Goal: Task Accomplishment & Management: Use online tool/utility

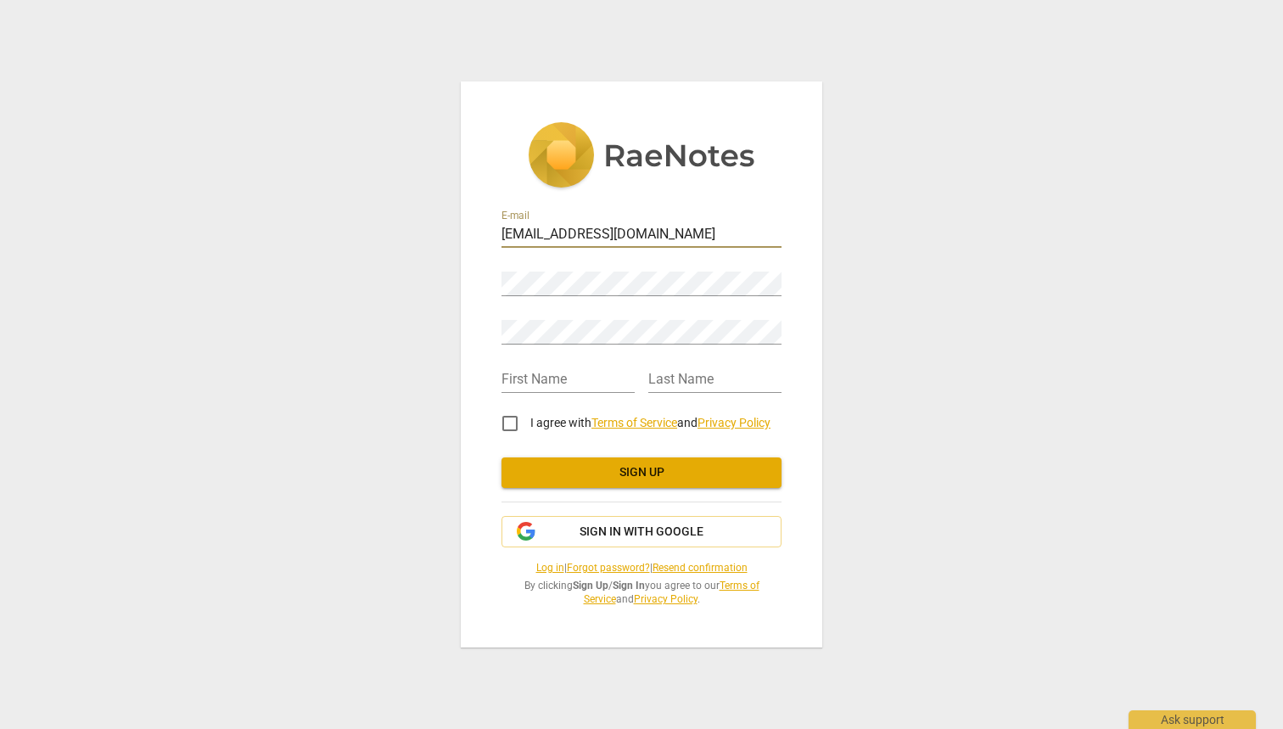
type input "[EMAIL_ADDRESS][DOMAIN_NAME]"
type input "Helper"
type input "Chantry"
click at [504, 428] on input "I agree with Terms of Service and Privacy Policy" at bounding box center [510, 423] width 41 height 41
checkbox input "true"
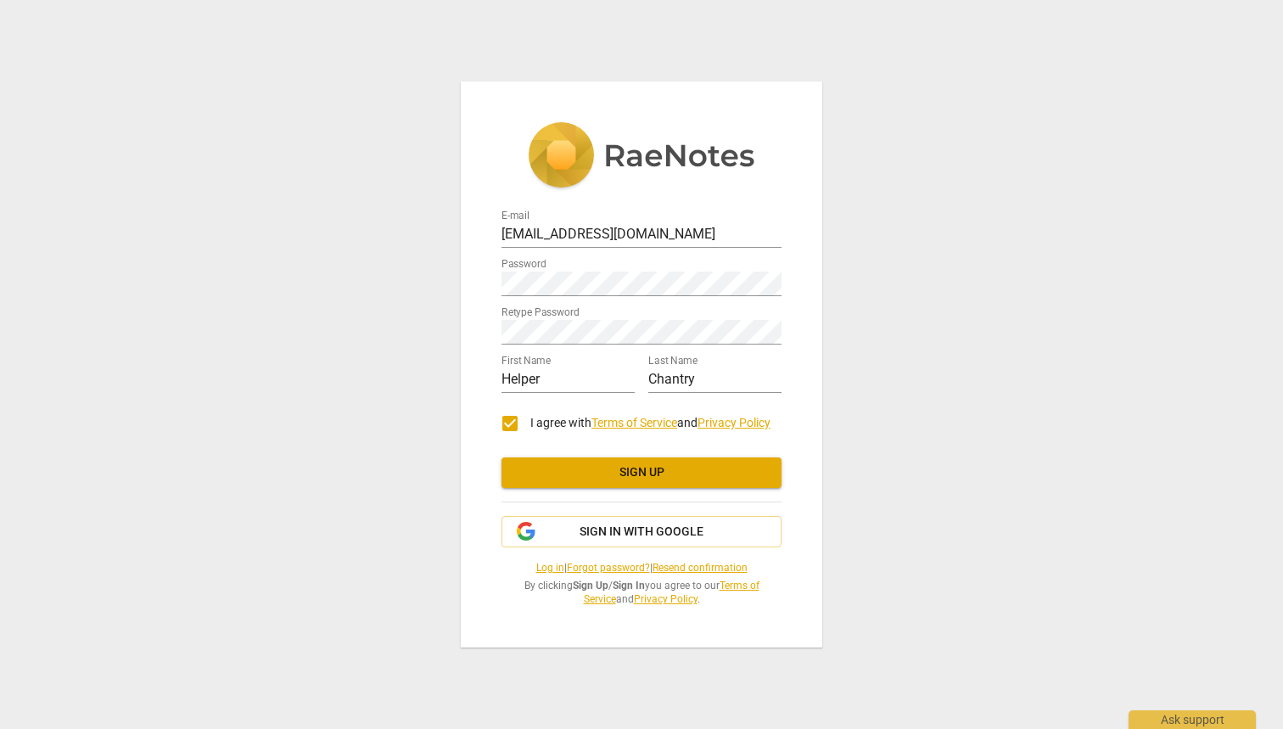
click at [602, 478] on span "Sign up" at bounding box center [641, 472] width 253 height 17
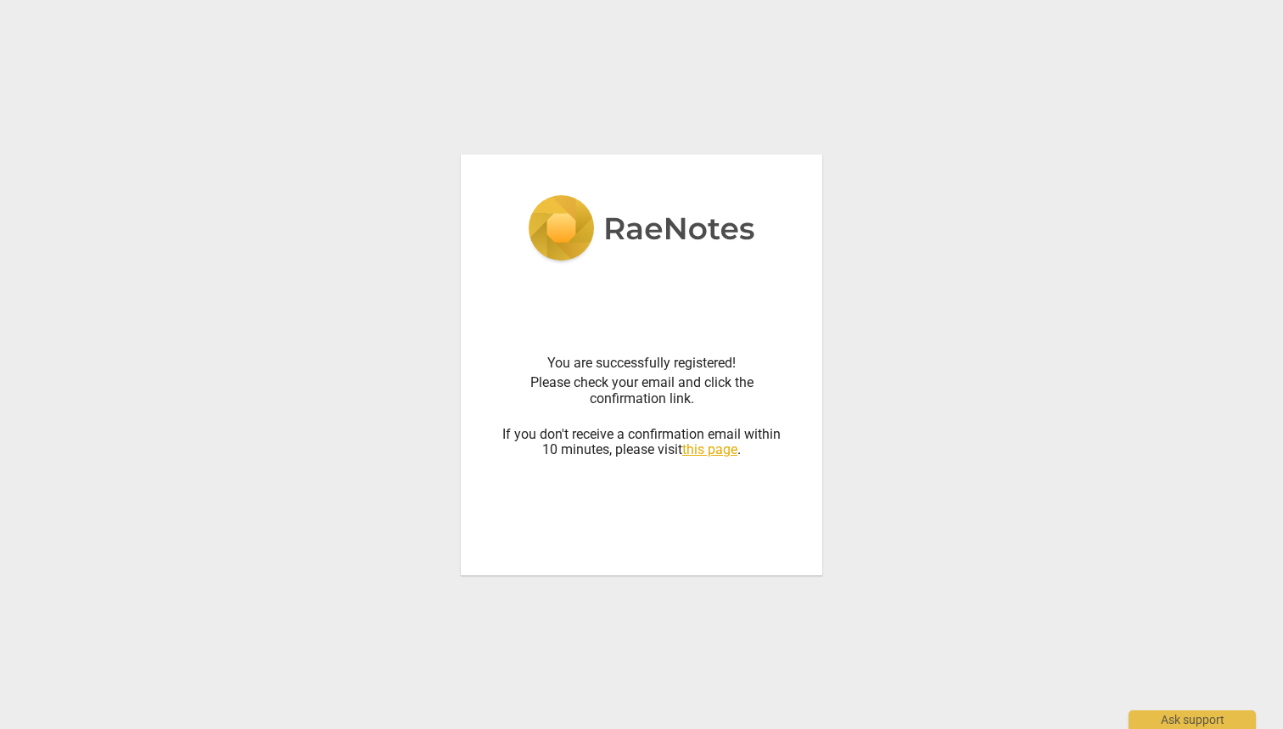
click at [726, 452] on link "this page" at bounding box center [709, 449] width 55 height 16
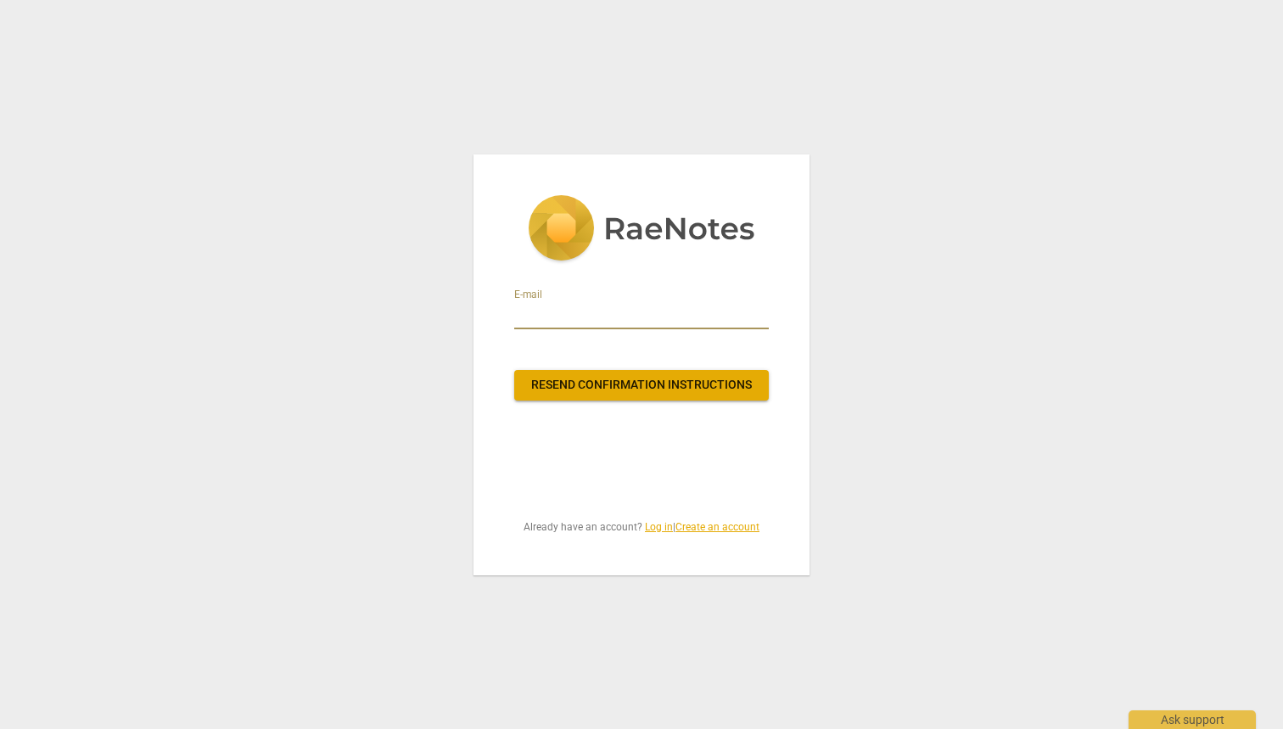
click at [651, 323] on input "email" at bounding box center [641, 315] width 255 height 27
type input "h"
click at [653, 530] on link "Log in" at bounding box center [659, 527] width 28 height 12
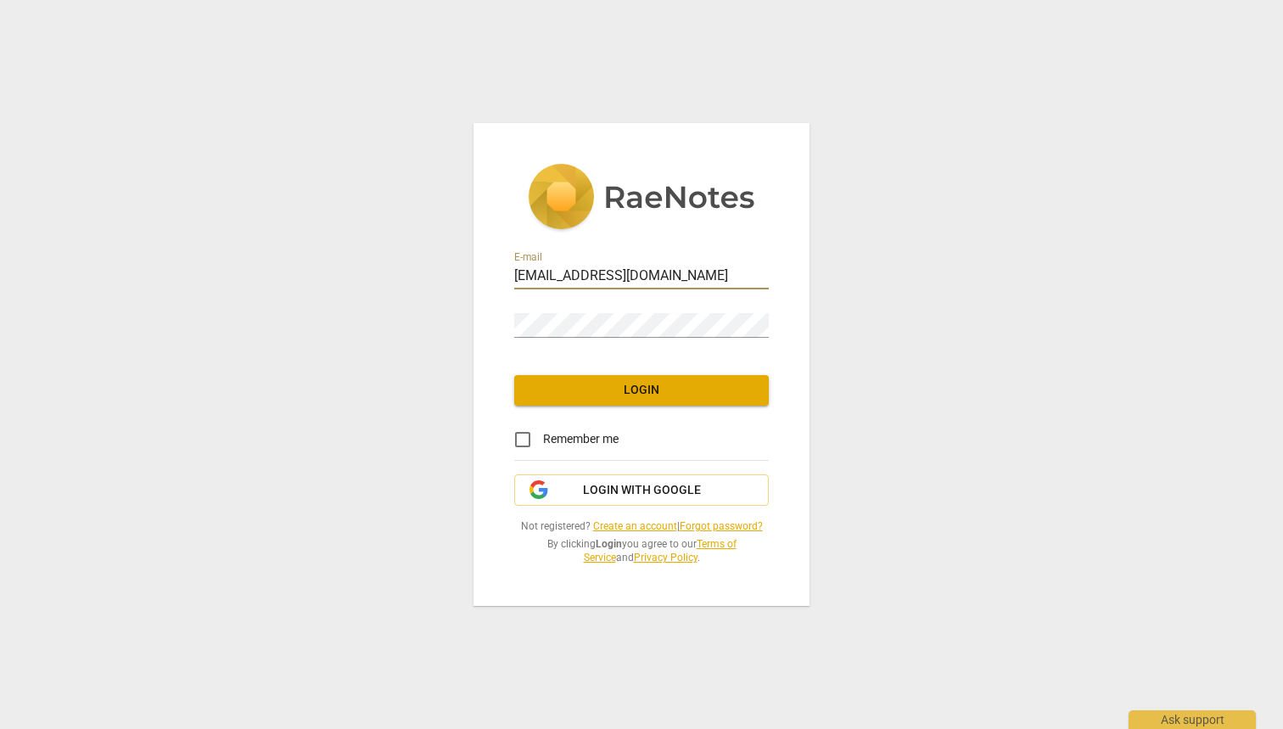
type input "[EMAIL_ADDRESS][DOMAIN_NAME]"
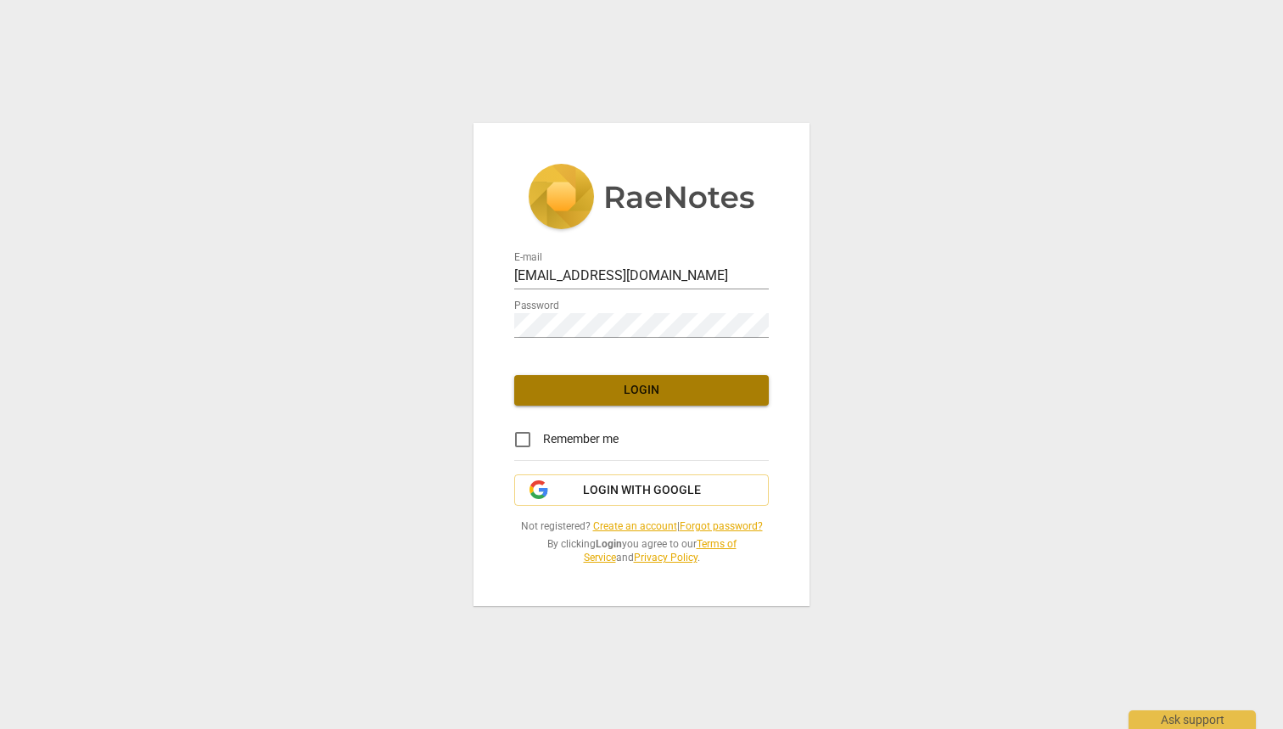
click at [631, 401] on button "Login" at bounding box center [641, 390] width 255 height 31
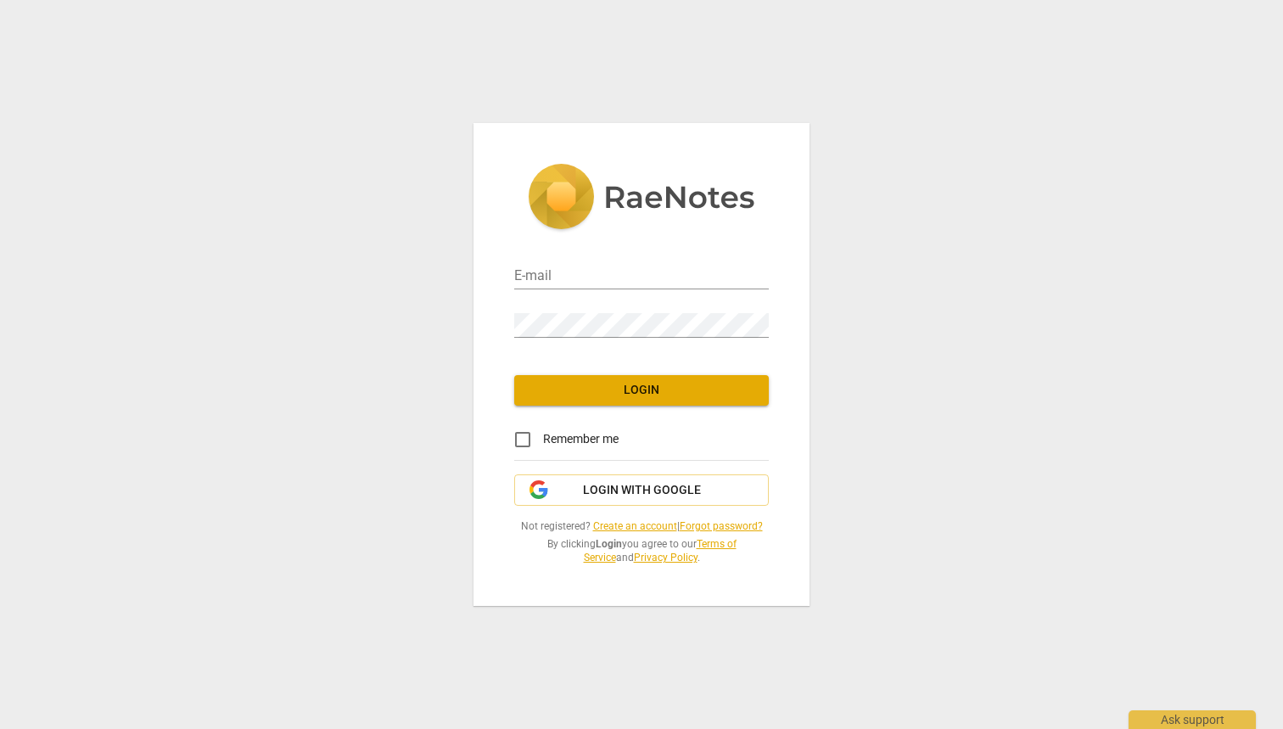
click at [588, 257] on div "E-mail" at bounding box center [641, 270] width 255 height 38
type input "[EMAIL_ADDRESS][DOMAIN_NAME]"
click at [637, 407] on div "E-mail [EMAIL_ADDRESS][DOMAIN_NAME] Password Login Remember me Login with Googl…" at bounding box center [642, 364] width 336 height 482
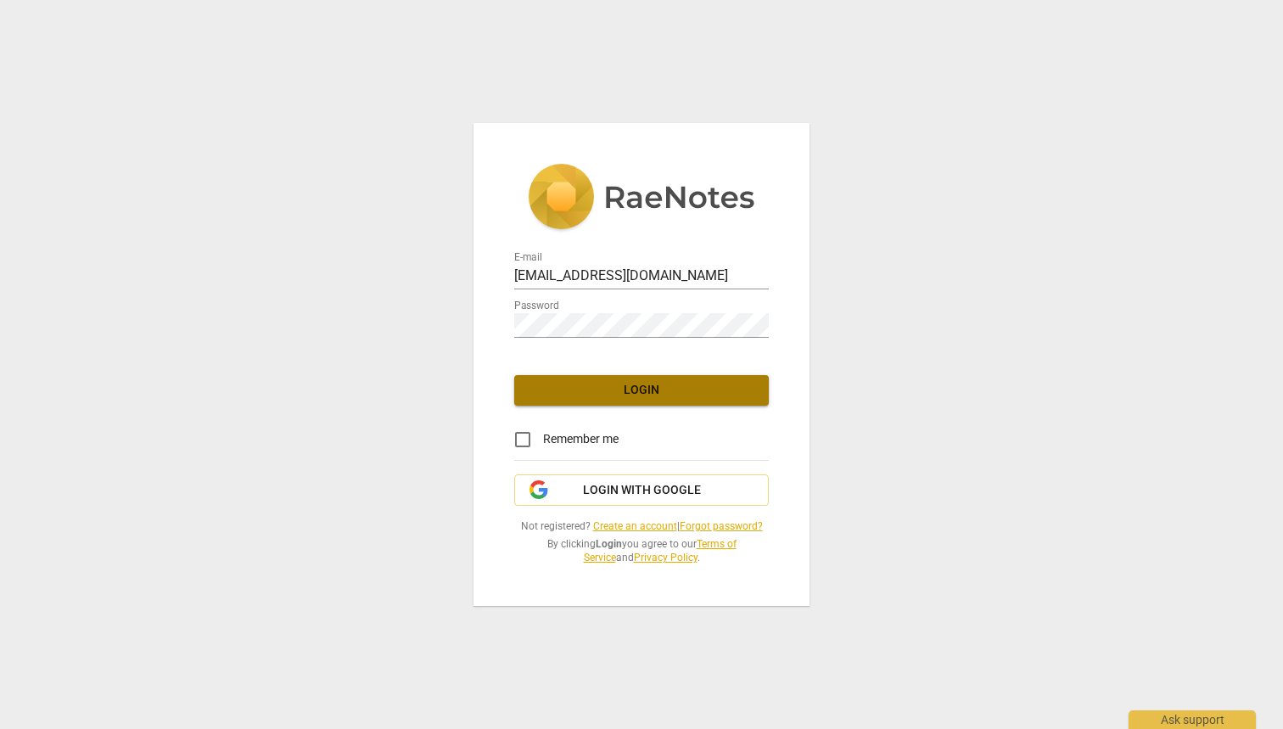
click at [637, 401] on button "Login" at bounding box center [641, 390] width 255 height 31
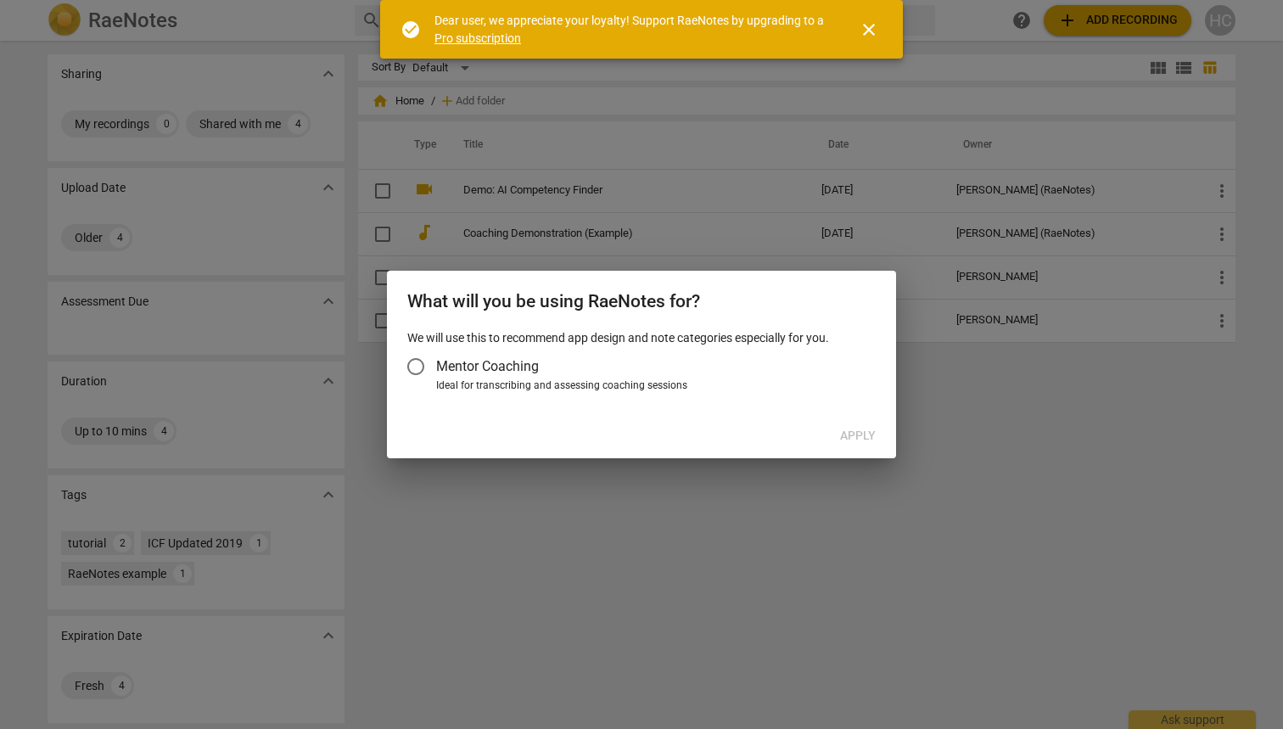
click at [418, 372] on input "Mentor Coaching" at bounding box center [415, 366] width 41 height 41
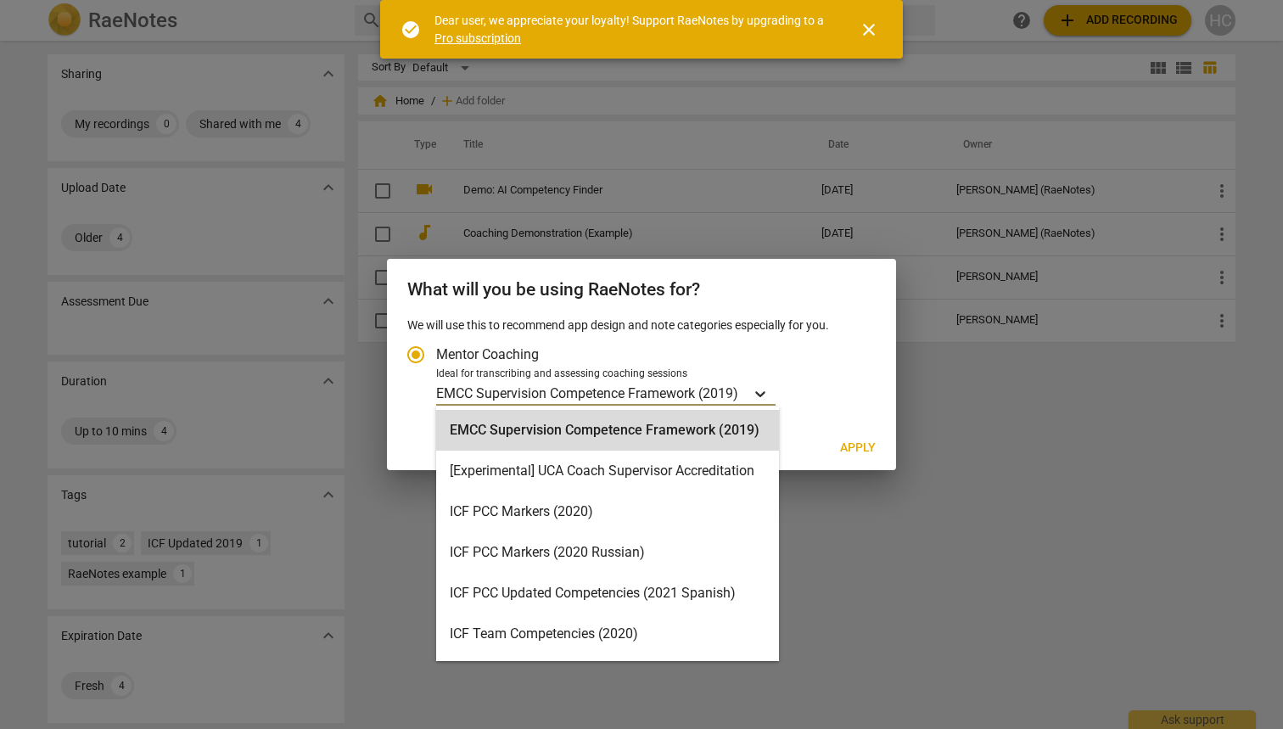
click at [765, 395] on icon "Account type" at bounding box center [760, 394] width 10 height 6
click at [0, 0] on input "Ideal for transcribing and assessing coaching sessions EMCC Supervision Compete…" at bounding box center [0, 0] width 0 height 0
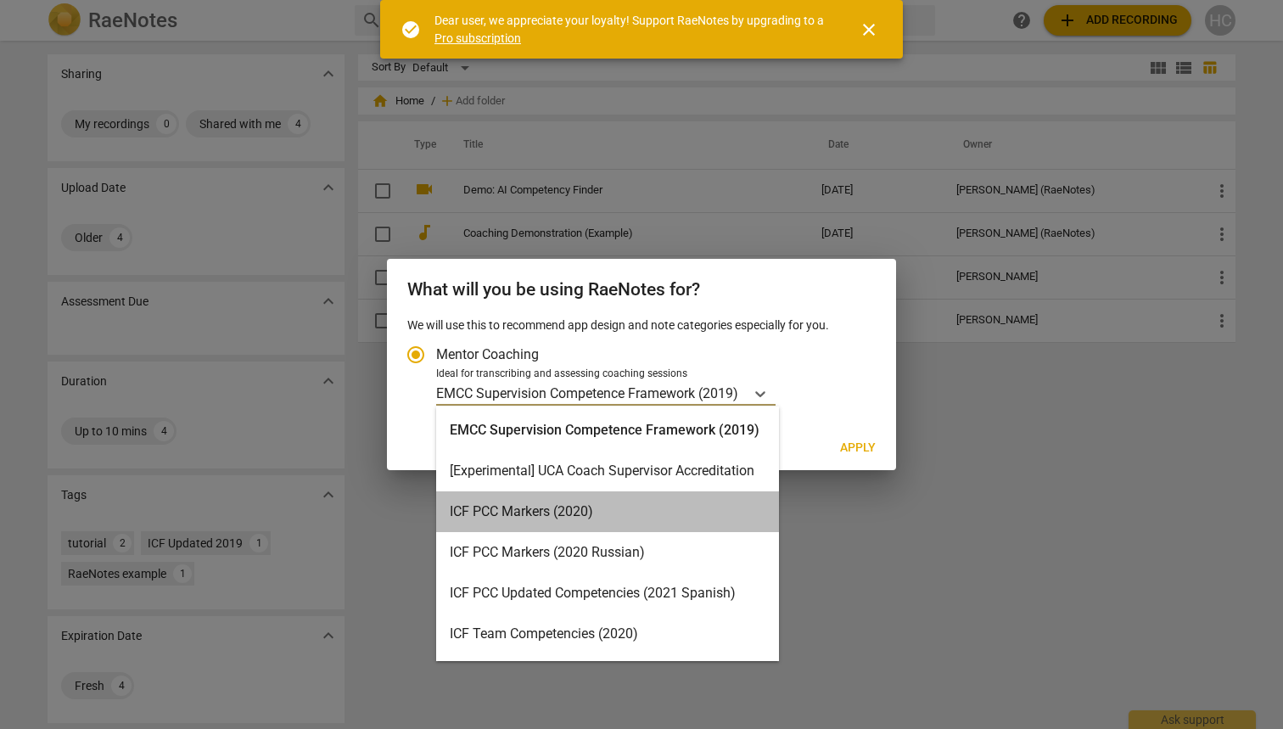
click at [666, 509] on div "ICF PCC Markers (2020)" at bounding box center [607, 511] width 343 height 41
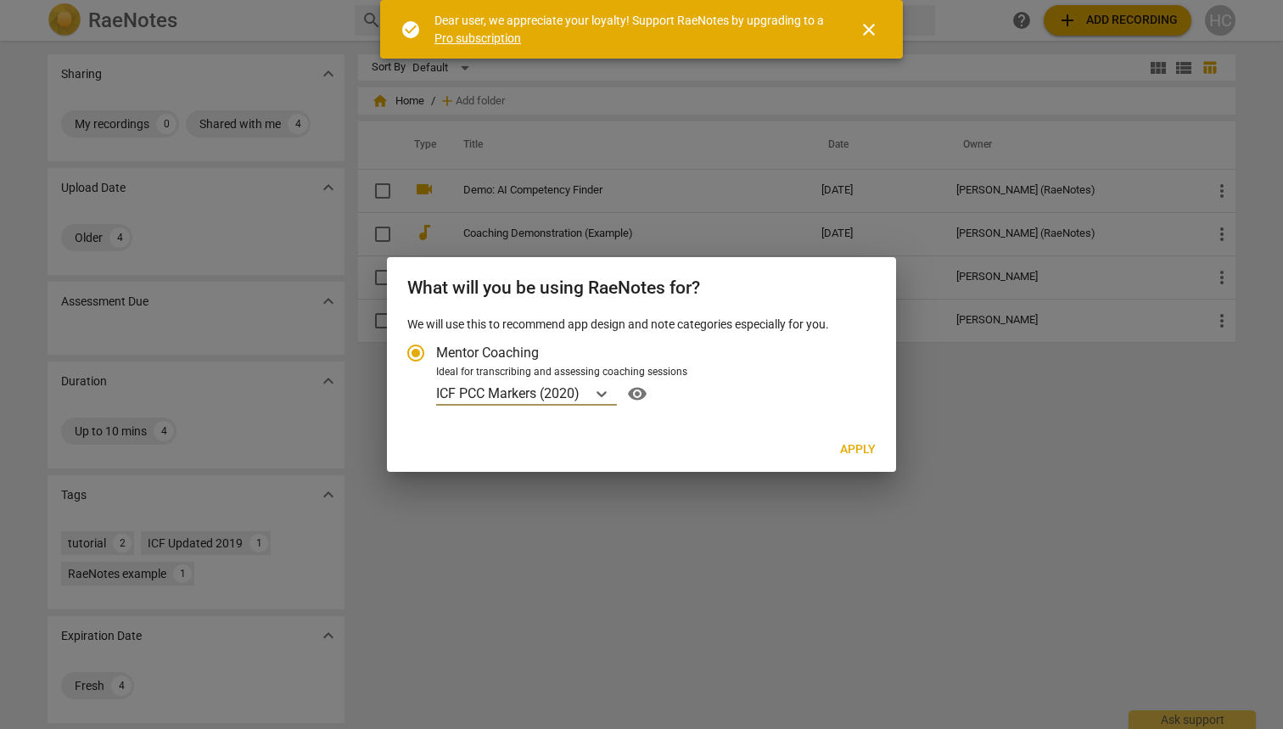
click at [856, 449] on span "Apply" at bounding box center [858, 449] width 36 height 17
radio input "false"
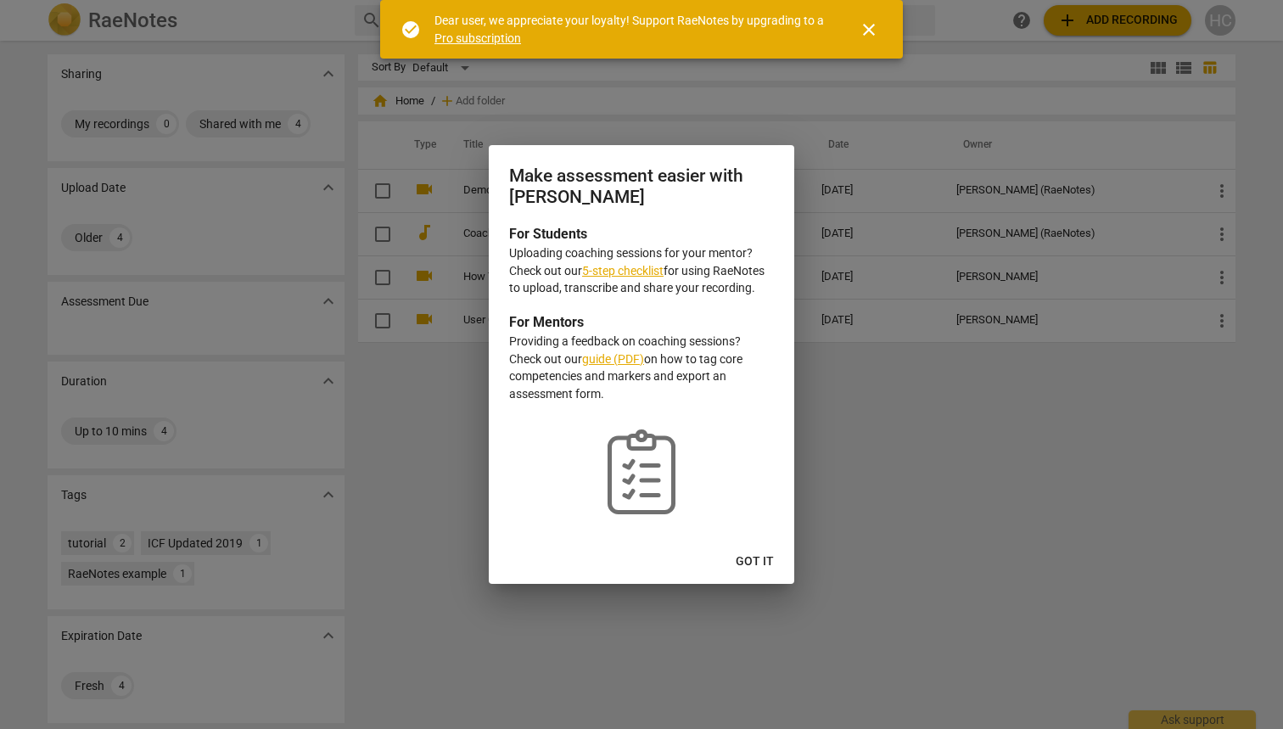
click at [756, 557] on span "Got it" at bounding box center [755, 561] width 38 height 17
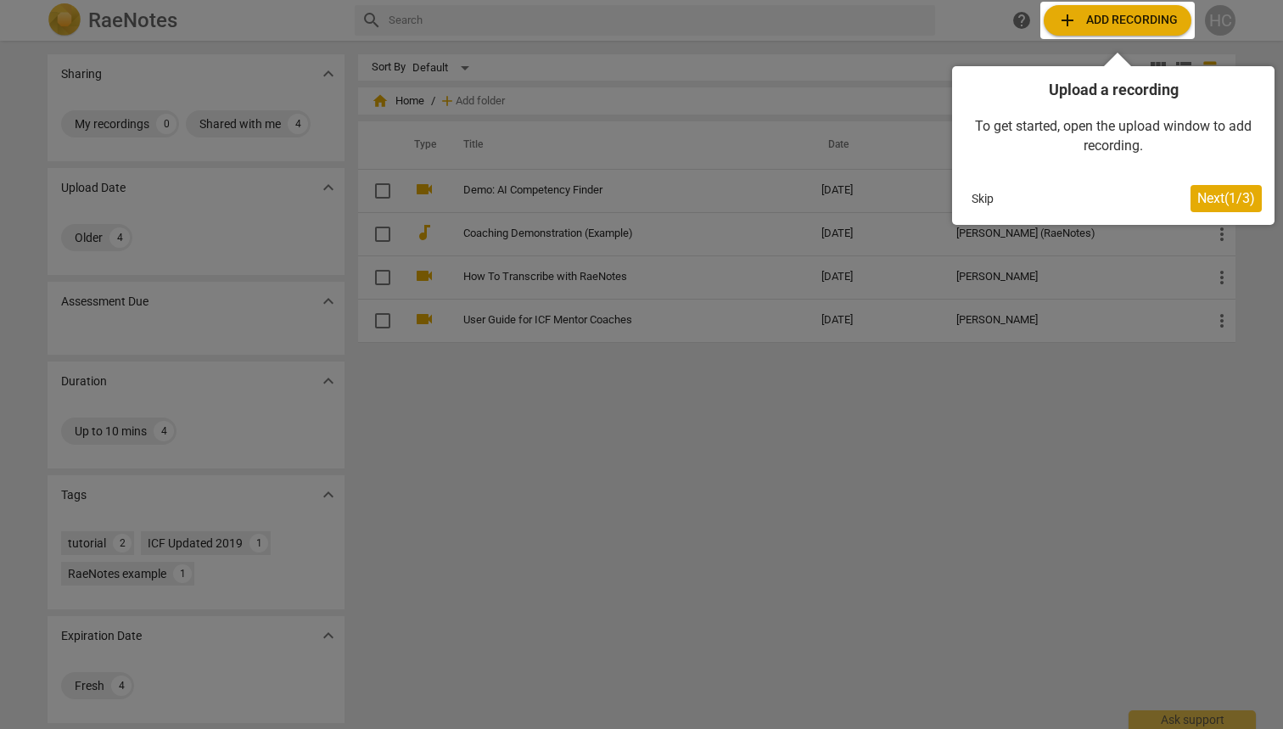
click at [1120, 28] on div at bounding box center [1117, 20] width 154 height 37
click at [1102, 19] on div at bounding box center [1117, 20] width 154 height 37
click at [1113, 15] on div at bounding box center [1117, 20] width 154 height 37
click at [556, 508] on div at bounding box center [641, 364] width 1283 height 729
click at [1210, 200] on span "Next ( 1 / 3 )" at bounding box center [1227, 198] width 58 height 16
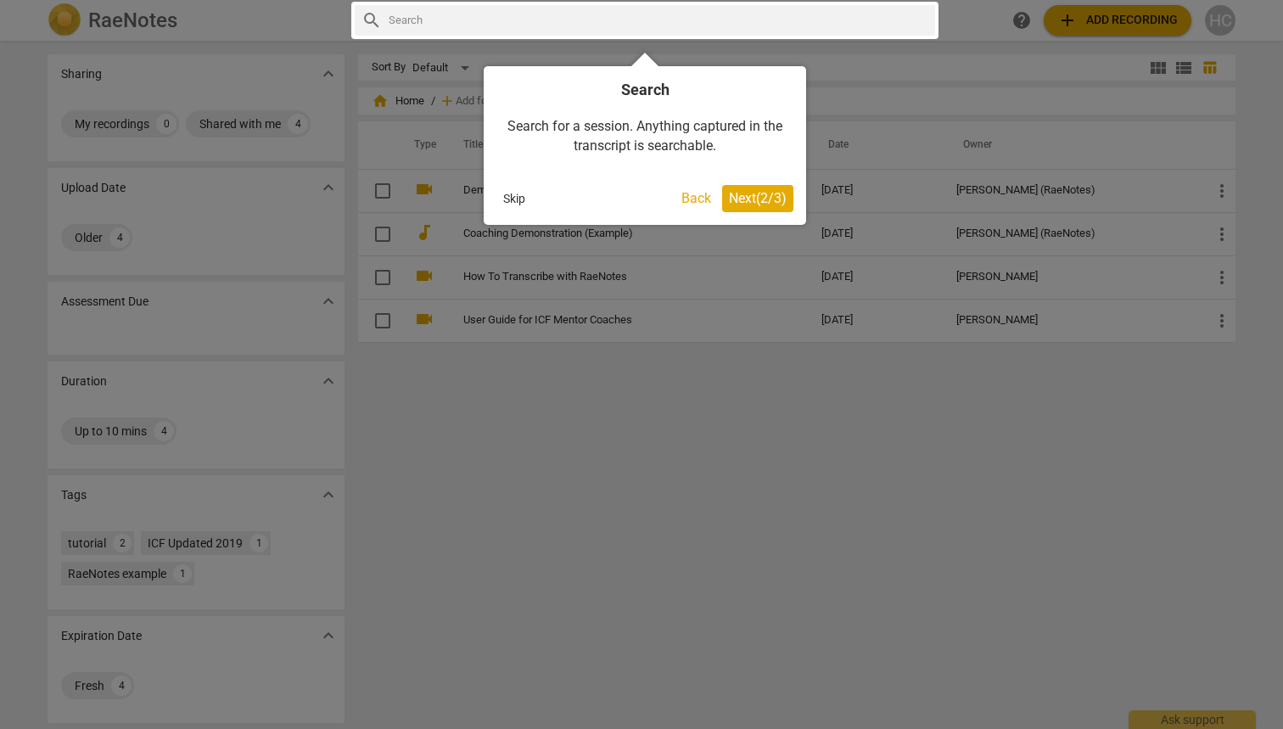
click at [762, 202] on span "Next ( 2 / 3 )" at bounding box center [758, 198] width 58 height 16
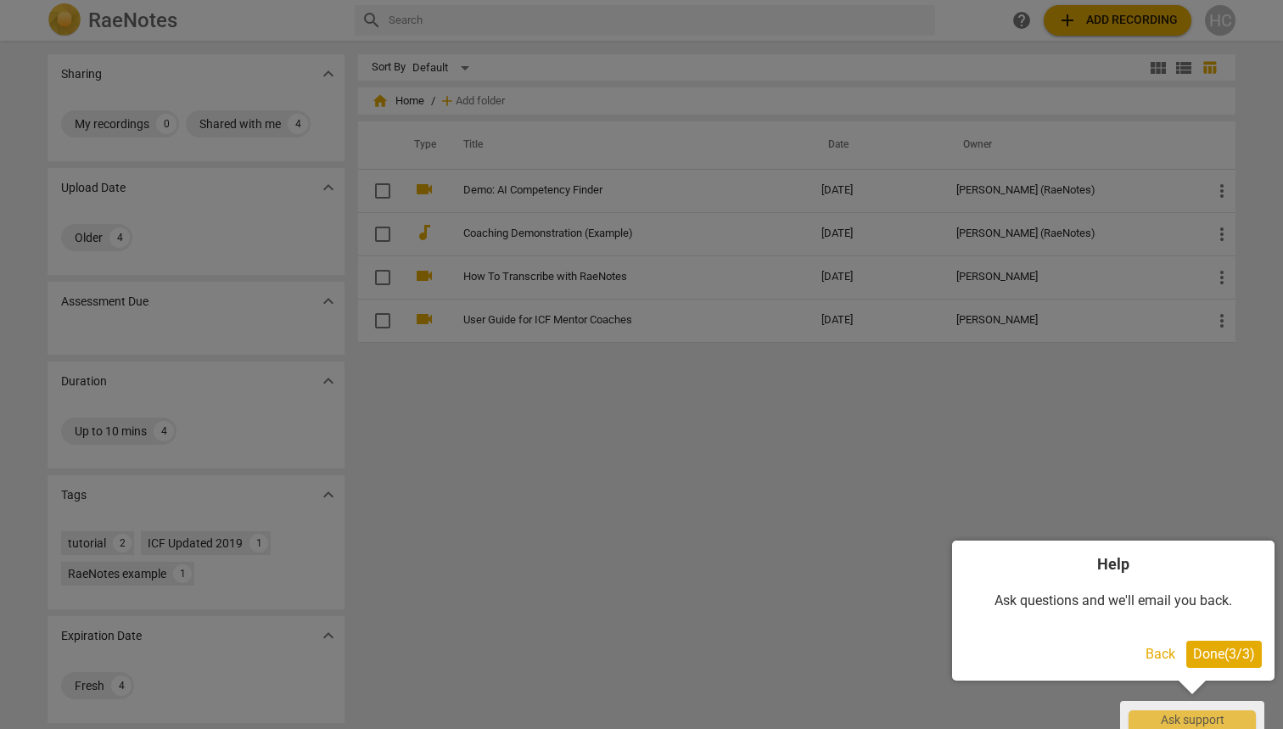
click at [1209, 652] on span "Done ( 3 / 3 )" at bounding box center [1224, 654] width 62 height 16
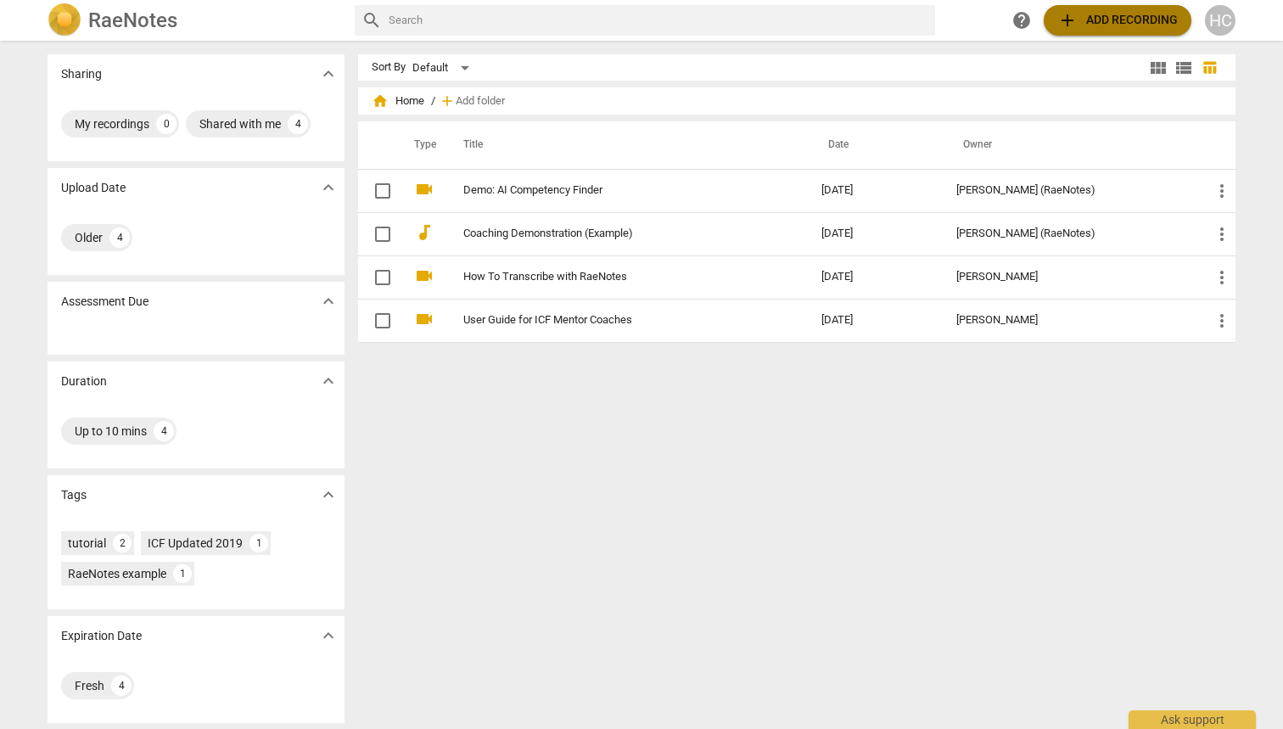
click at [1102, 23] on span "add Add recording" at bounding box center [1117, 20] width 121 height 20
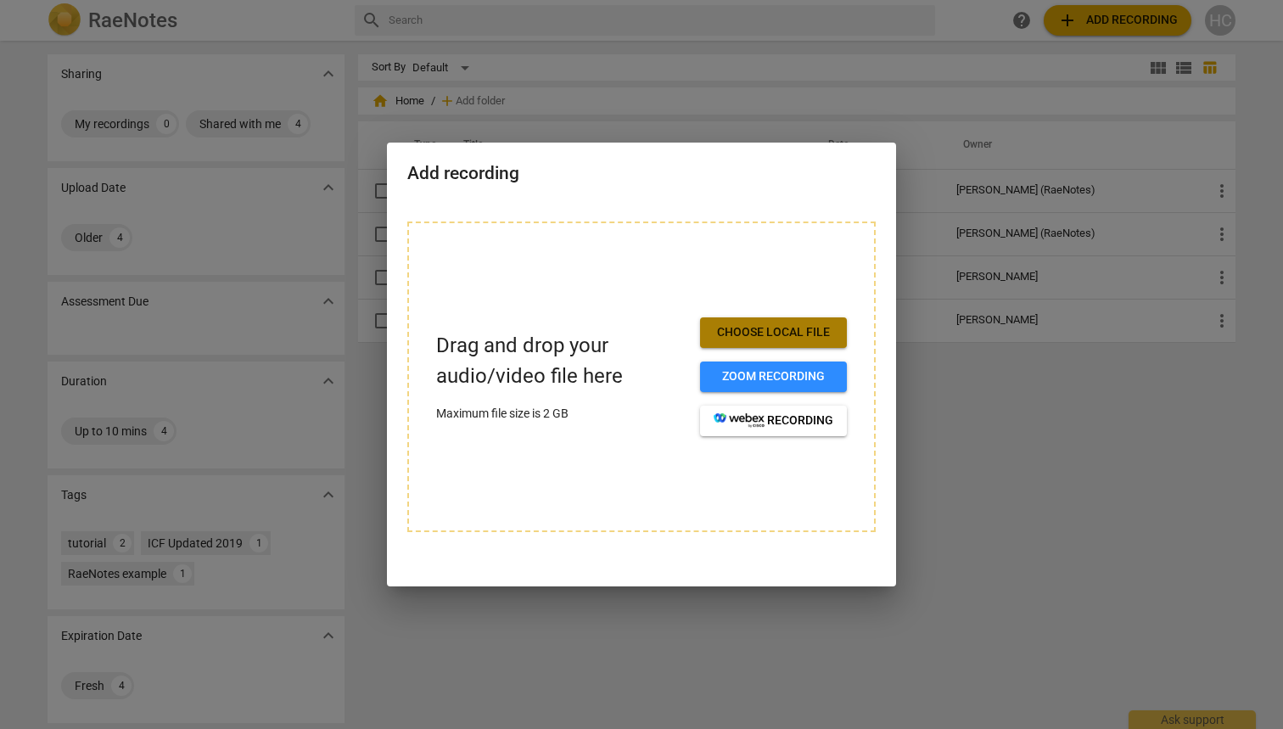
click at [743, 326] on span "Choose local file" at bounding box center [774, 332] width 120 height 17
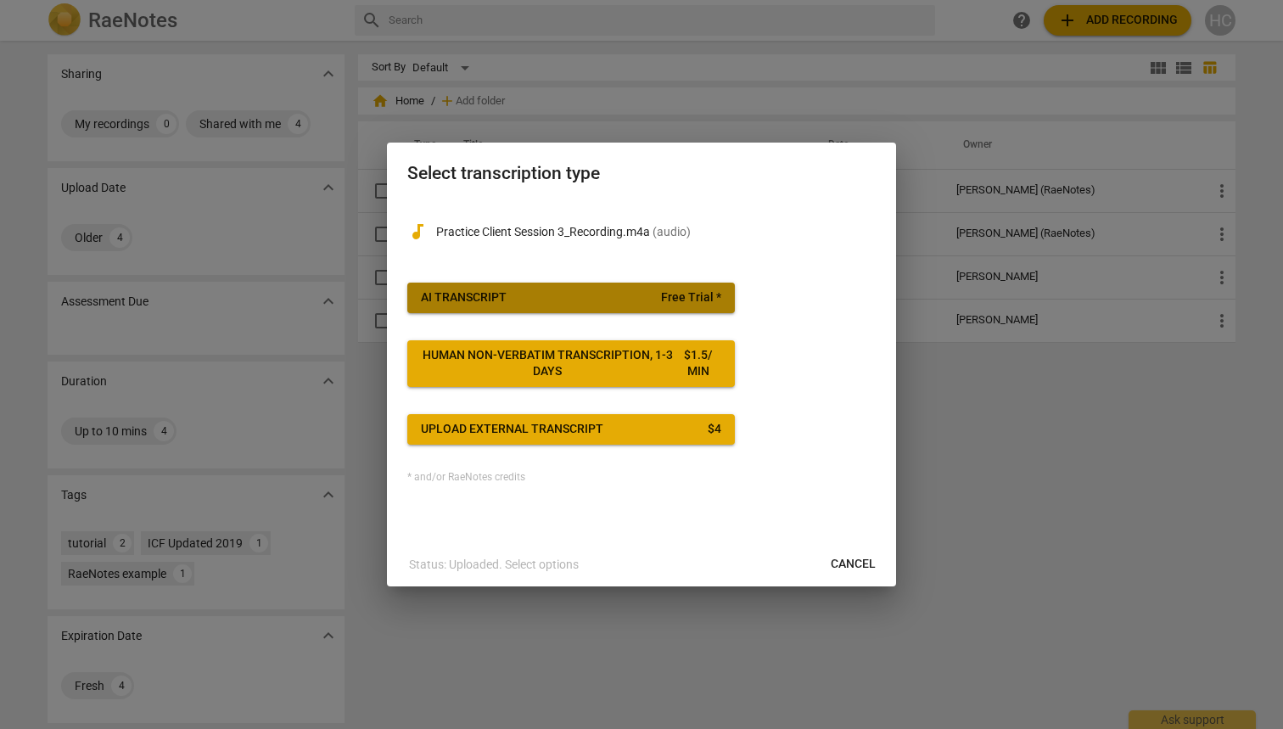
click at [564, 295] on span "AI Transcript Free Trial *" at bounding box center [571, 297] width 300 height 17
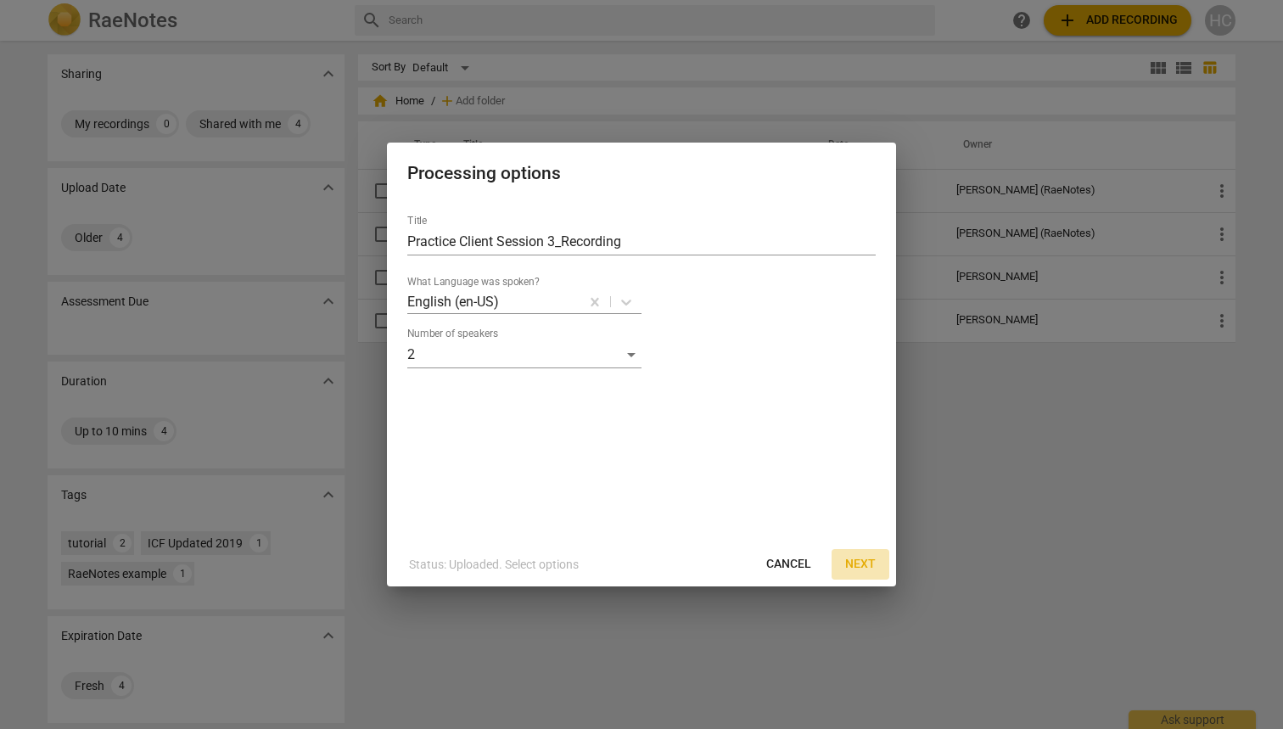
click at [856, 558] on span "Next" at bounding box center [860, 564] width 31 height 17
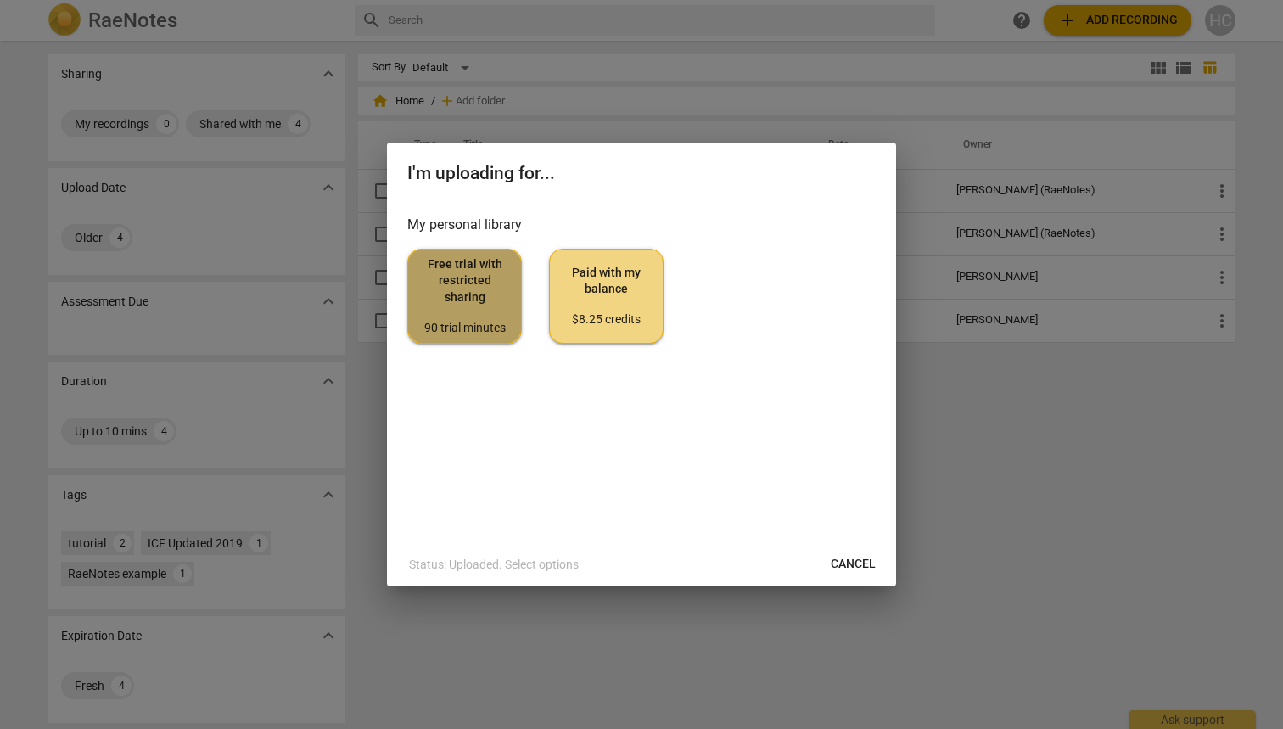
click at [480, 306] on span "Free trial with restricted sharing 90 trial minutes" at bounding box center [465, 296] width 86 height 80
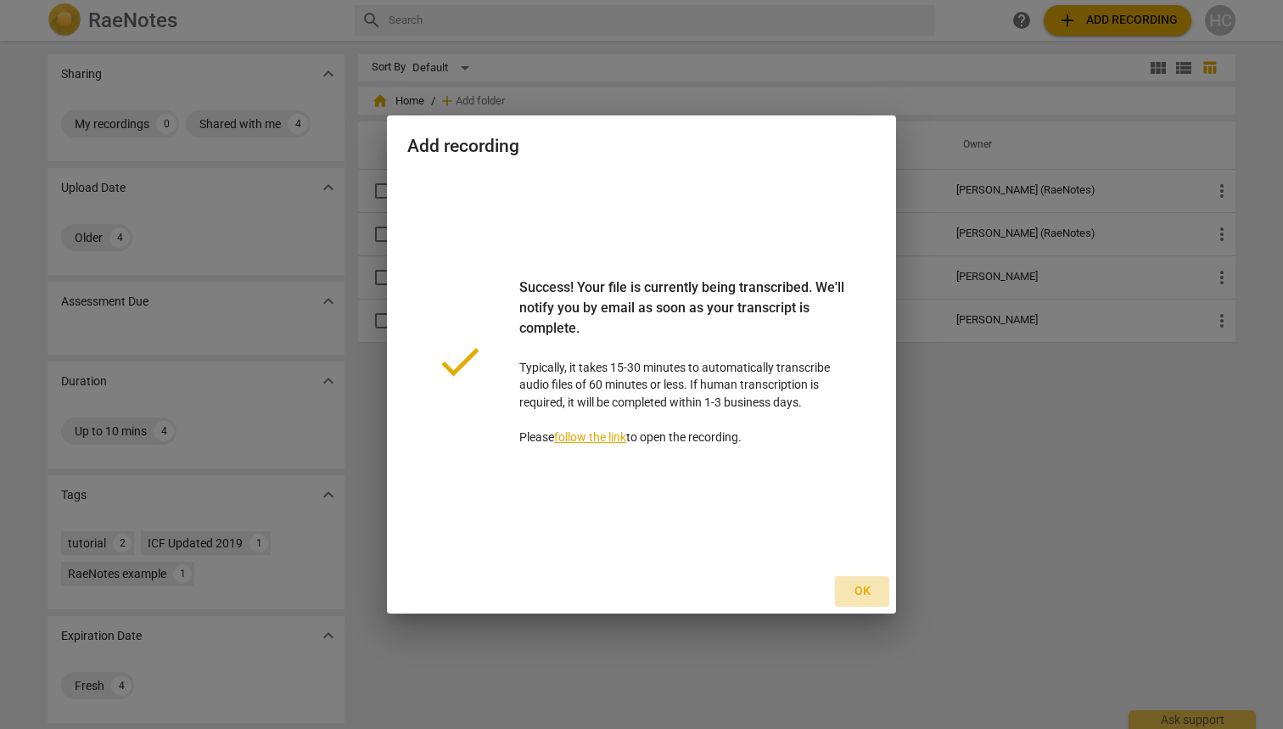
click at [860, 592] on span "Ok" at bounding box center [862, 591] width 27 height 17
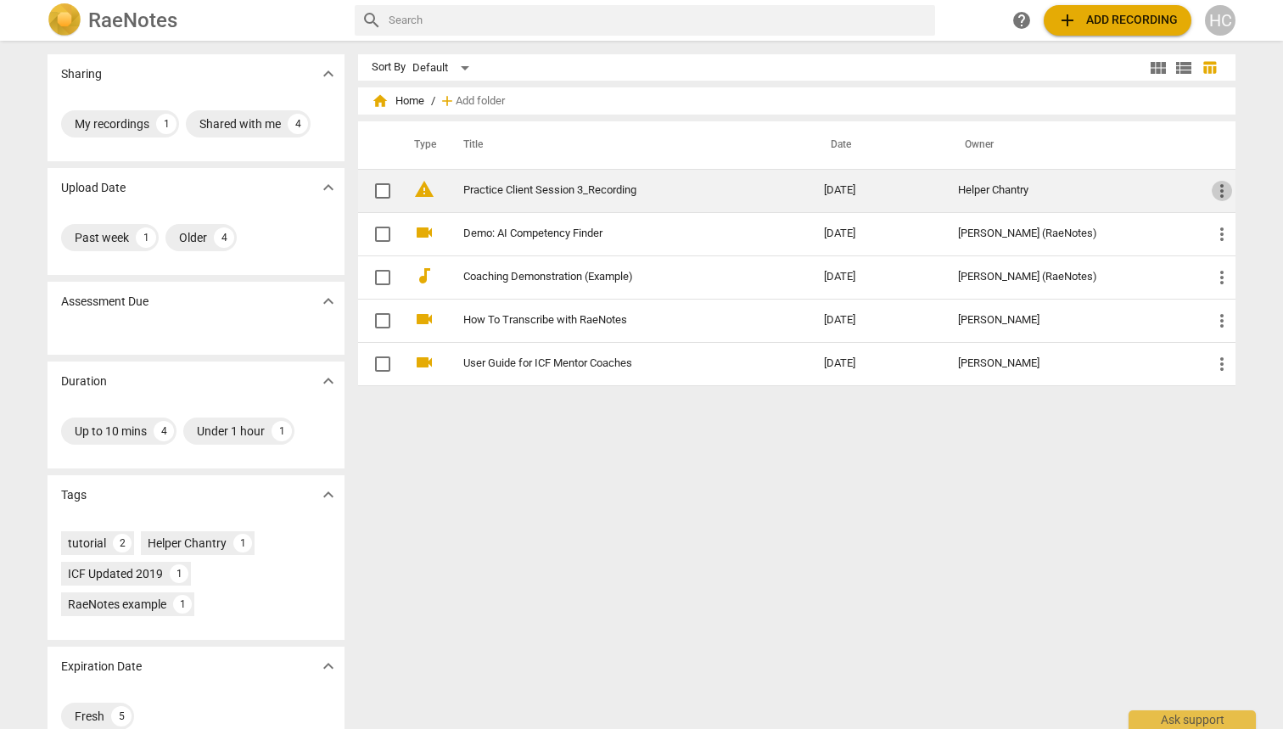
click at [1217, 195] on span "more_vert" at bounding box center [1222, 191] width 20 height 20
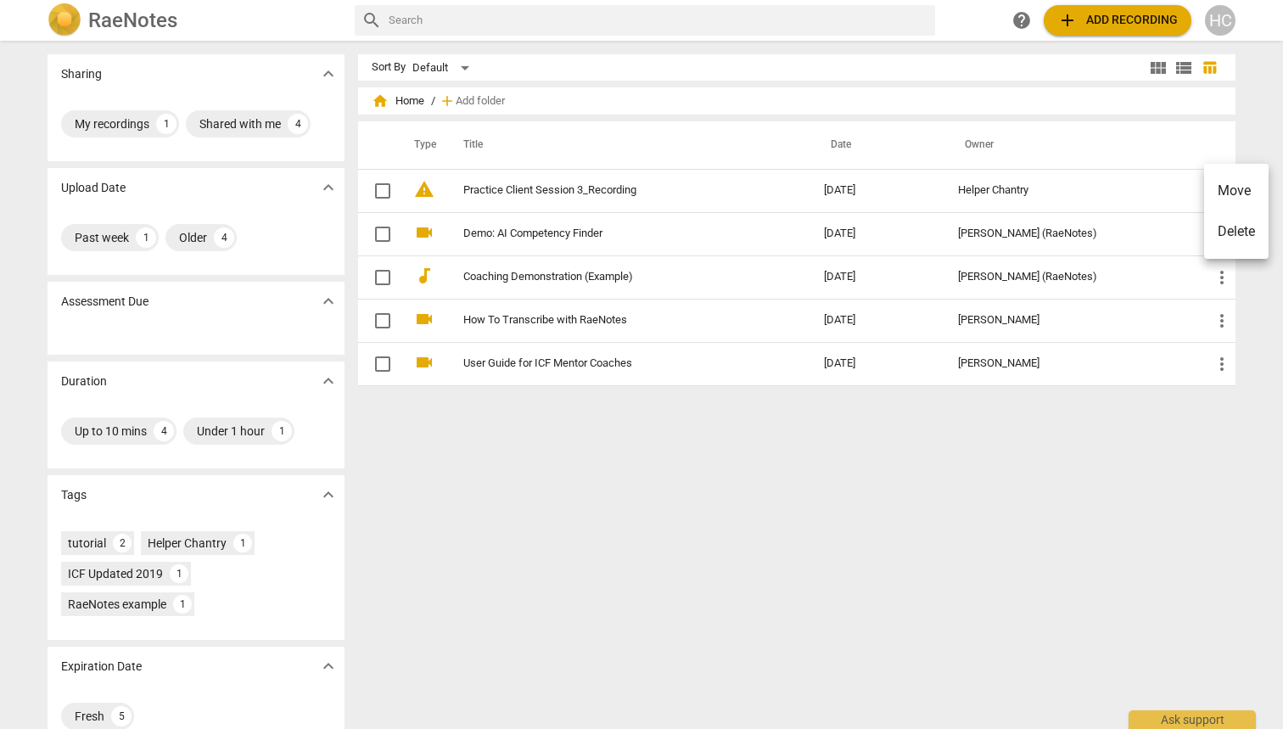
click at [1021, 496] on div at bounding box center [641, 364] width 1283 height 729
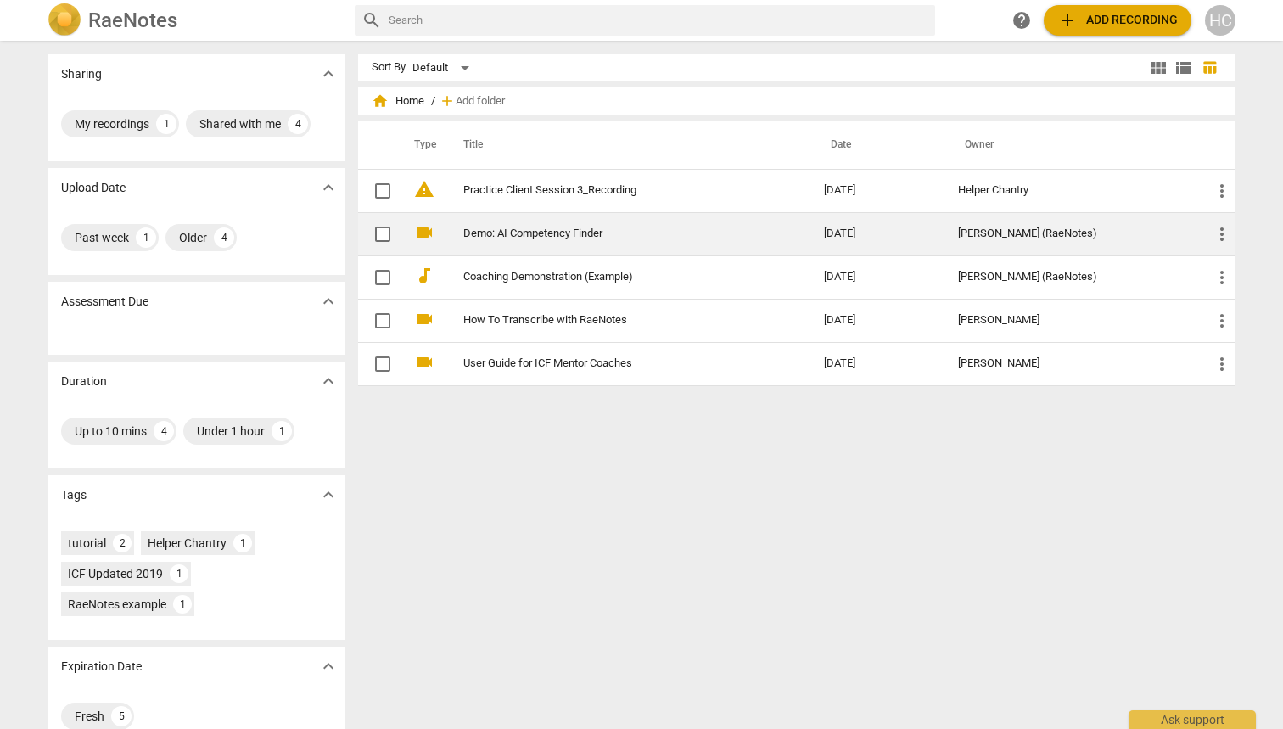
click at [541, 235] on link "Demo: AI Competency Finder" at bounding box center [613, 233] width 300 height 13
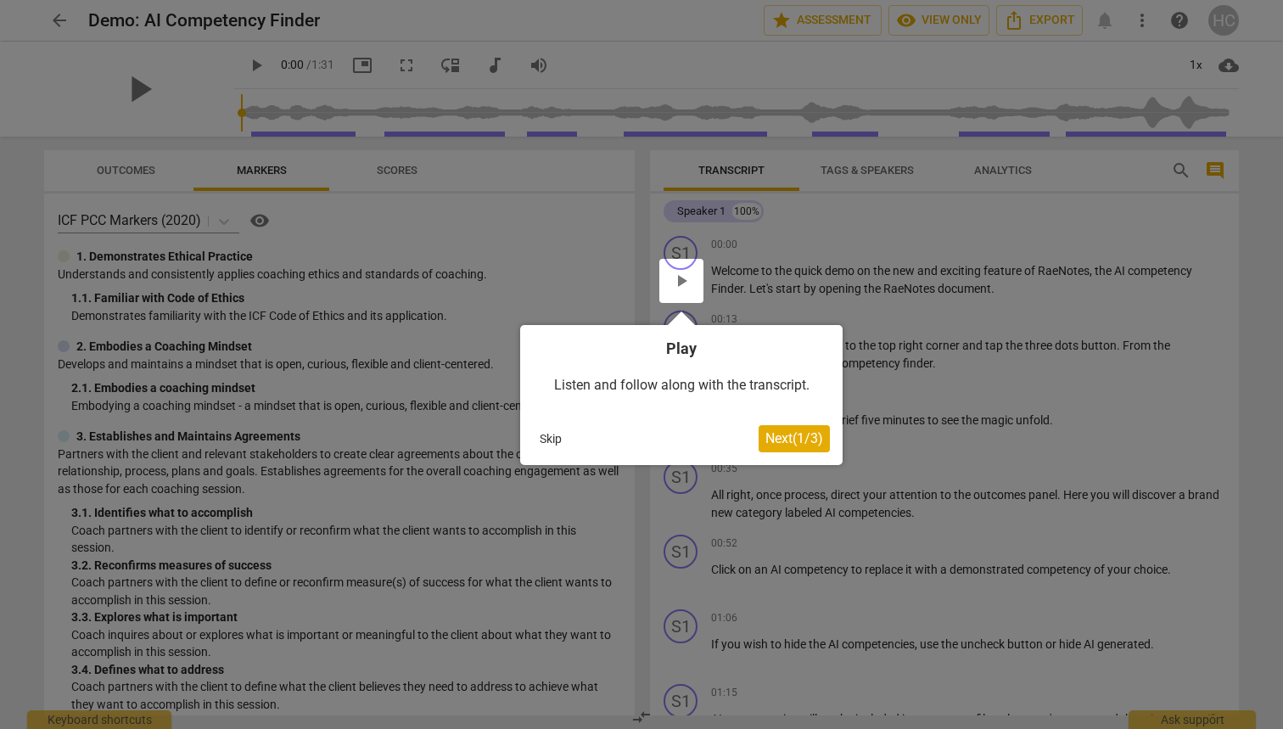
click at [799, 431] on span "Next ( 1 / 3 )" at bounding box center [795, 438] width 58 height 16
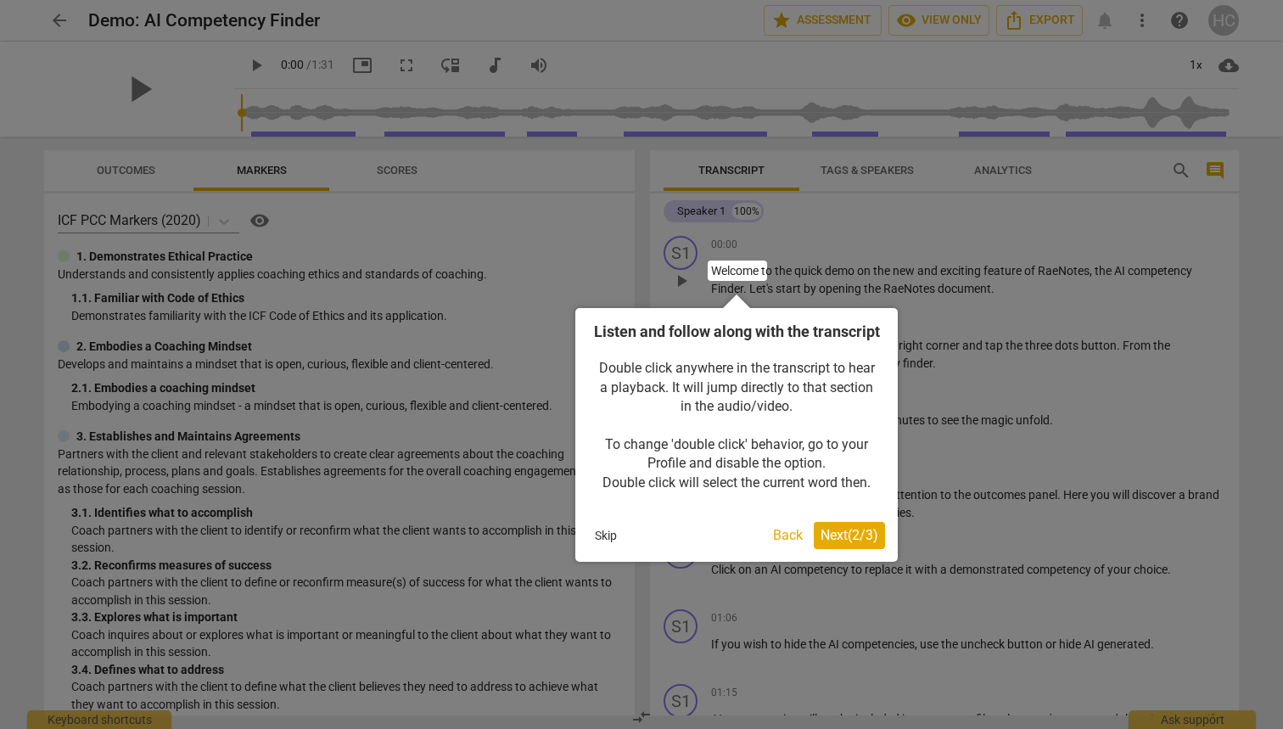
click at [833, 543] on span "Next ( 2 / 3 )" at bounding box center [850, 535] width 58 height 16
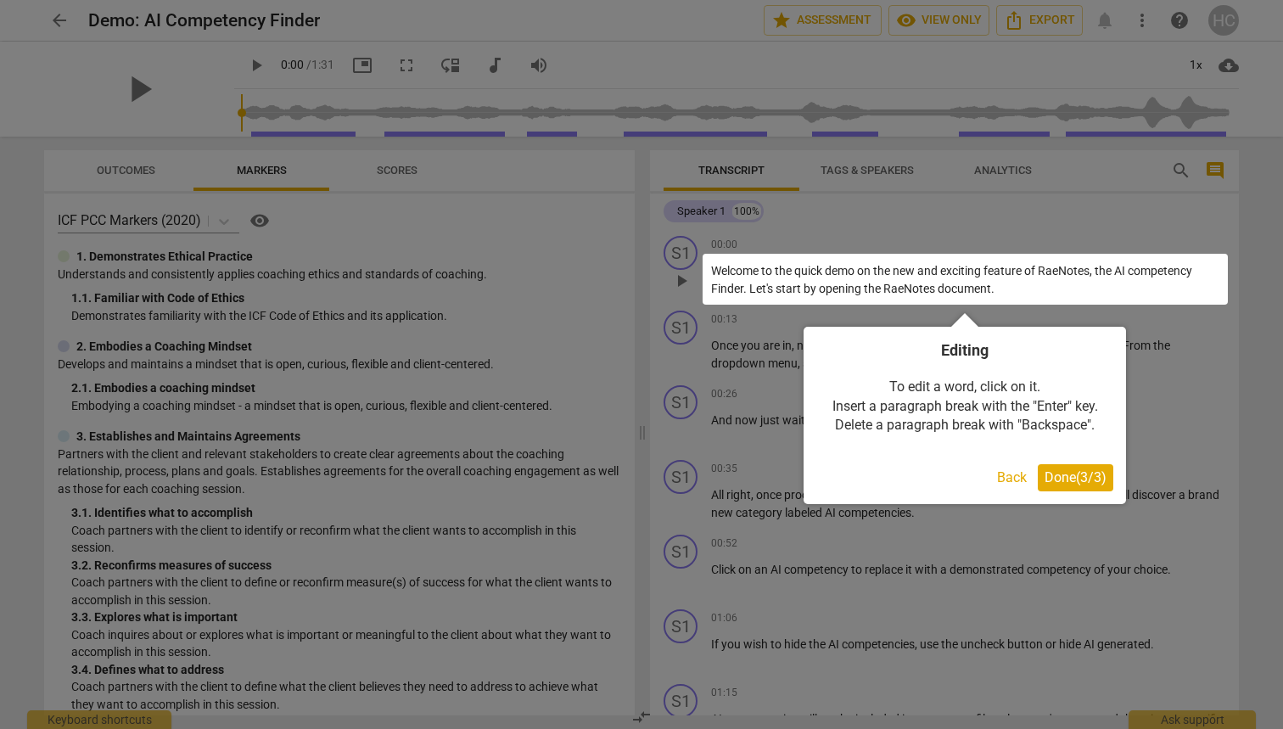
click at [1071, 480] on span "Done ( 3 / 3 )" at bounding box center [1076, 477] width 62 height 16
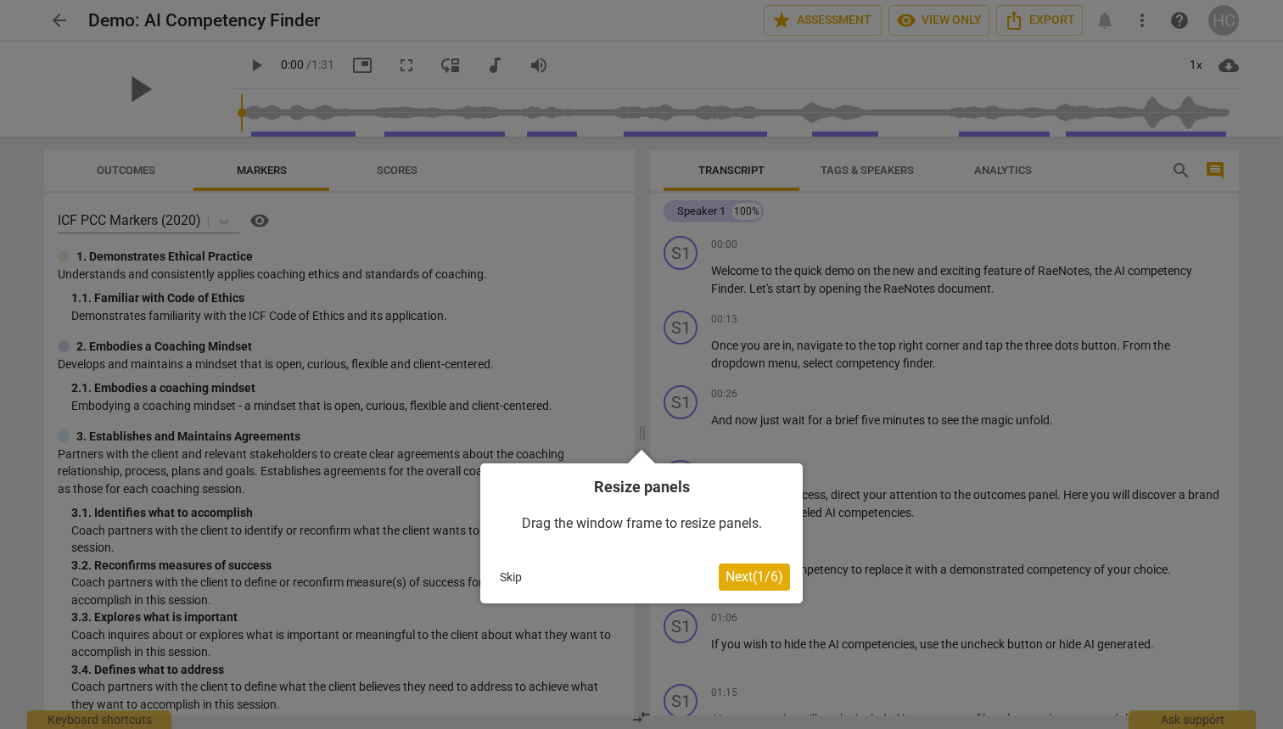
click at [750, 577] on span "Next ( 1 / 6 )" at bounding box center [755, 577] width 58 height 16
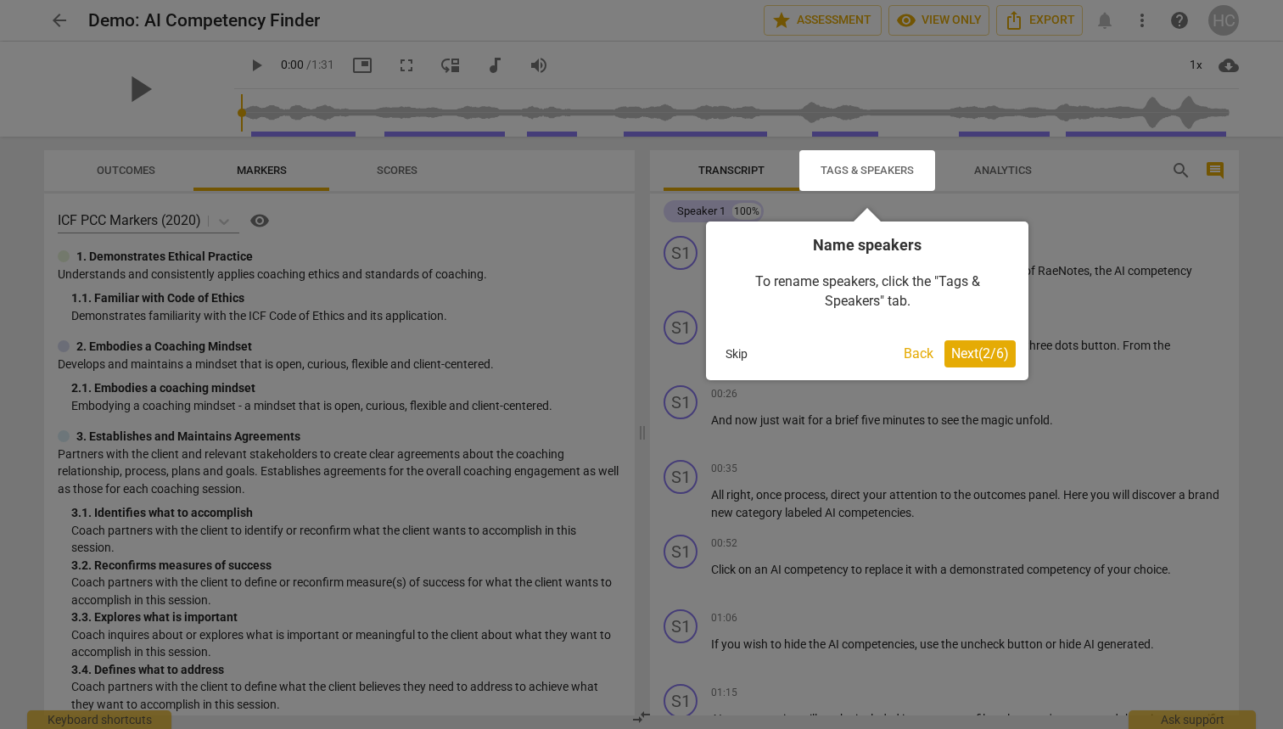
click at [984, 351] on span "Next ( 2 / 6 )" at bounding box center [980, 353] width 58 height 16
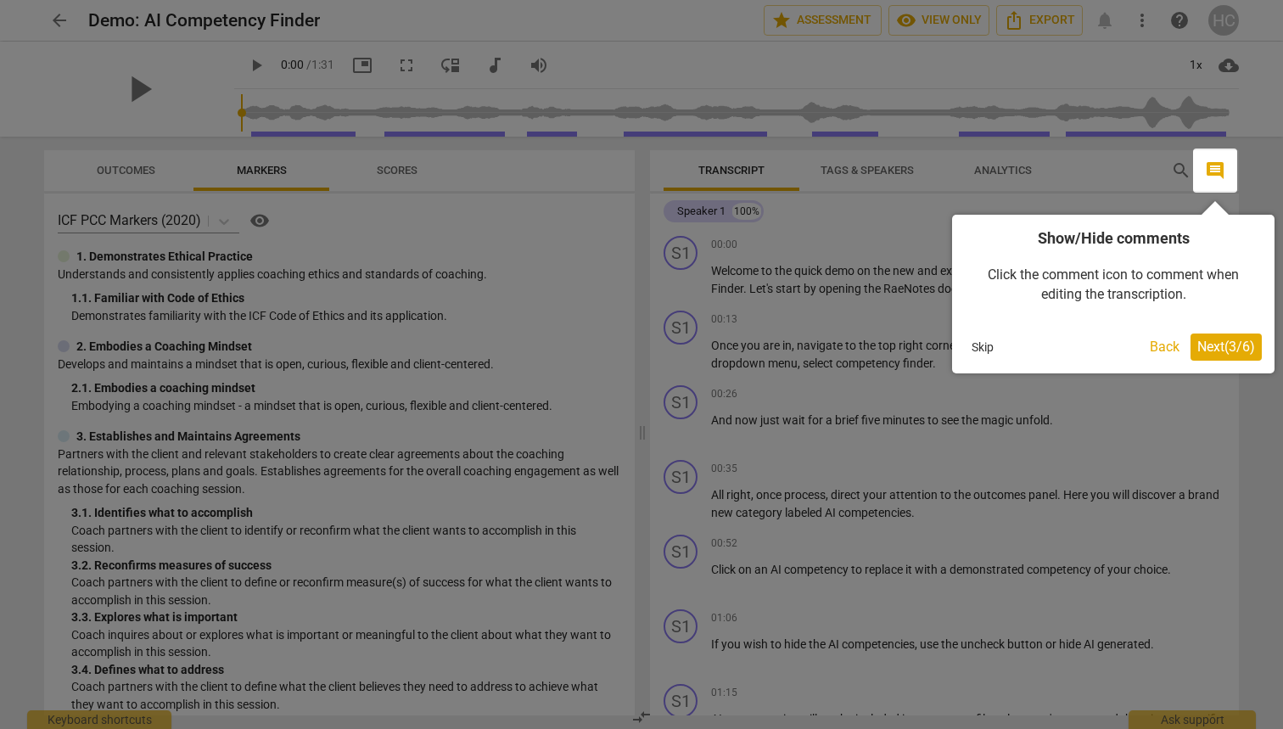
click at [1209, 348] on span "Next ( 3 / 6 )" at bounding box center [1227, 347] width 58 height 16
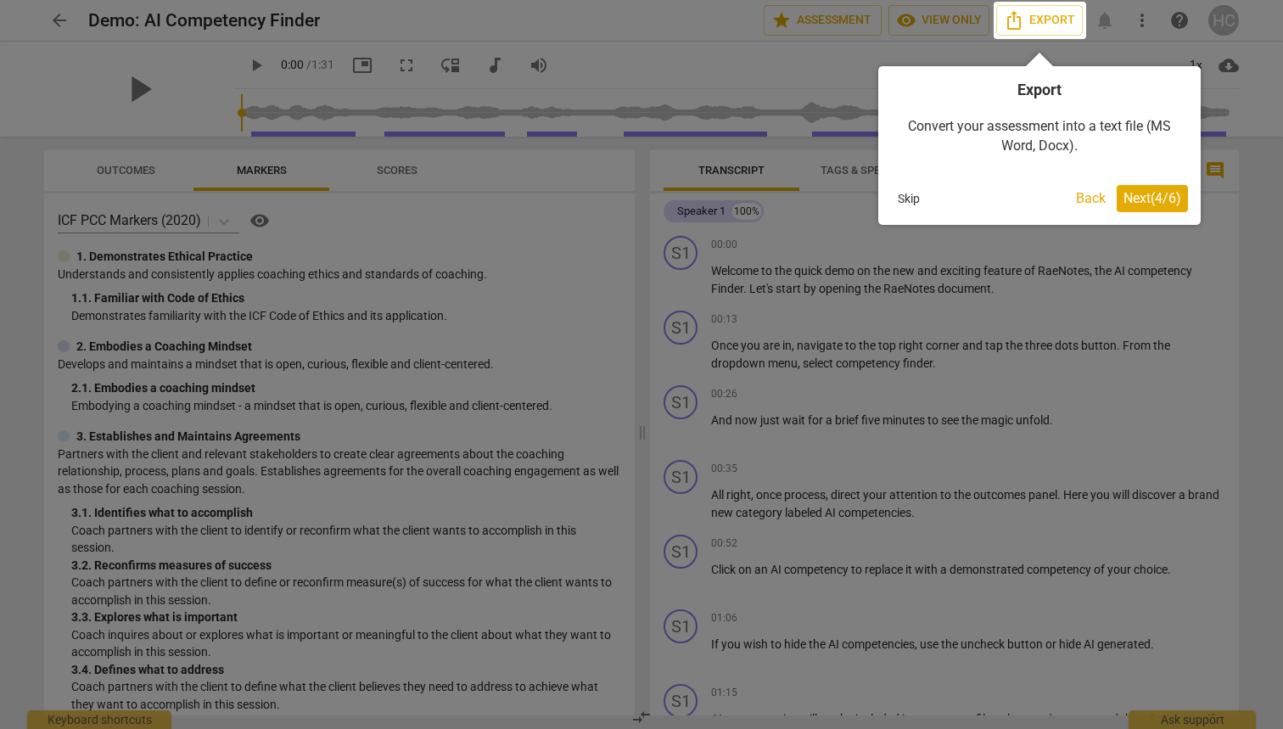
click at [1152, 202] on span "Next ( 4 / 6 )" at bounding box center [1153, 198] width 58 height 16
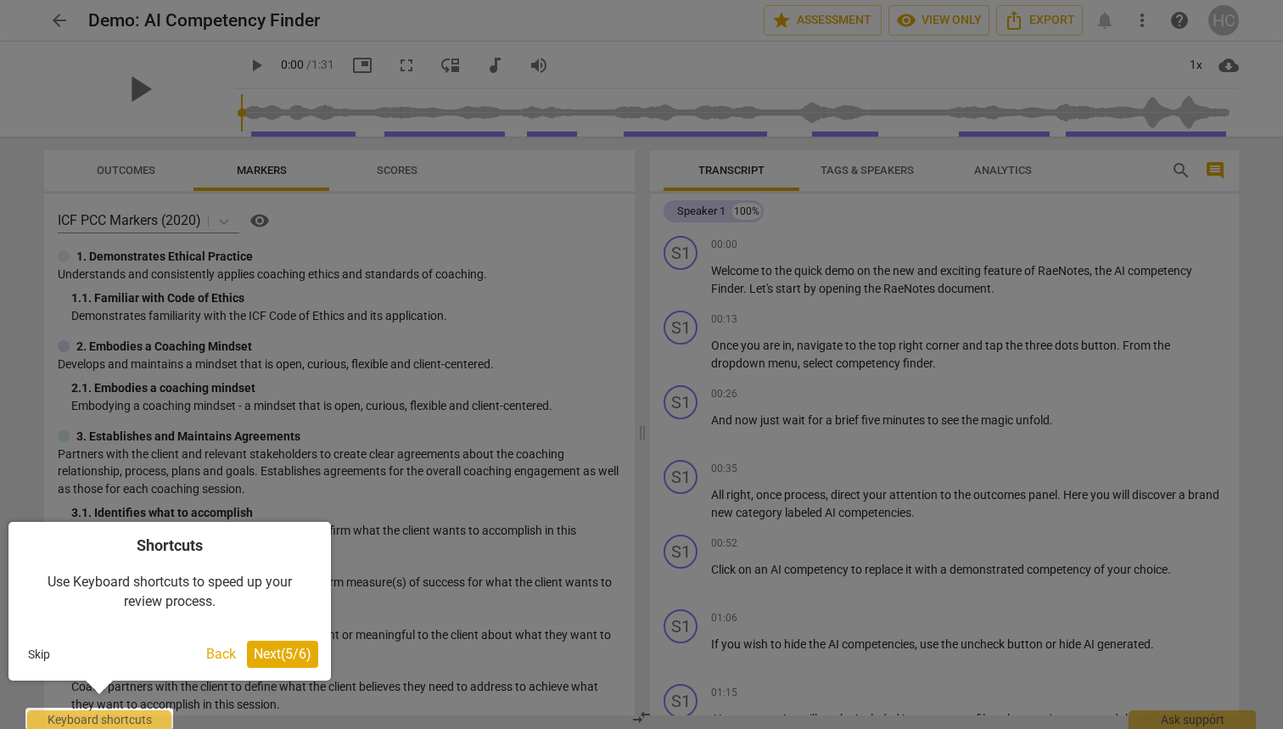
click at [285, 648] on span "Next ( 5 / 6 )" at bounding box center [283, 654] width 58 height 16
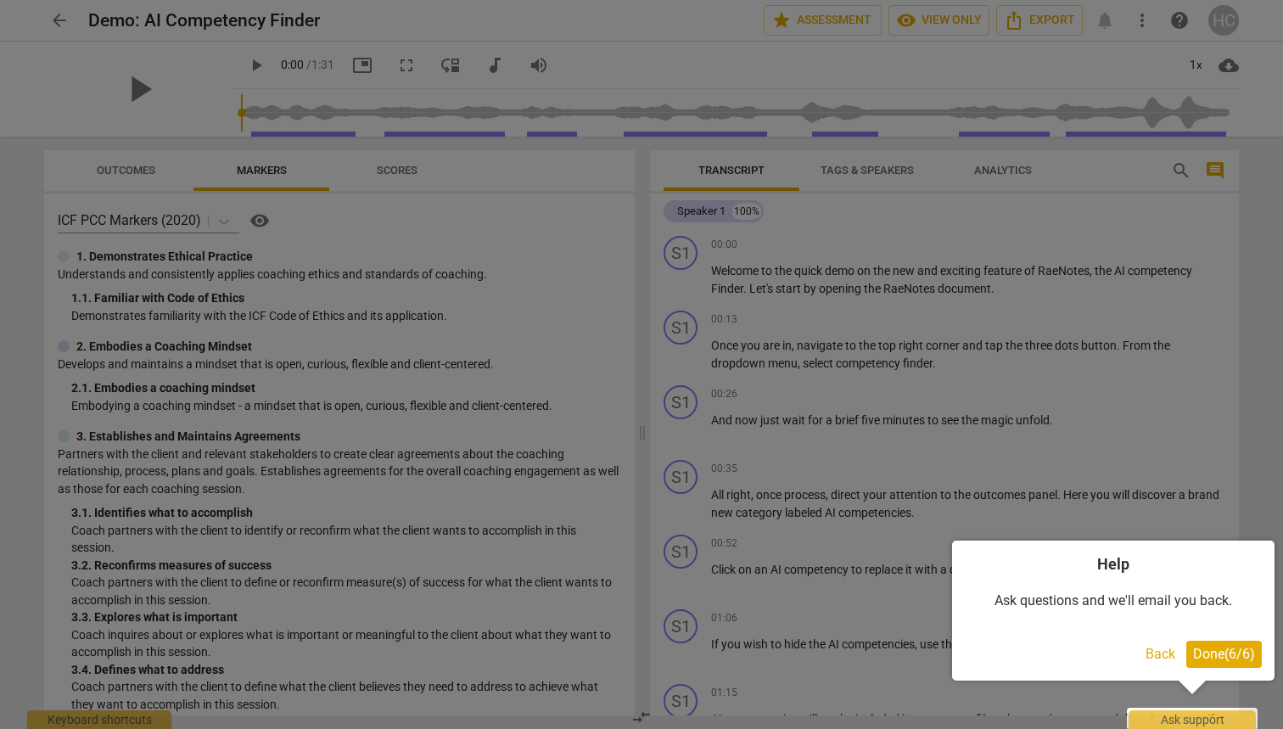
click at [1219, 648] on span "Done ( 6 / 6 )" at bounding box center [1224, 654] width 62 height 16
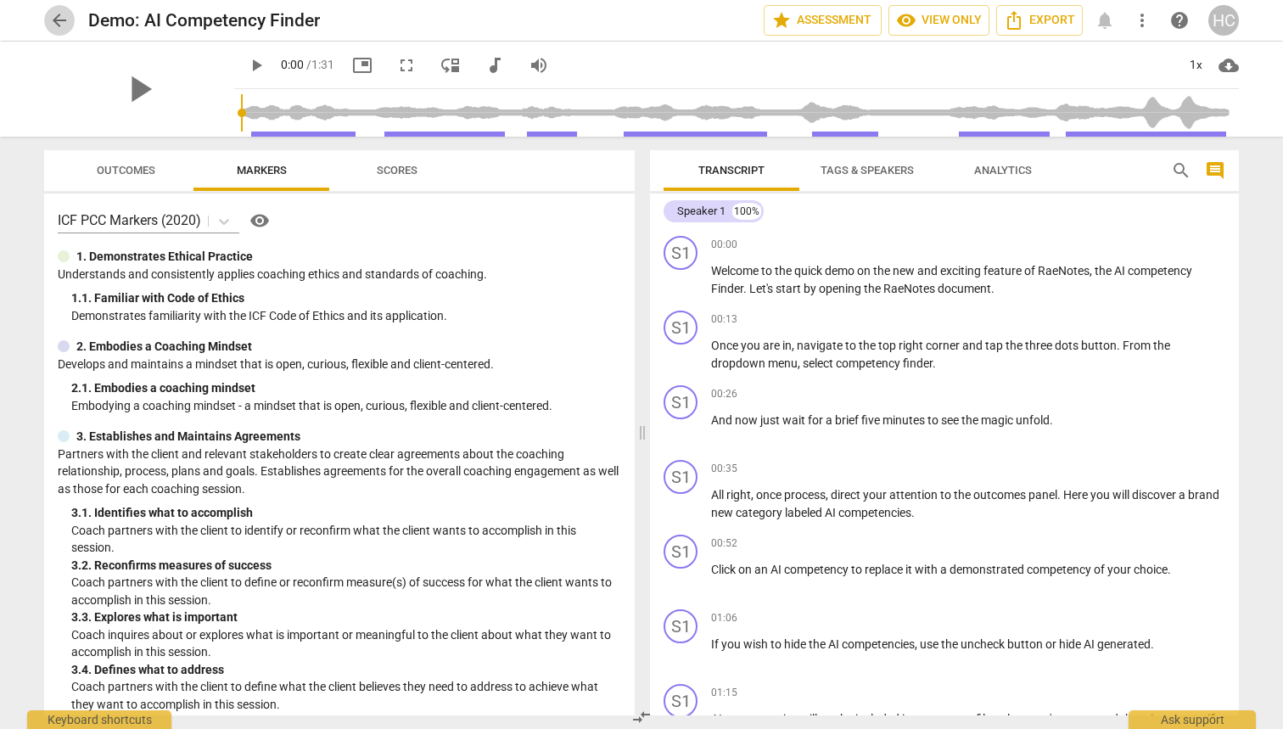
click at [59, 21] on span "arrow_back" at bounding box center [59, 20] width 20 height 20
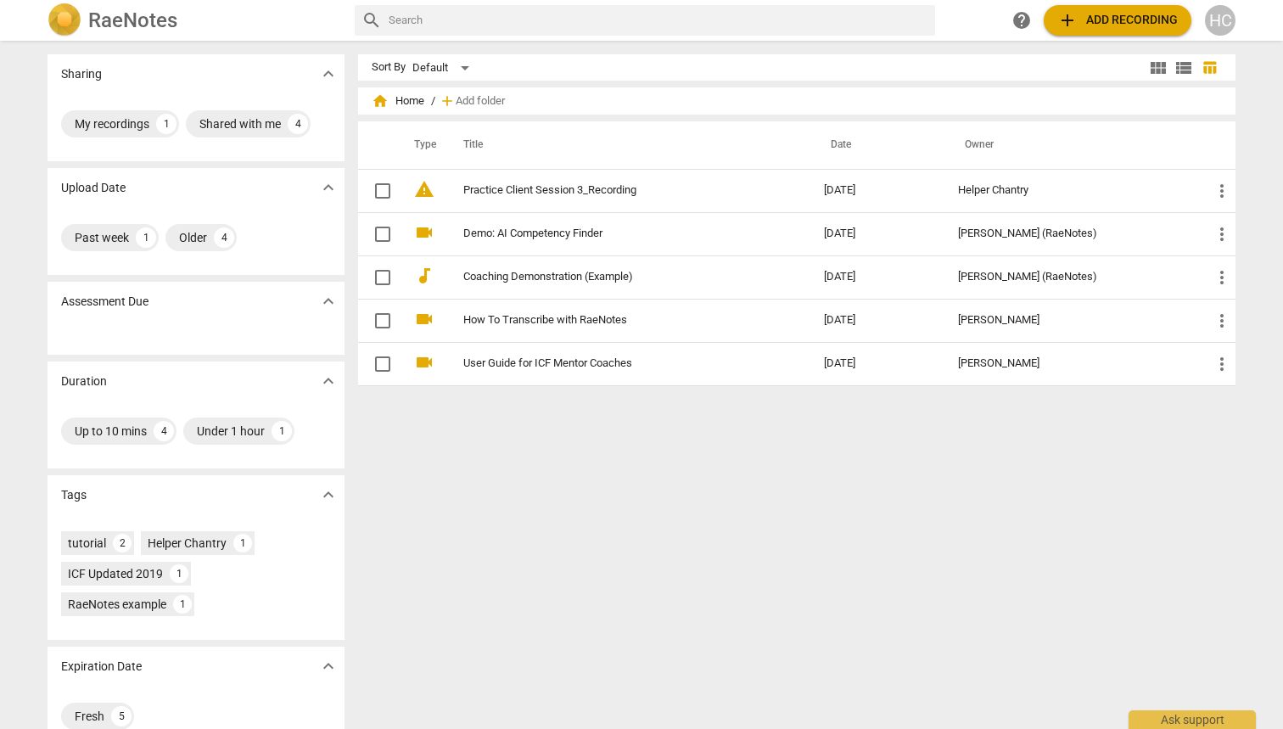
click at [1019, 19] on span "help" at bounding box center [1022, 20] width 20 height 20
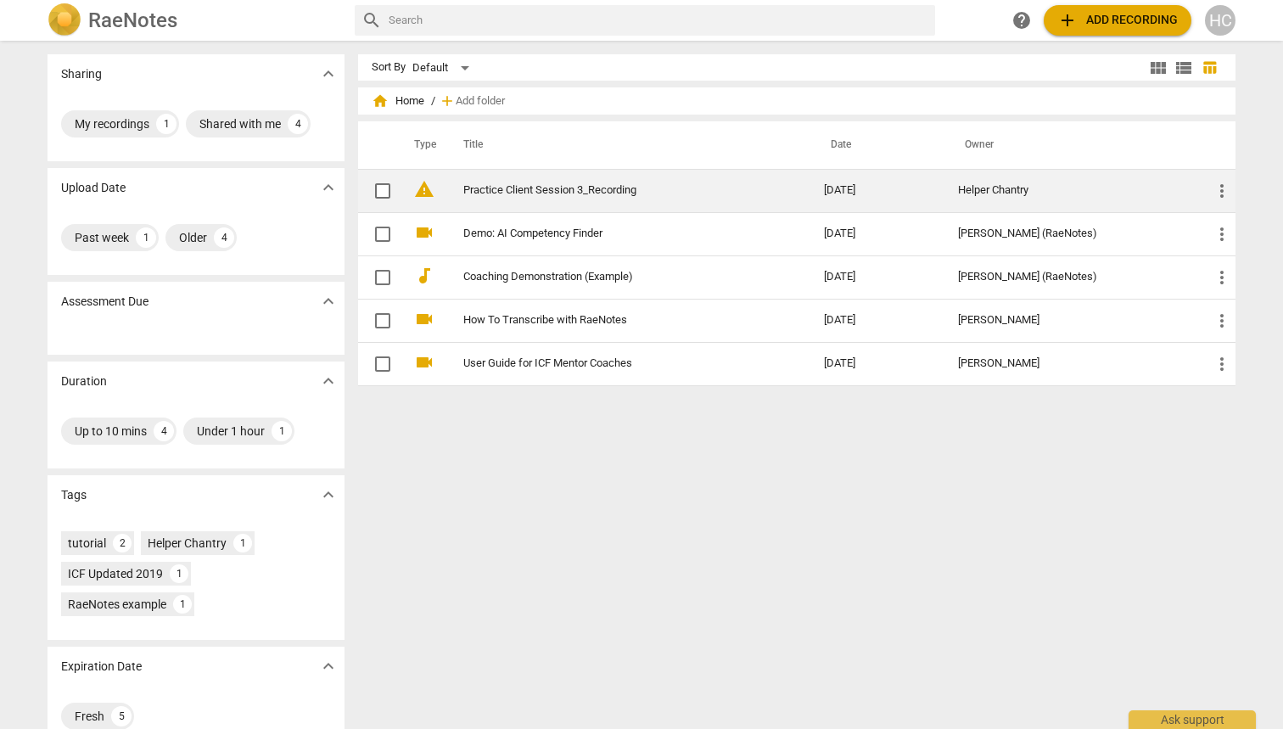
click at [382, 188] on input "checkbox" at bounding box center [383, 191] width 36 height 20
checkbox input "false"
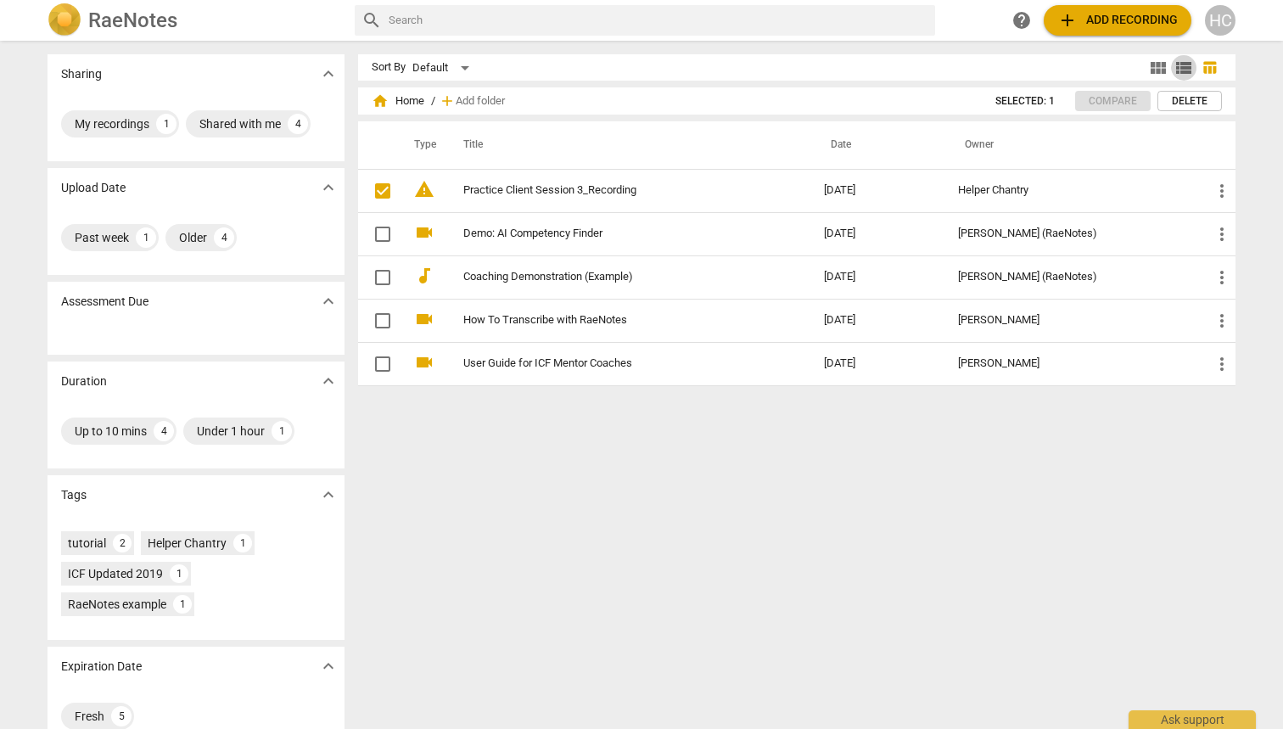
click at [1183, 68] on span "view_list" at bounding box center [1184, 68] width 20 height 20
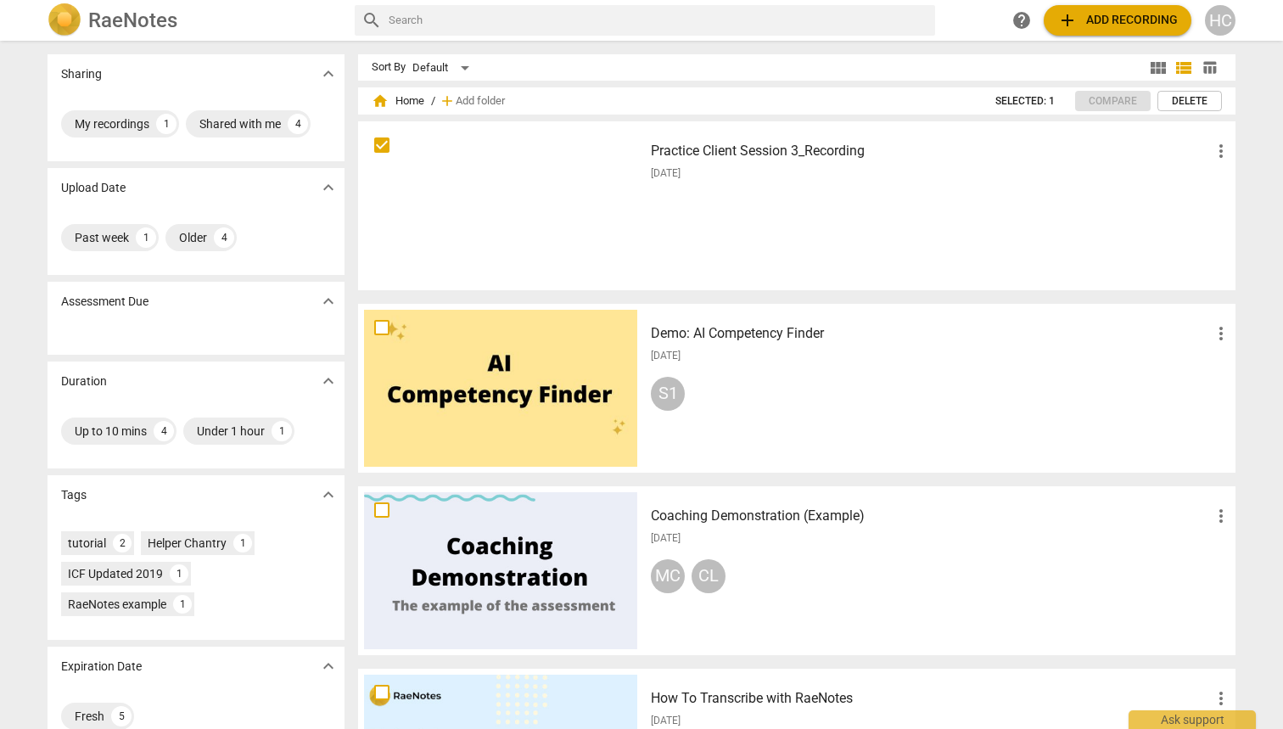
click at [1155, 71] on span "view_module" at bounding box center [1158, 68] width 20 height 20
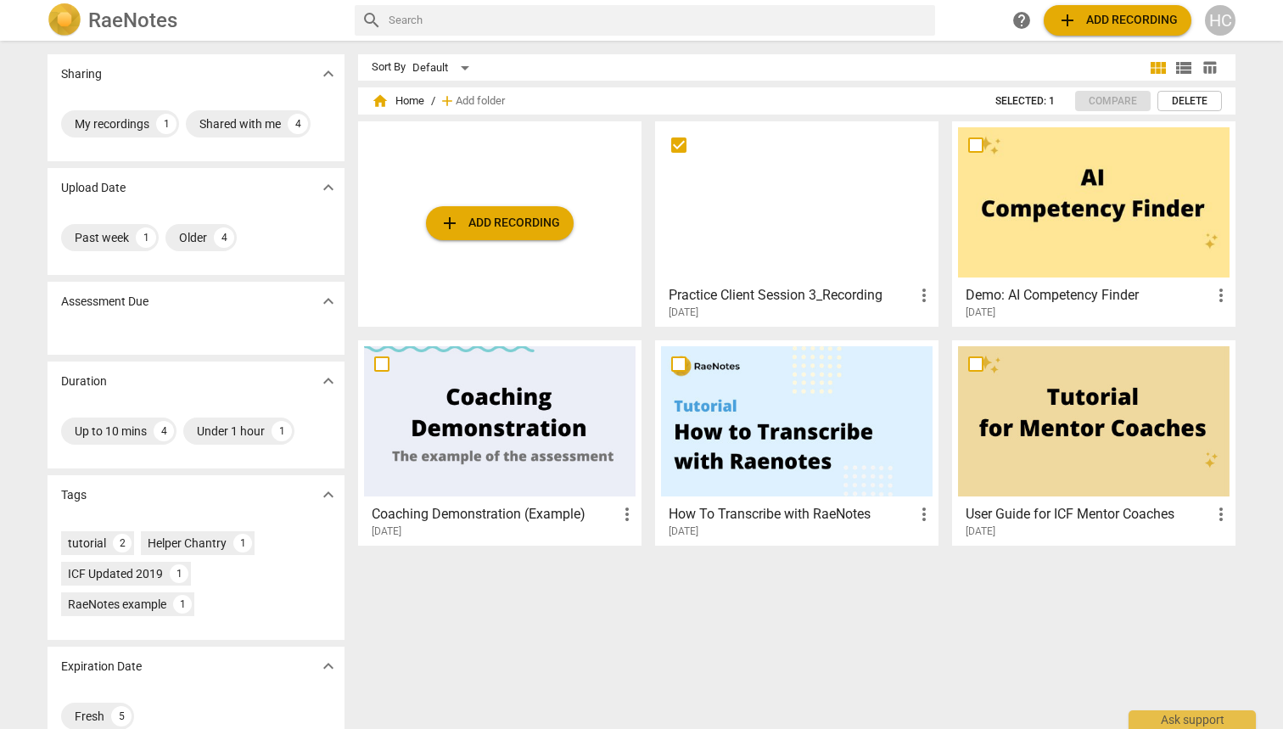
click at [929, 294] on span "more_vert" at bounding box center [924, 295] width 20 height 20
click at [691, 618] on div at bounding box center [641, 364] width 1283 height 729
click at [327, 302] on span "expand_more" at bounding box center [328, 301] width 20 height 20
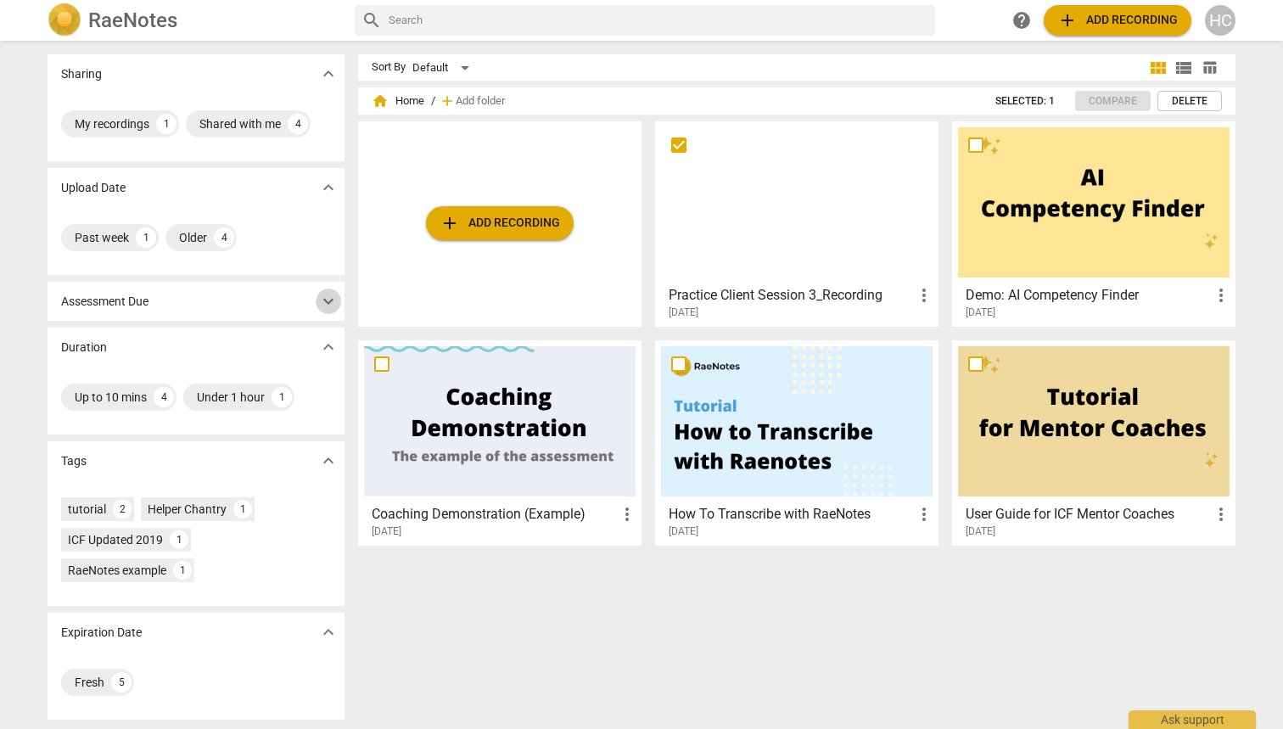
click at [327, 302] on span "expand_more" at bounding box center [328, 301] width 20 height 20
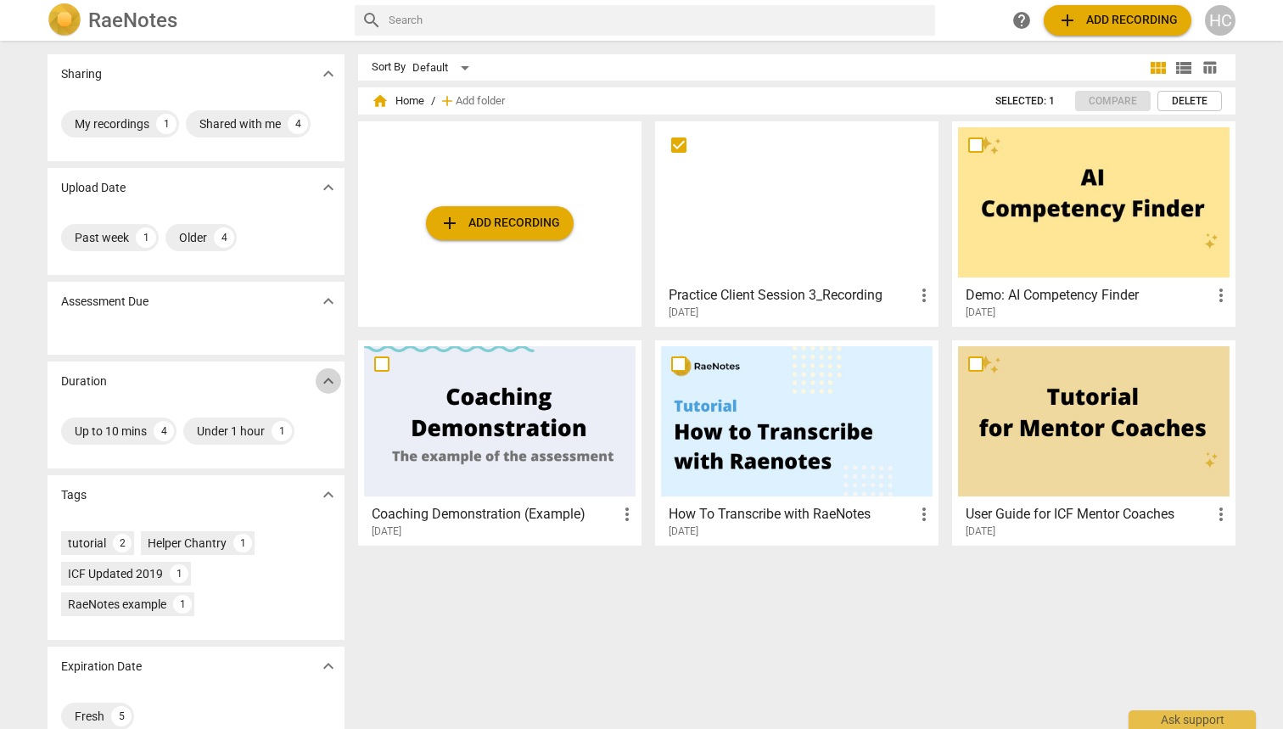
click at [326, 385] on span "expand_more" at bounding box center [328, 381] width 20 height 20
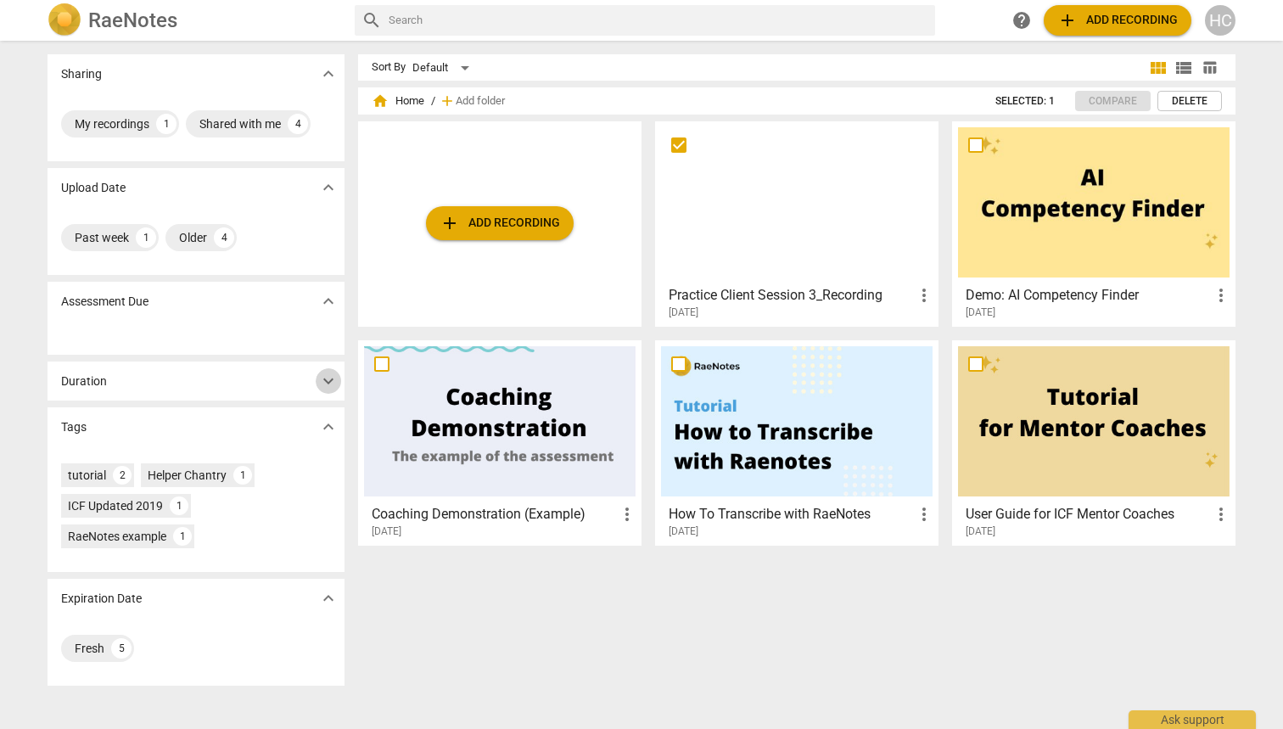
click at [326, 385] on span "expand_more" at bounding box center [328, 381] width 20 height 20
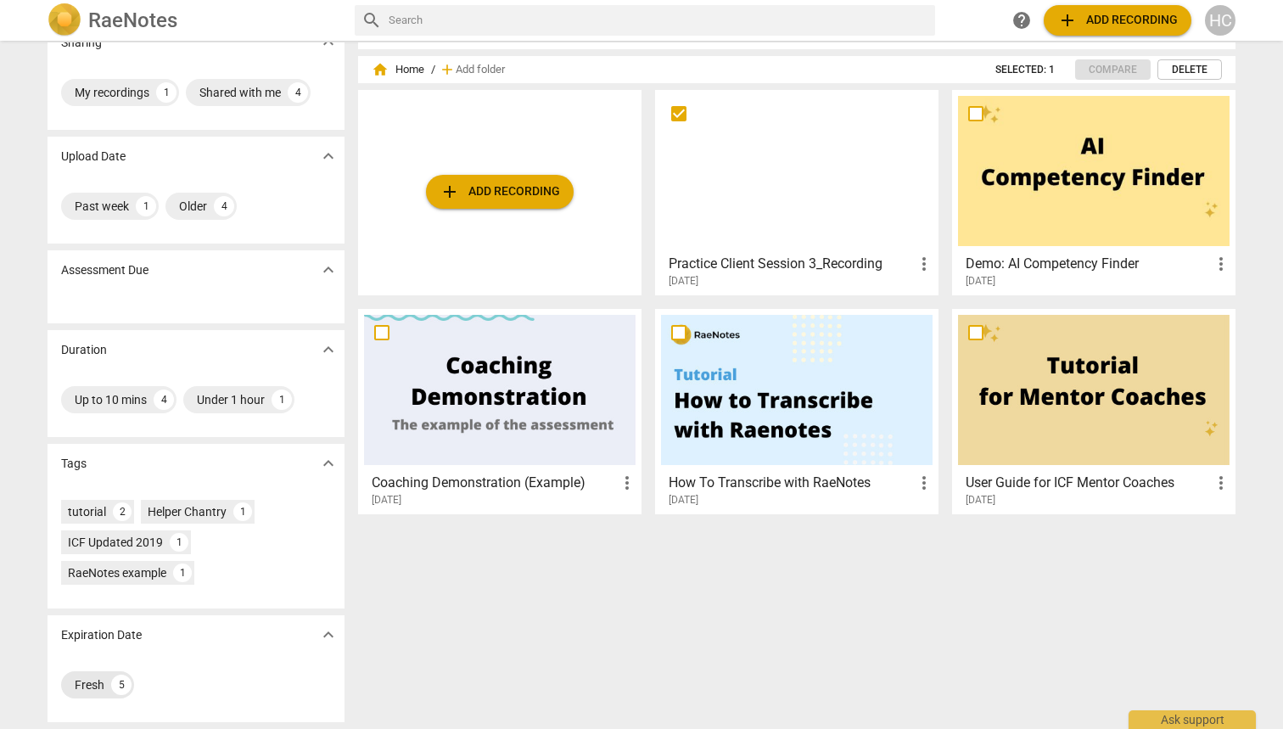
scroll to position [31, 0]
click at [82, 684] on div "Fresh" at bounding box center [90, 684] width 30 height 17
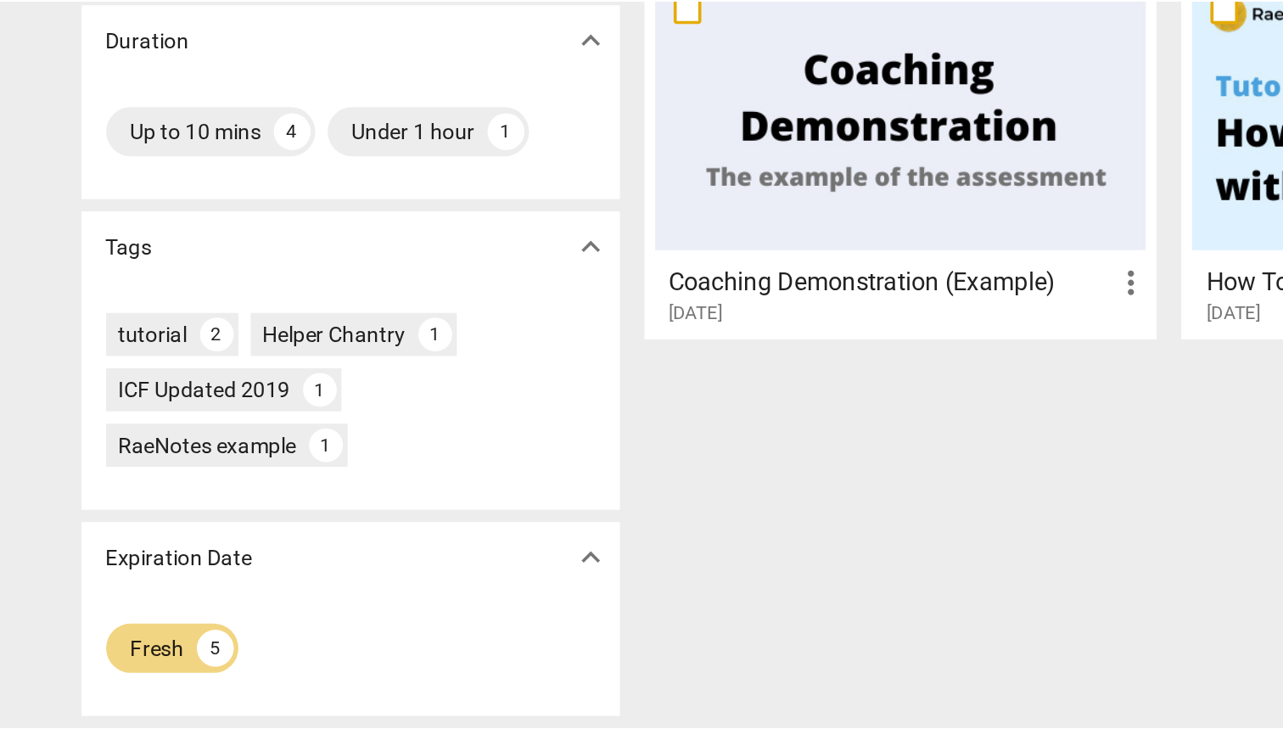
scroll to position [31, 0]
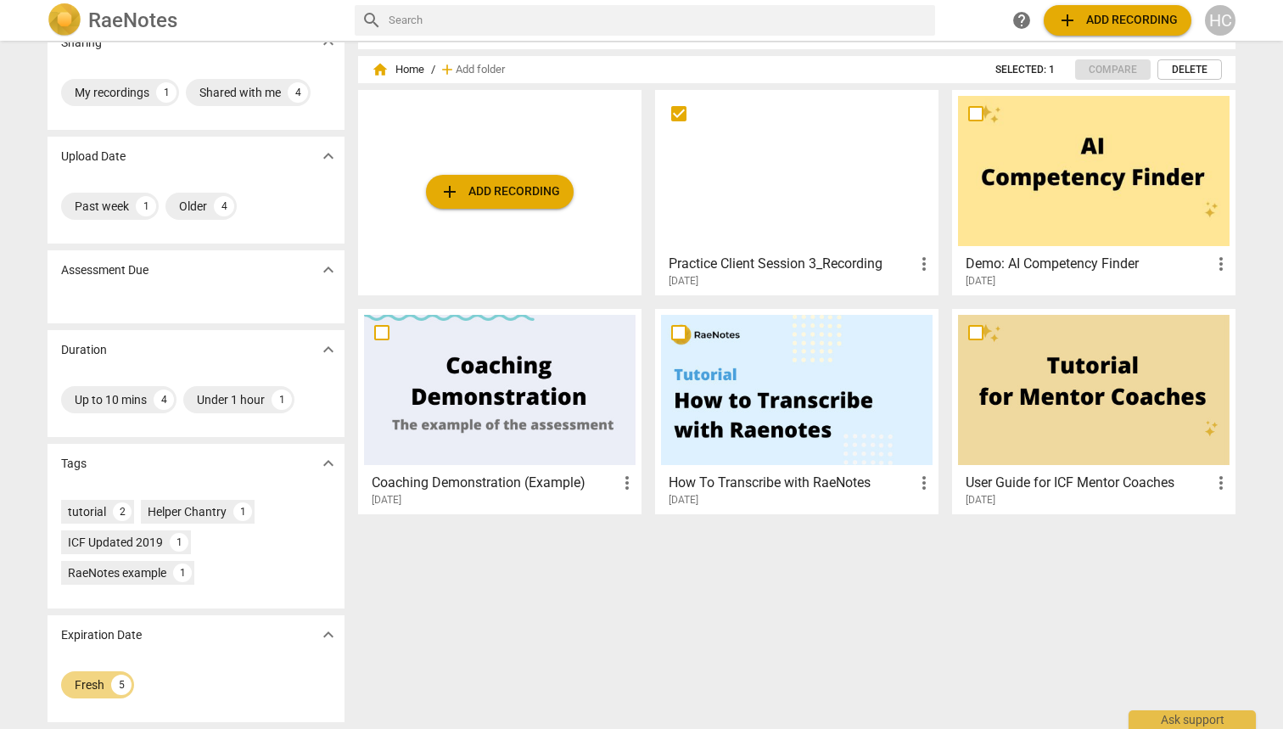
click at [1225, 22] on div "HC" at bounding box center [1220, 20] width 31 height 31
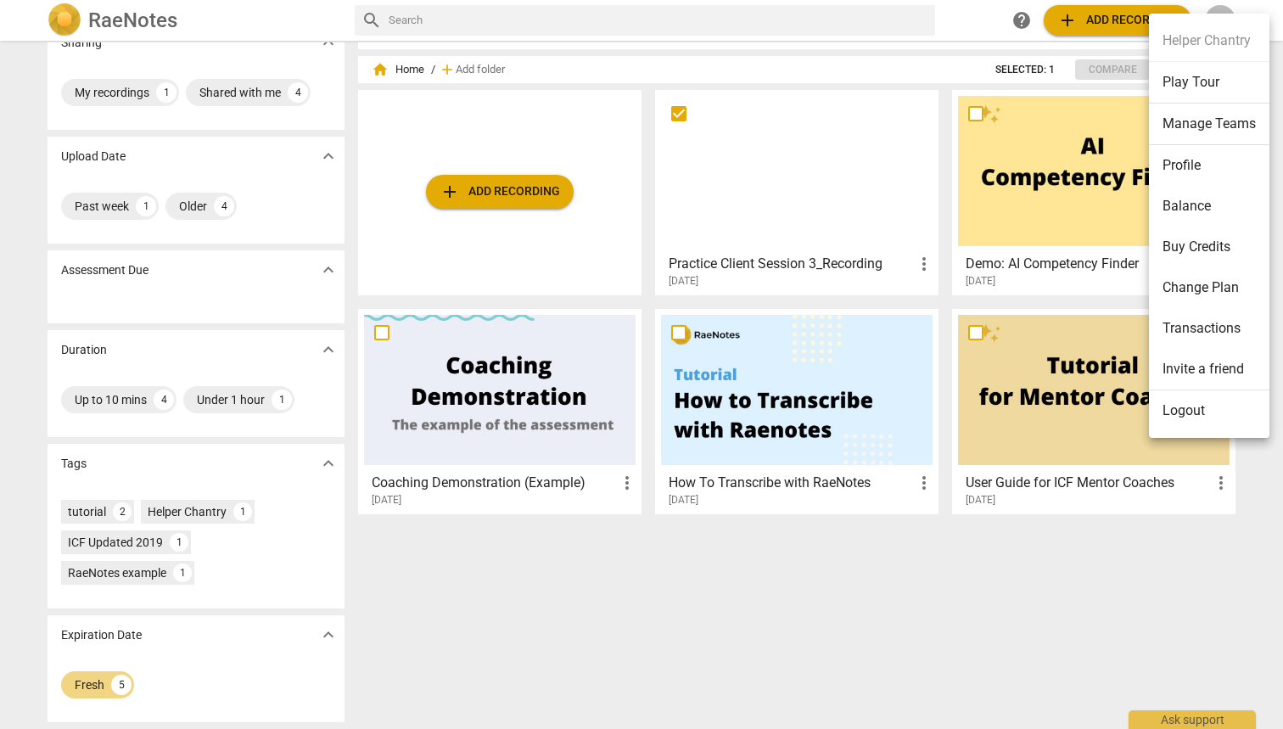
click at [8, 132] on div at bounding box center [641, 364] width 1283 height 729
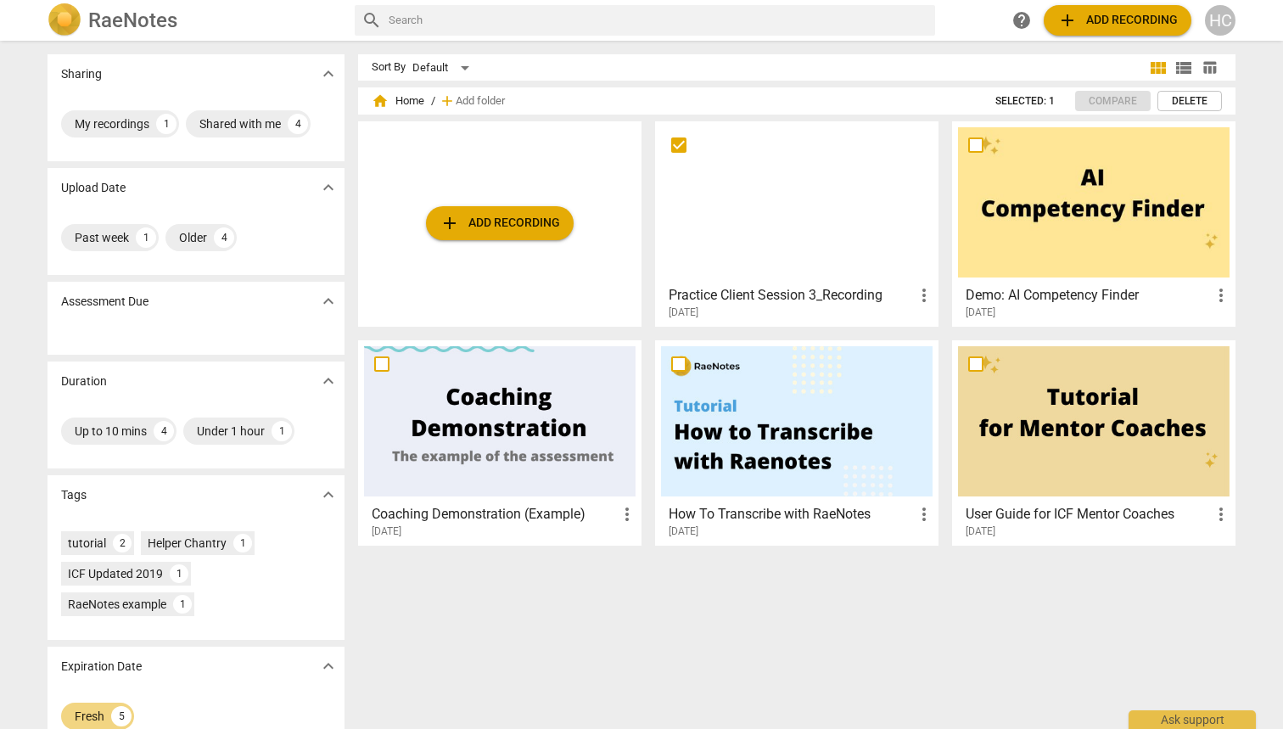
scroll to position [0, 0]
click at [801, 246] on div at bounding box center [797, 202] width 272 height 150
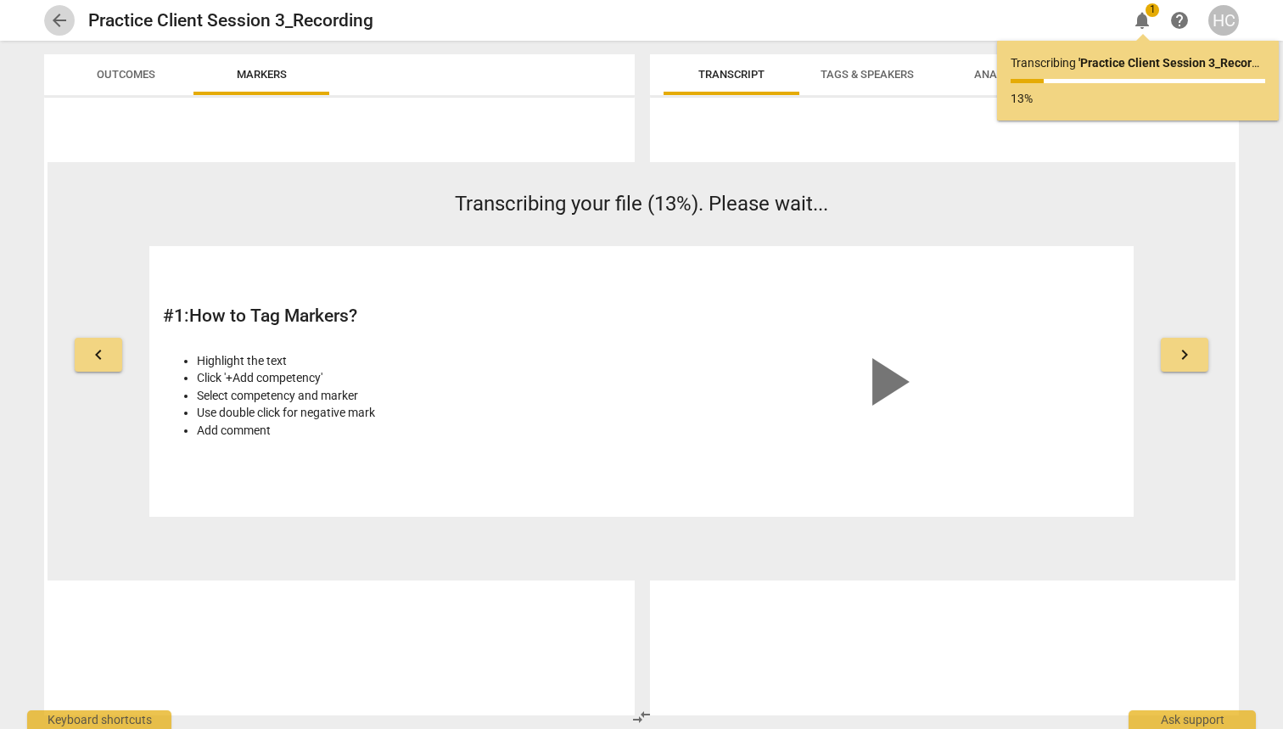
click at [66, 21] on span "arrow_back" at bounding box center [59, 20] width 20 height 20
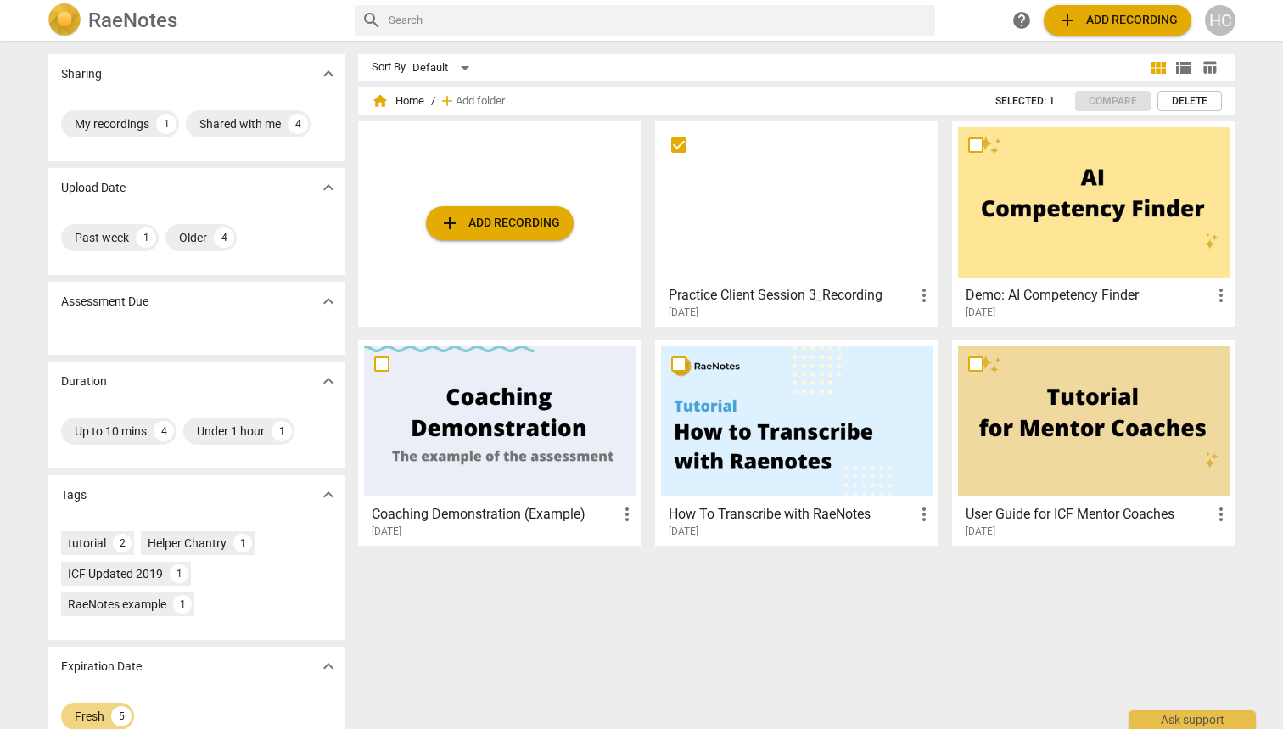
click at [777, 222] on div at bounding box center [797, 202] width 272 height 150
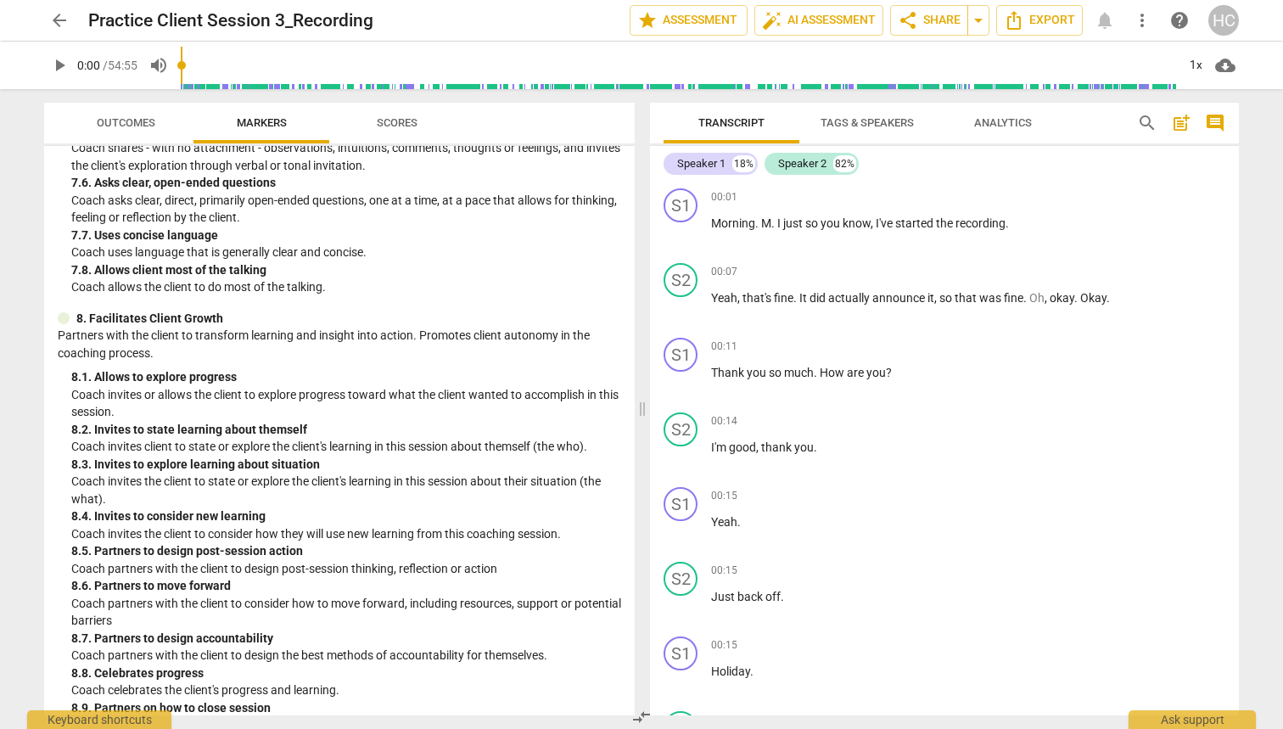
scroll to position [1685, 0]
click at [408, 124] on span "Scores" at bounding box center [397, 122] width 41 height 13
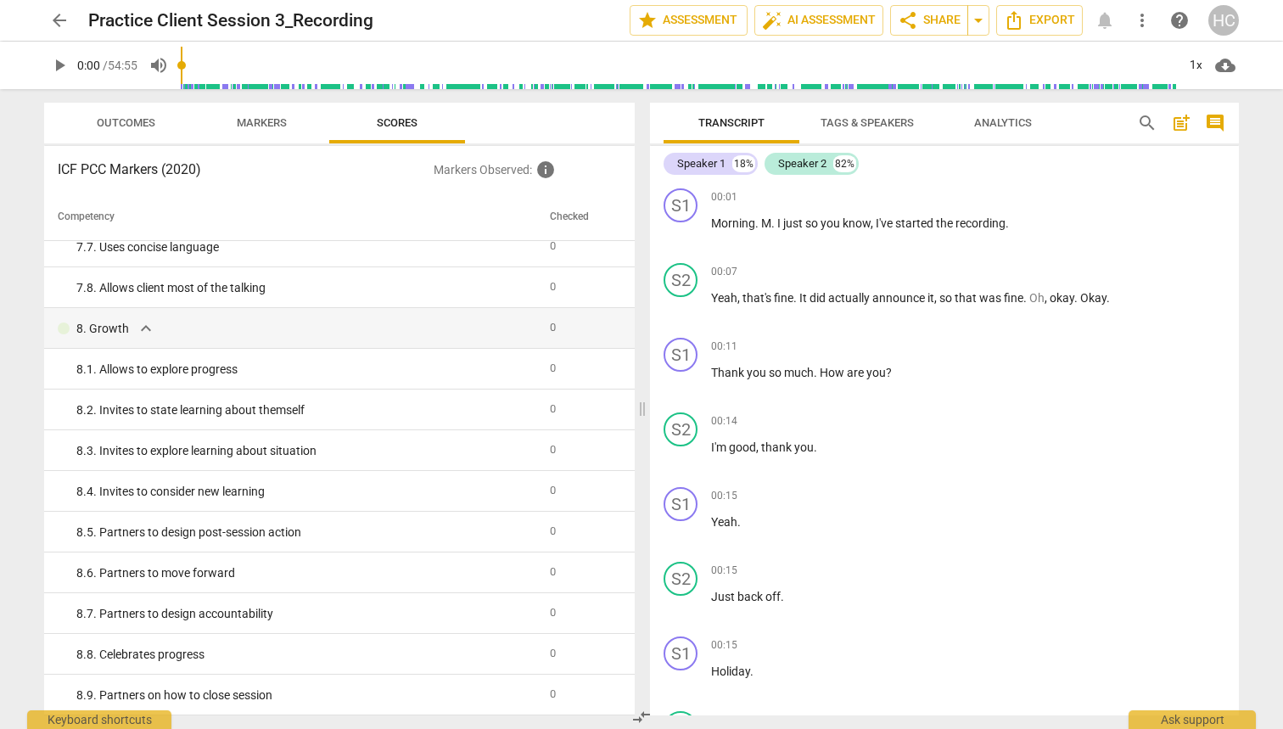
scroll to position [1440, 0]
click at [136, 123] on span "Outcomes" at bounding box center [126, 122] width 59 height 13
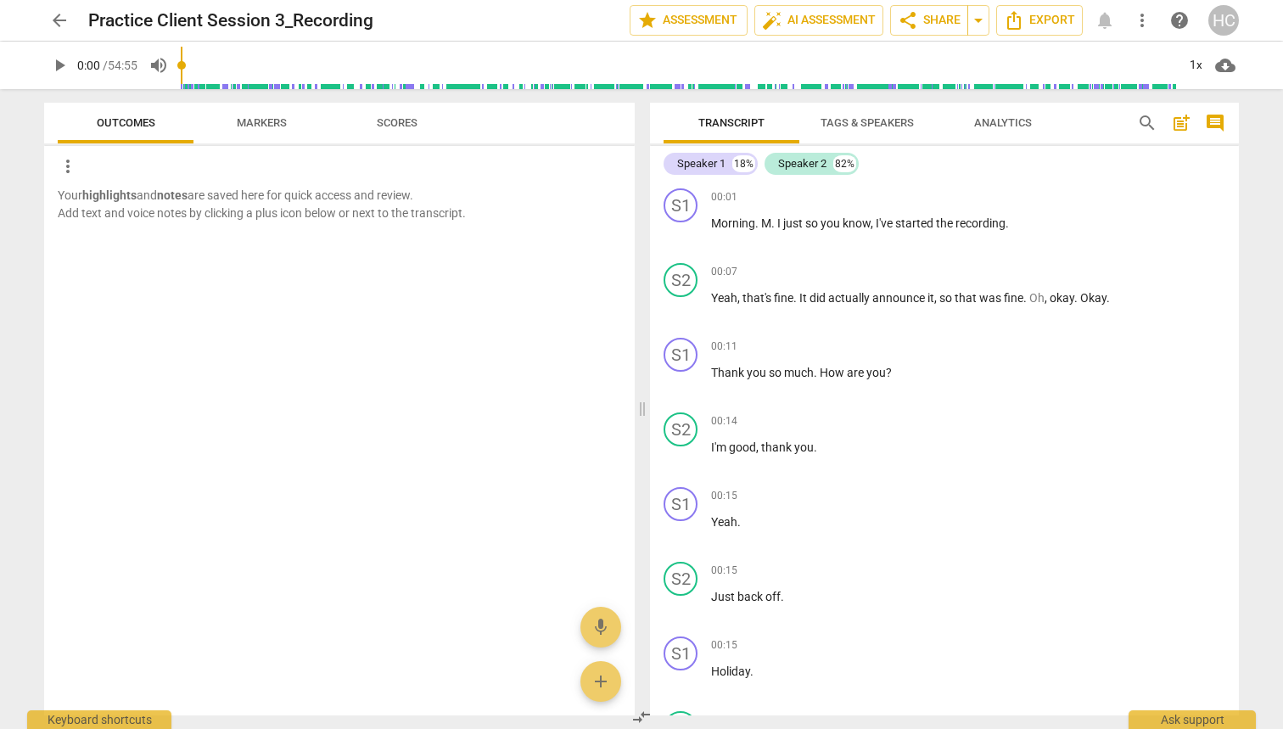
click at [260, 119] on span "Markers" at bounding box center [262, 122] width 50 height 13
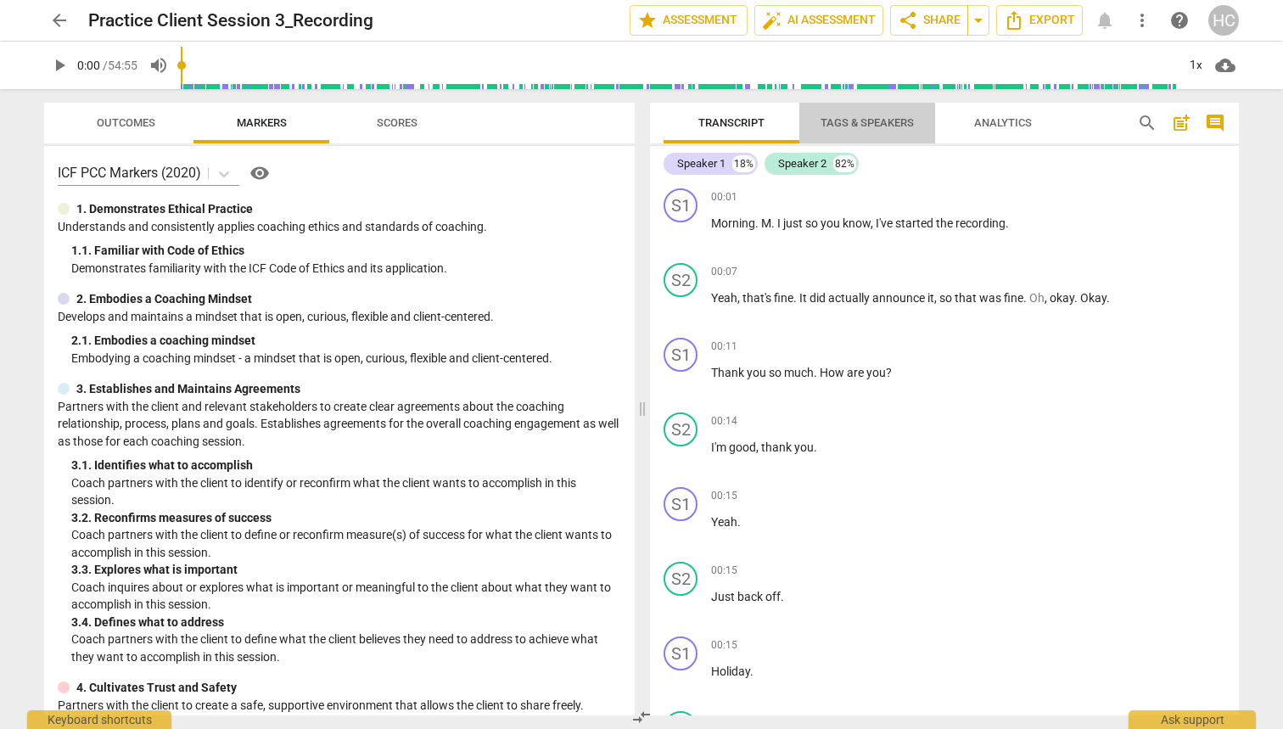
click at [870, 124] on span "Tags & Speakers" at bounding box center [867, 122] width 93 height 13
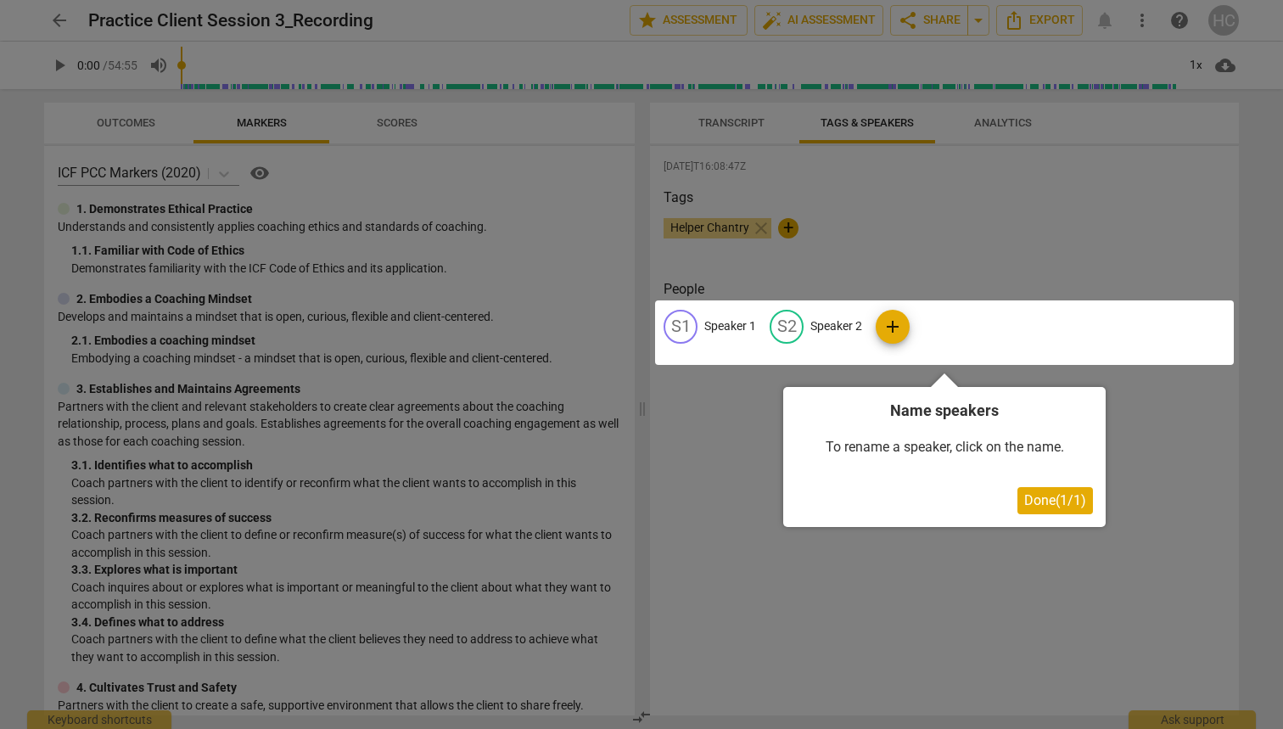
click at [1028, 121] on div at bounding box center [641, 364] width 1283 height 729
click at [1043, 507] on span "Done ( 1 / 1 )" at bounding box center [1055, 500] width 62 height 16
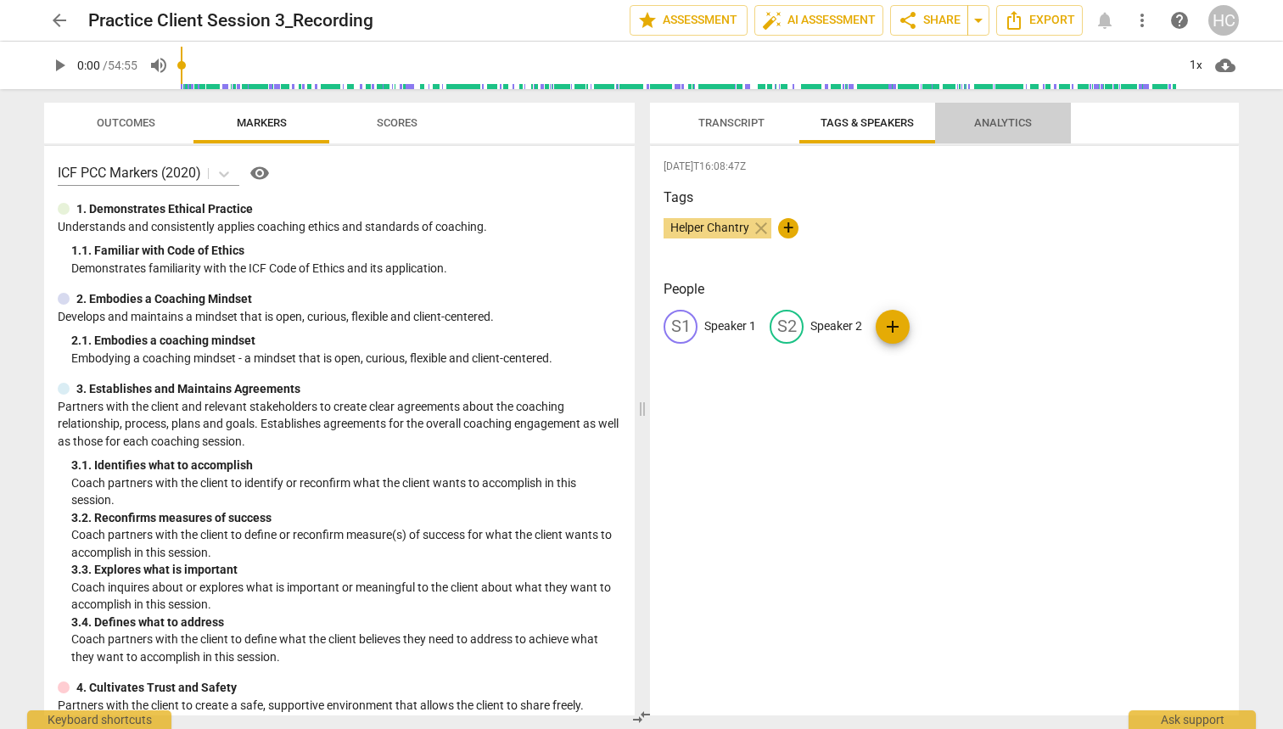
click at [1004, 126] on span "Analytics" at bounding box center [1003, 122] width 58 height 13
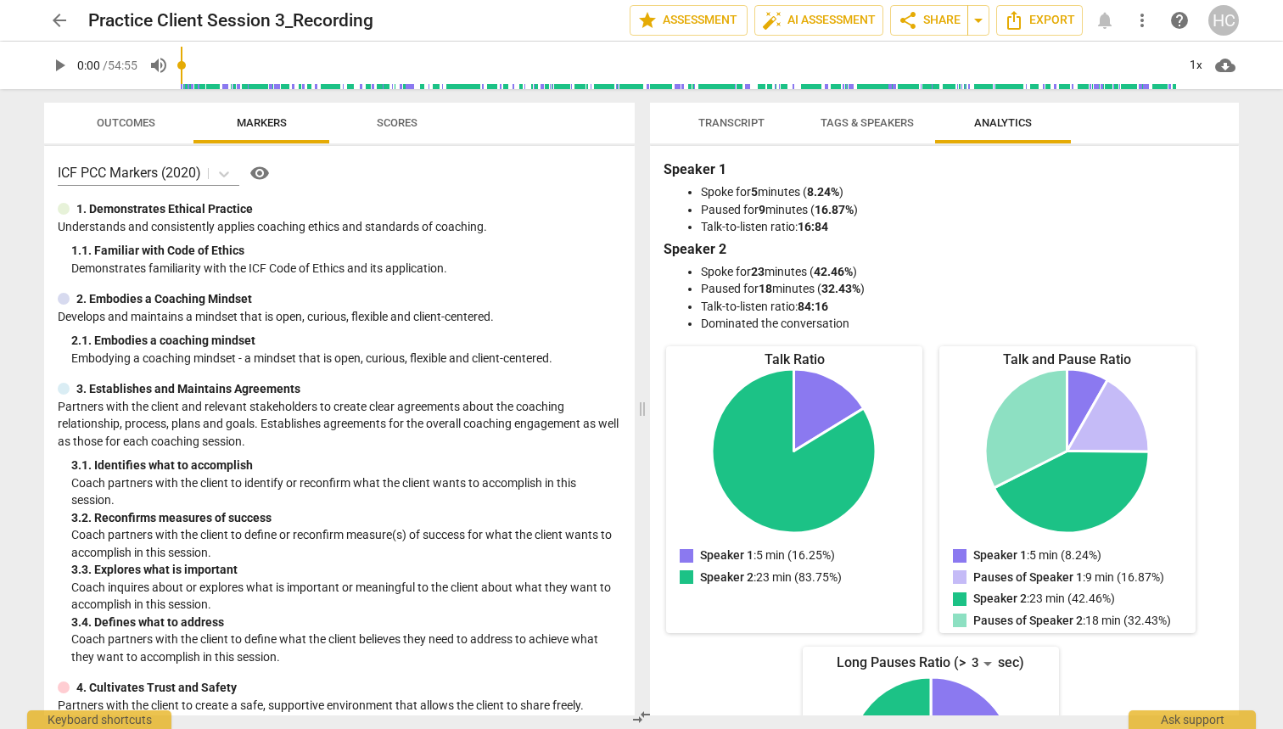
scroll to position [0, 0]
click at [804, 23] on span "auto_fix_high AI Assessment" at bounding box center [819, 20] width 114 height 20
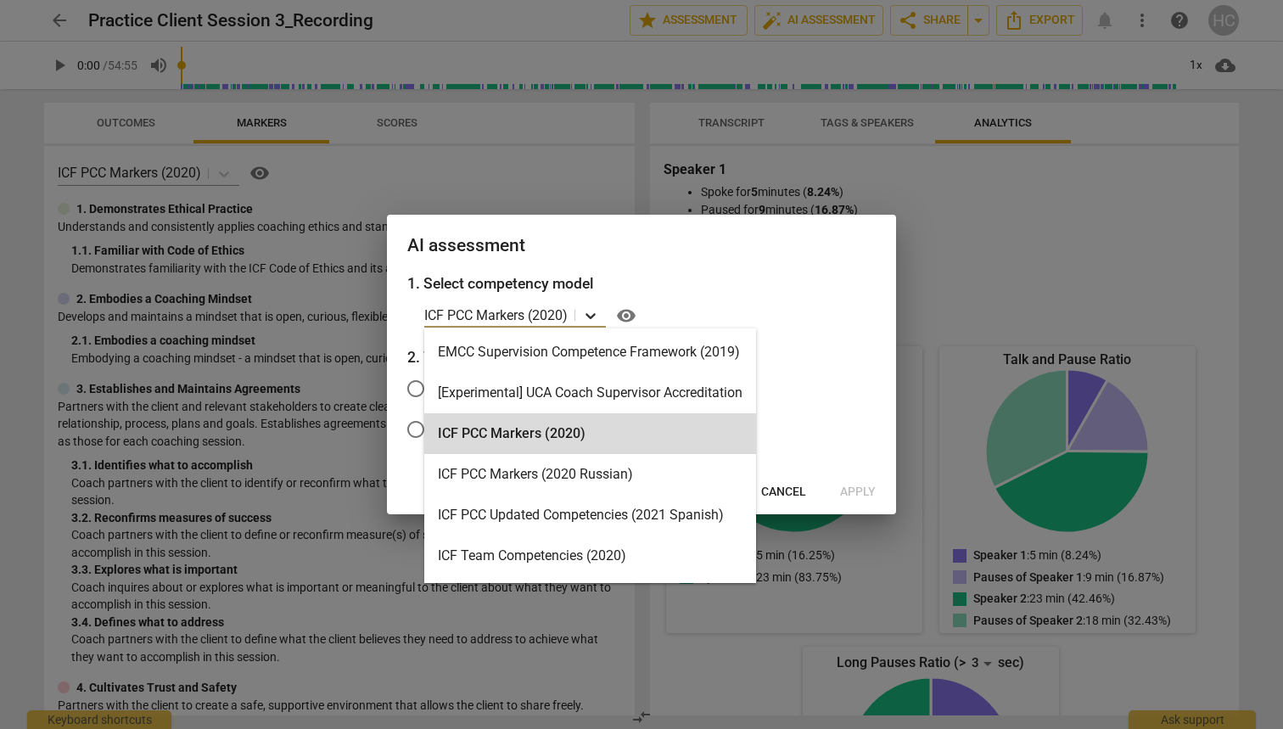
click at [593, 318] on icon at bounding box center [591, 316] width 10 height 6
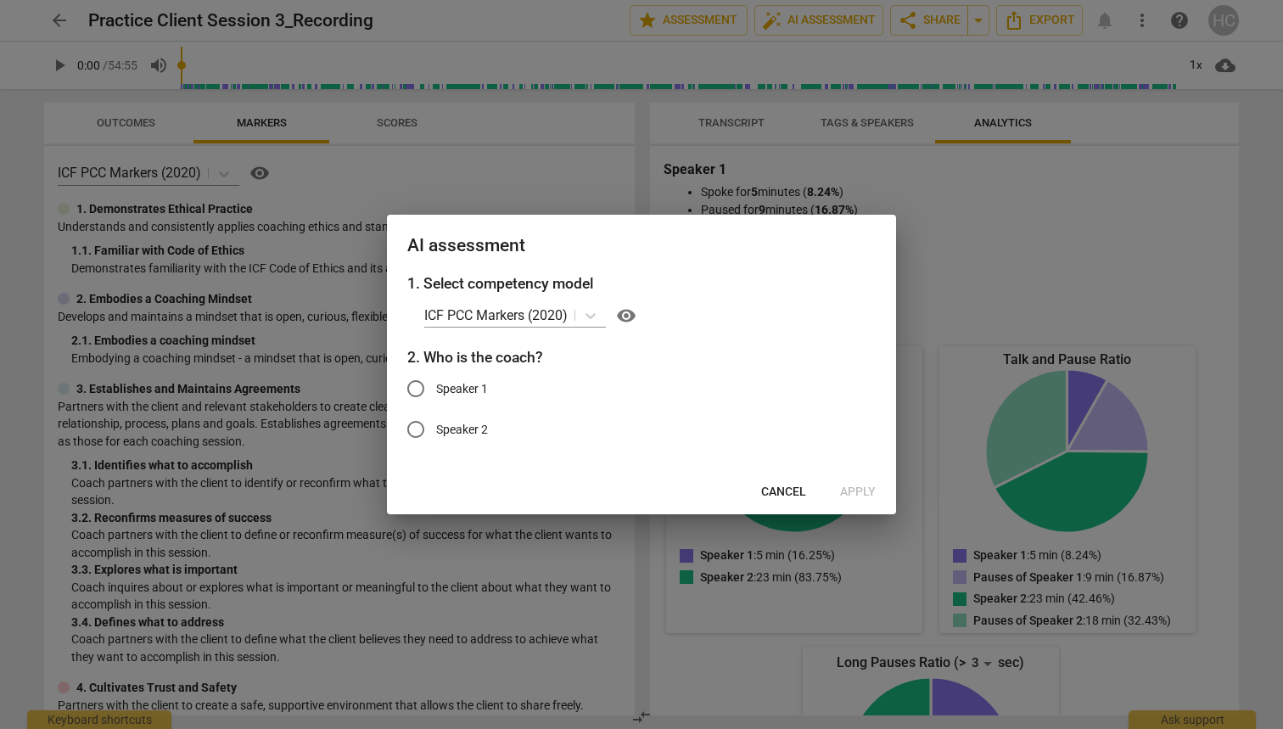
drag, startPoint x: 767, startPoint y: 352, endPoint x: 764, endPoint y: 371, distance: 19.0
click at [764, 371] on div "1. Select competency model ICF PCC Markers (2020) visibility 2. Who is the coac…" at bounding box center [641, 371] width 509 height 198
click at [418, 389] on input "Speaker 1" at bounding box center [415, 388] width 41 height 41
radio input "true"
click at [862, 492] on span "Apply" at bounding box center [858, 492] width 36 height 17
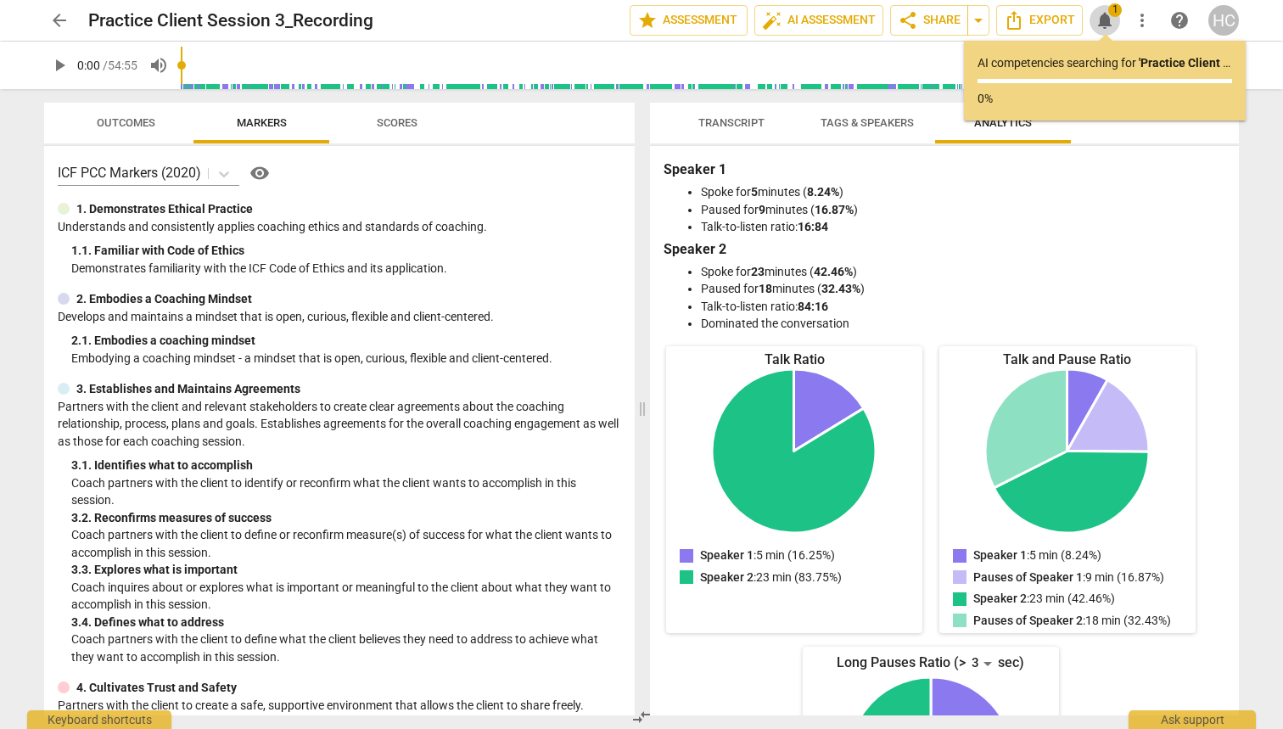
click at [1112, 25] on span "notifications" at bounding box center [1105, 20] width 20 height 20
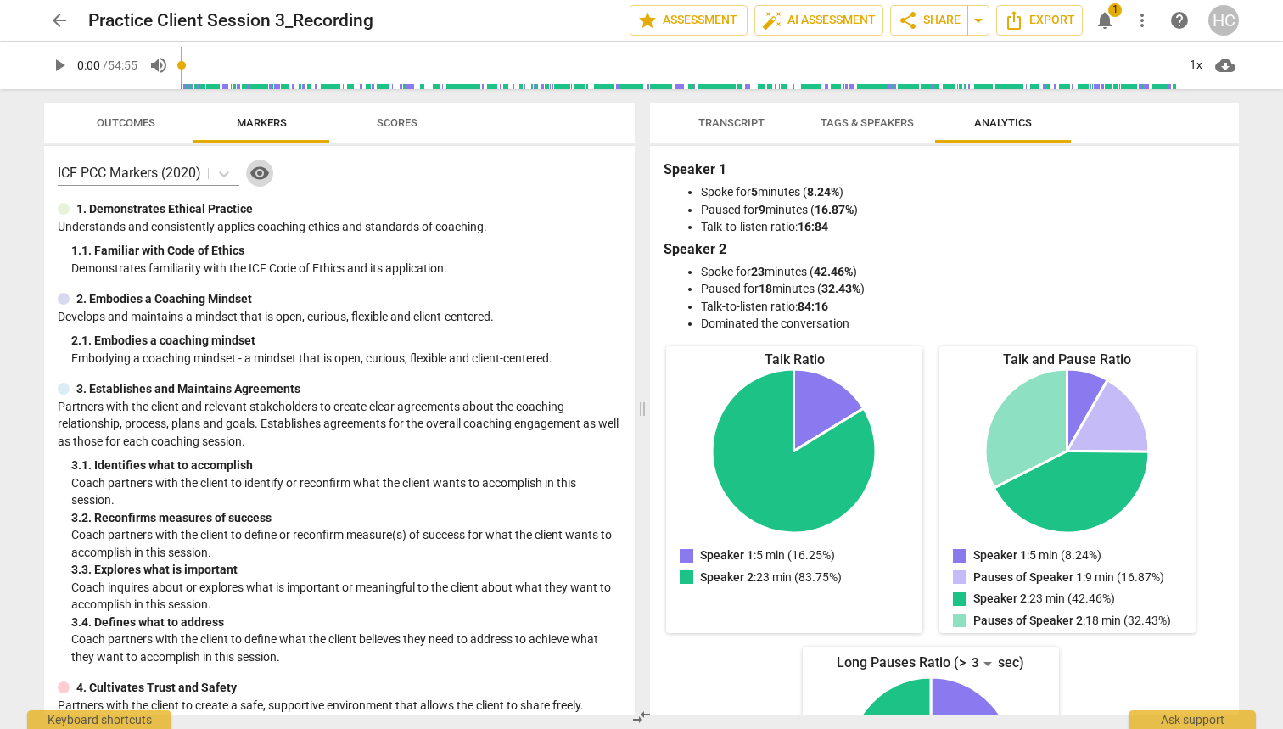
click at [261, 173] on span "visibility" at bounding box center [260, 173] width 20 height 20
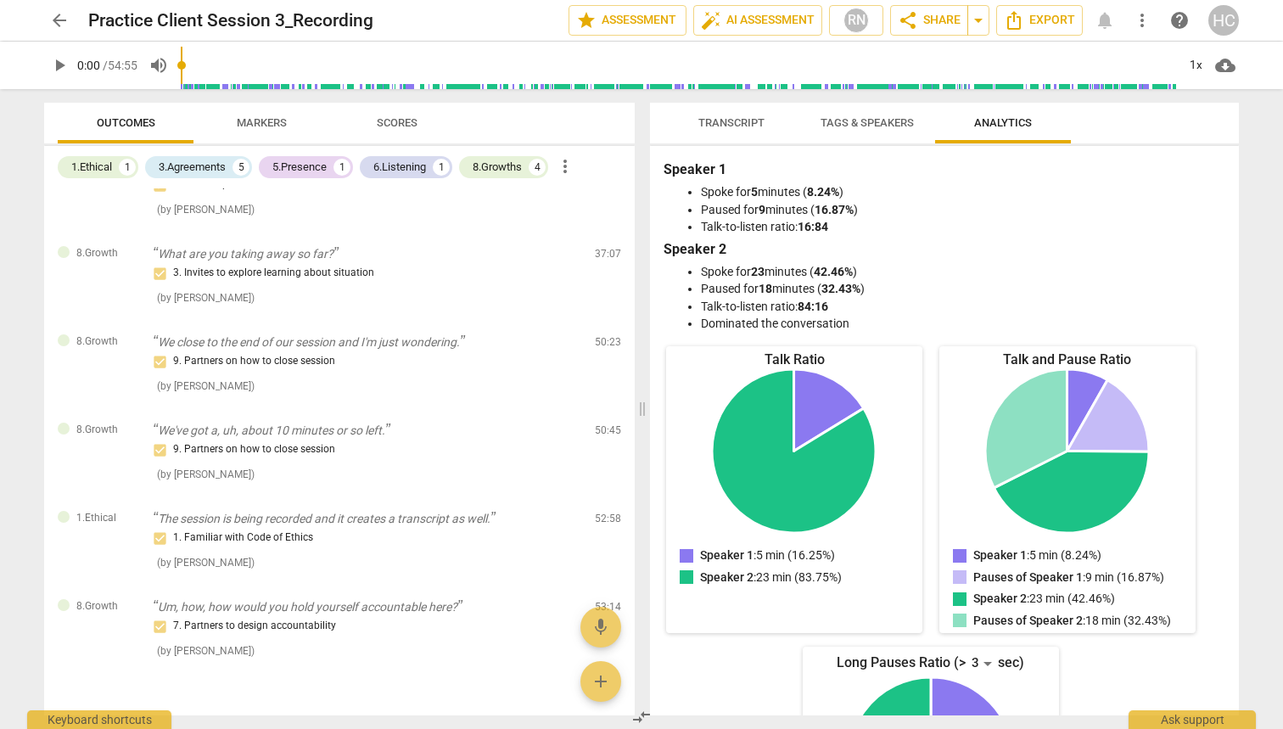
scroll to position [658, 0]
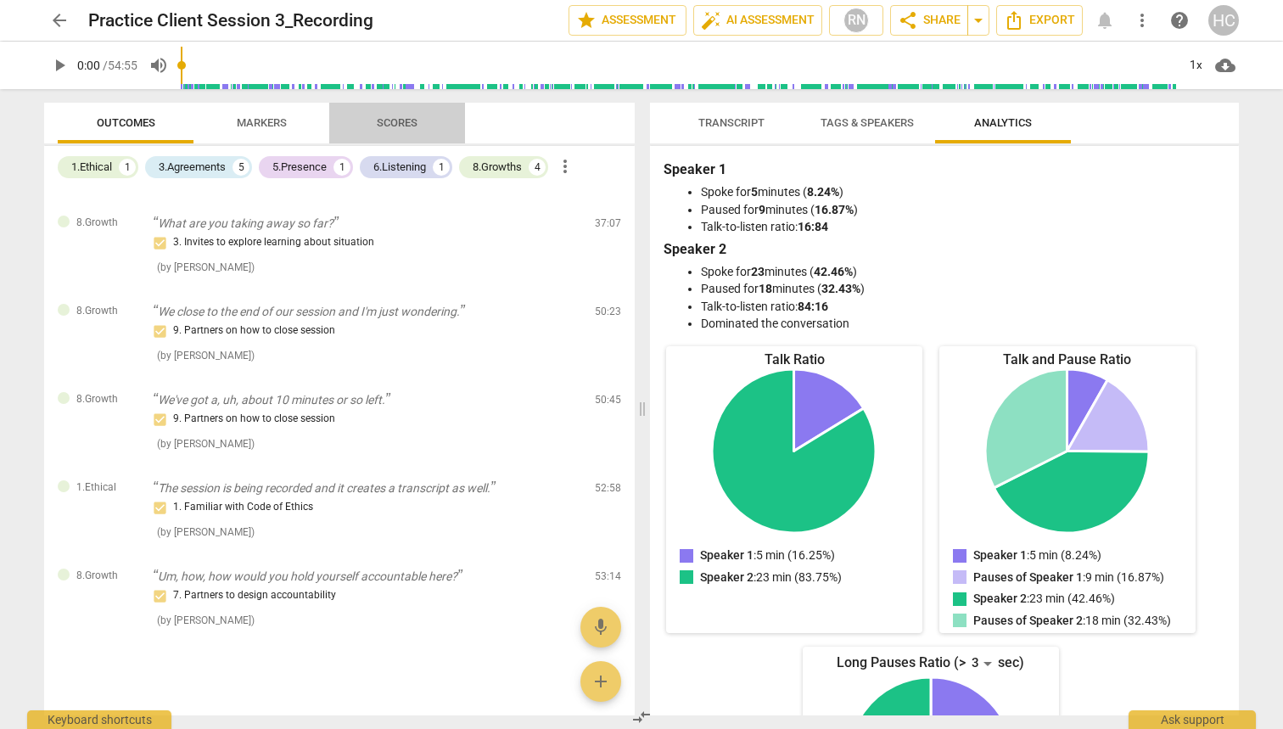
click at [403, 120] on span "Scores" at bounding box center [397, 122] width 41 height 13
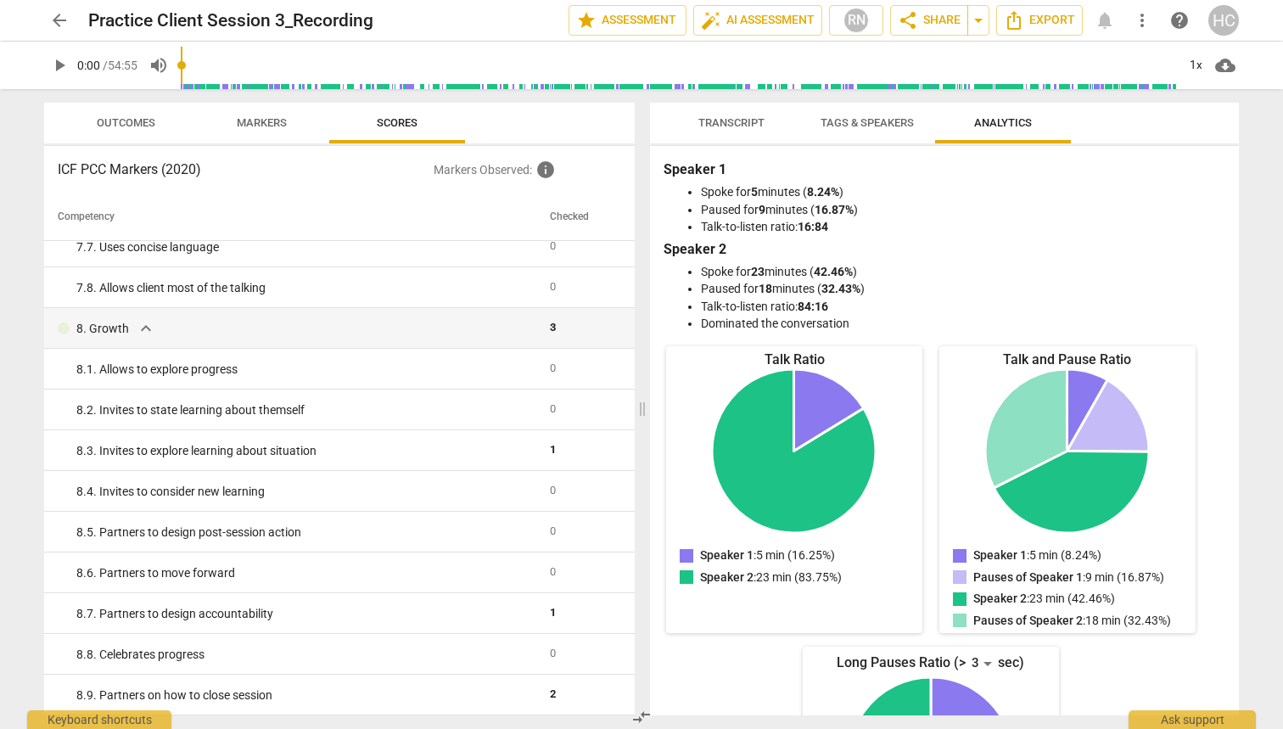
scroll to position [1440, 0]
click at [277, 122] on span "Markers" at bounding box center [262, 122] width 50 height 13
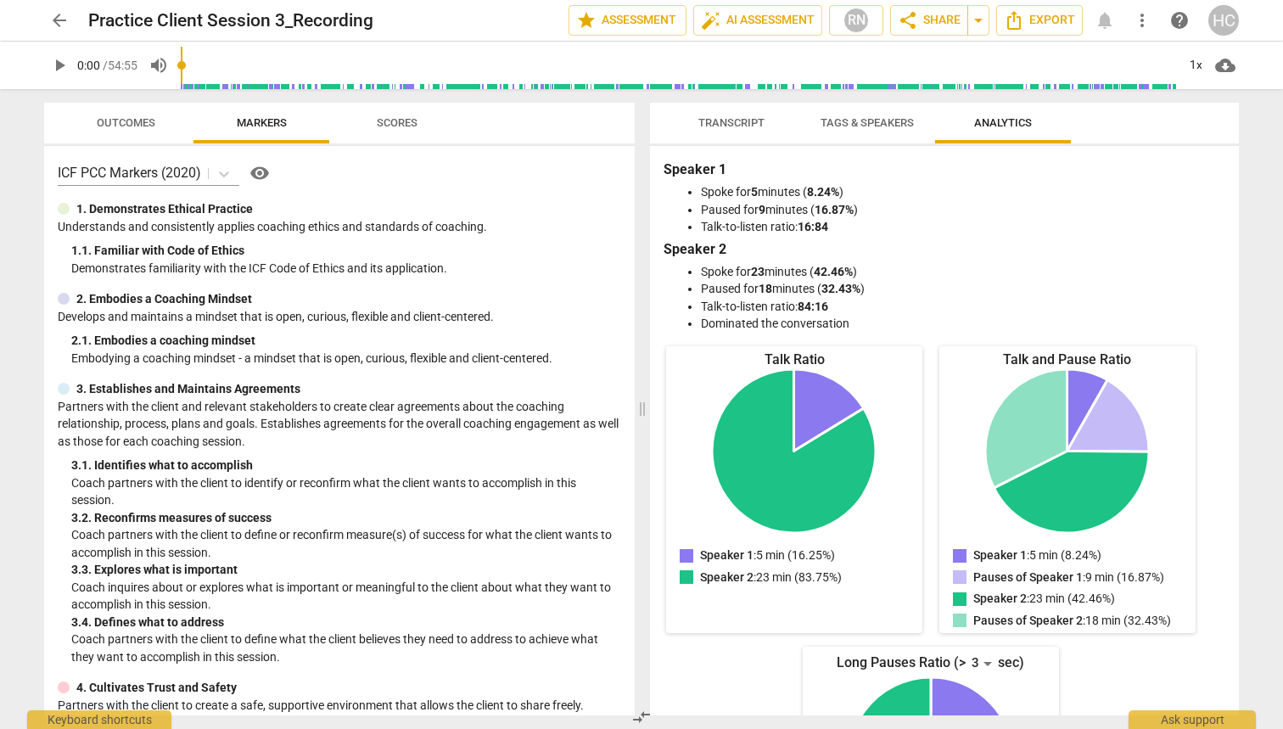
scroll to position [0, 0]
click at [405, 121] on span "Scores" at bounding box center [397, 122] width 41 height 13
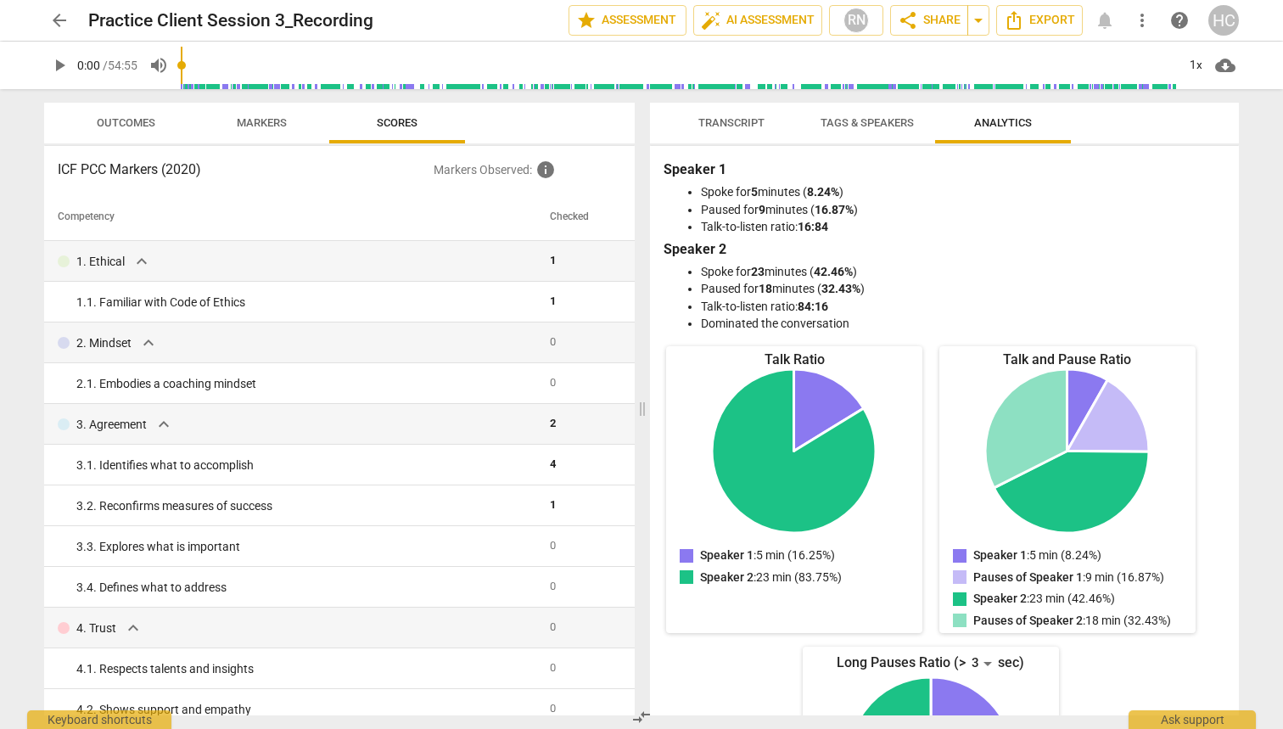
click at [149, 129] on span "Outcomes" at bounding box center [125, 123] width 99 height 23
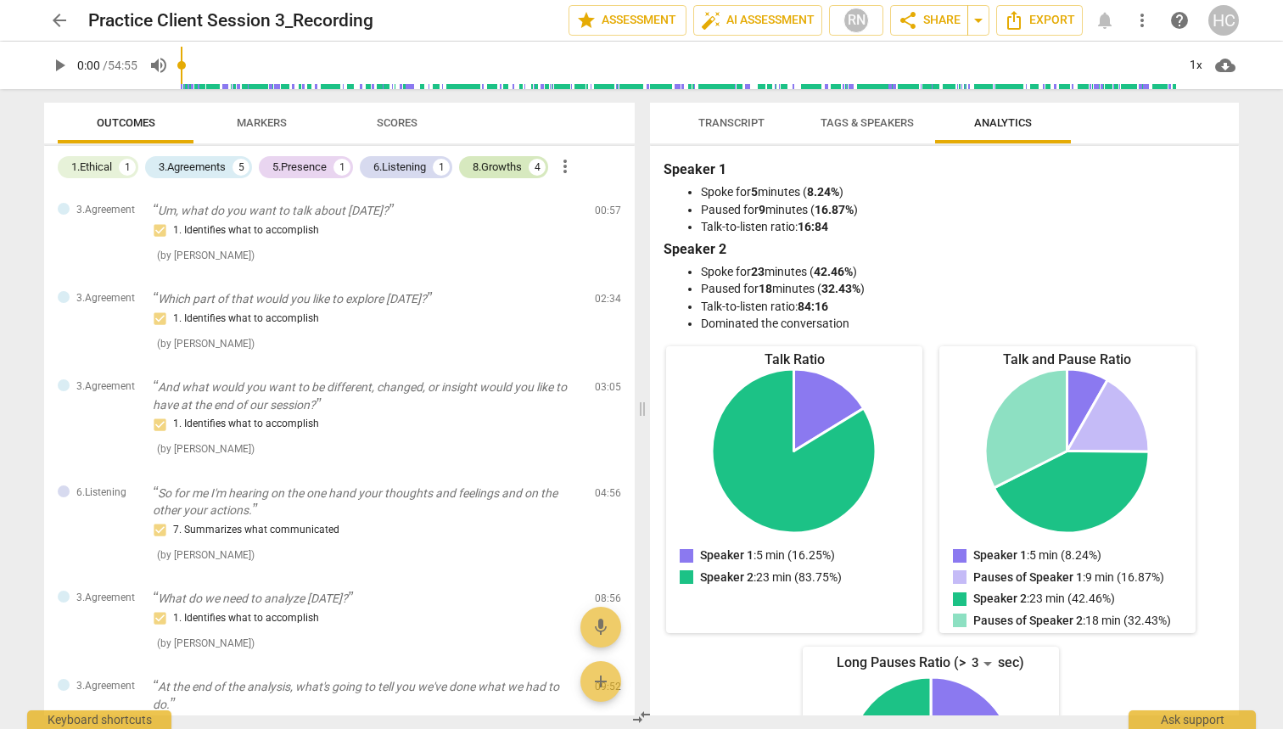
click at [509, 163] on div "8.Growths" at bounding box center [497, 167] width 49 height 17
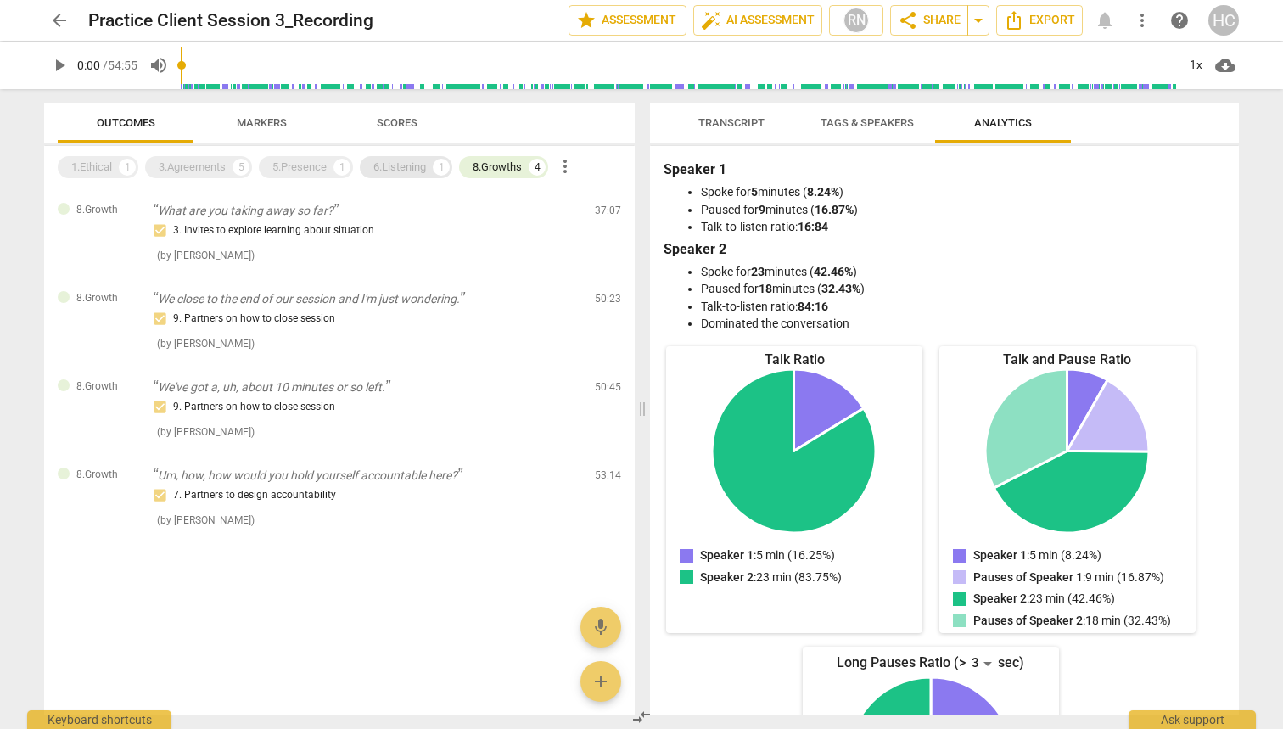
click at [393, 170] on div "6.Listening" at bounding box center [399, 167] width 53 height 17
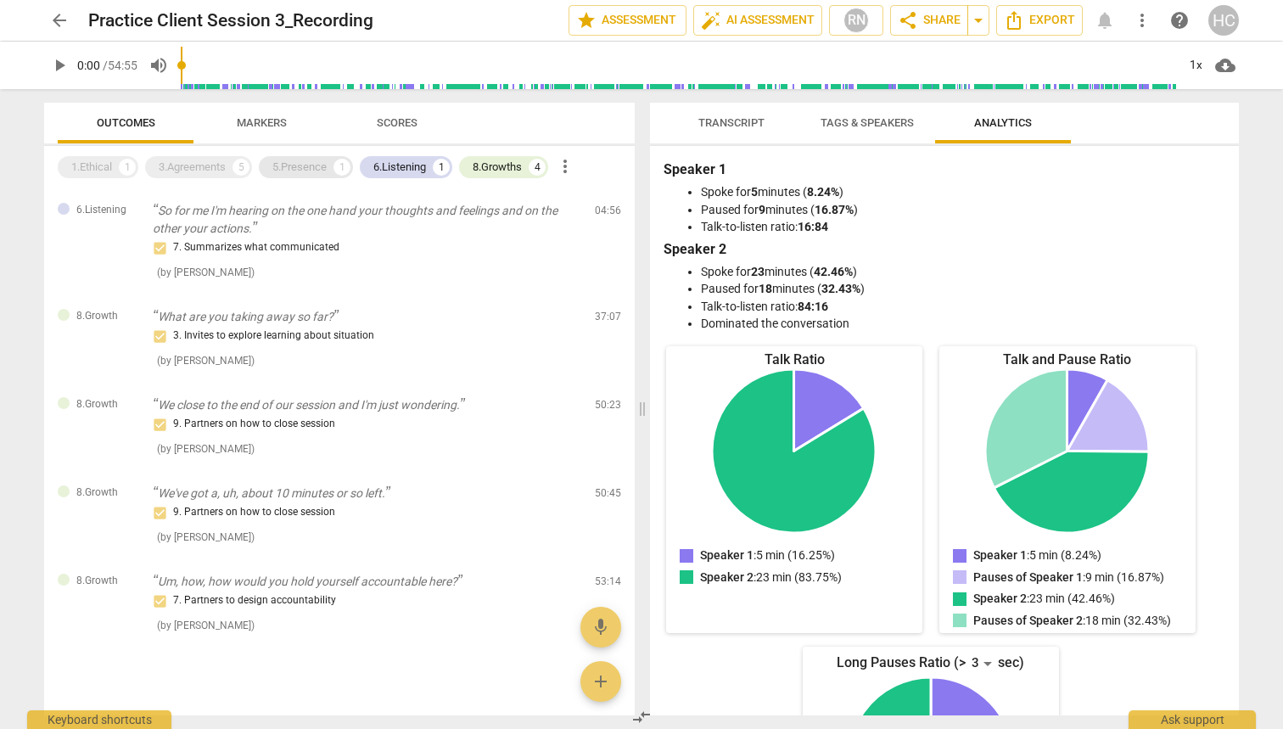
click at [315, 167] on div "5.Presence" at bounding box center [299, 167] width 54 height 17
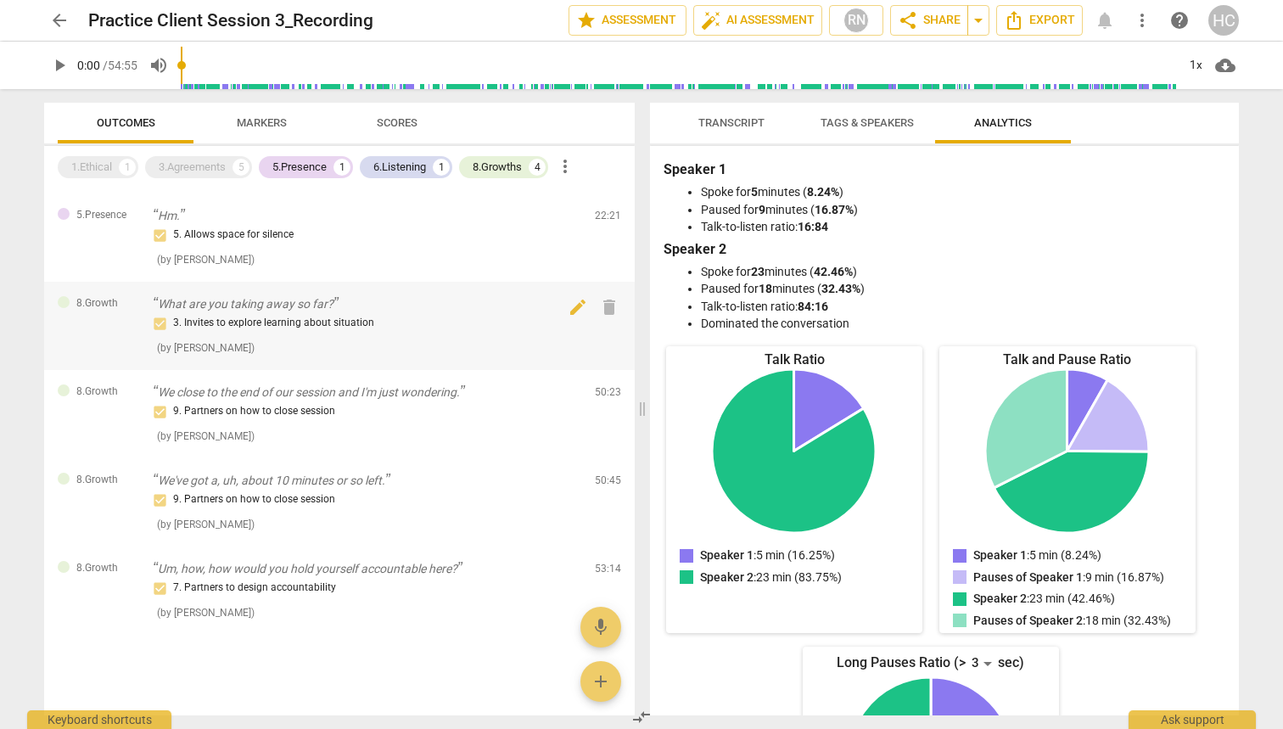
scroll to position [99, 0]
click at [196, 164] on div "3.Agreements" at bounding box center [192, 167] width 67 height 17
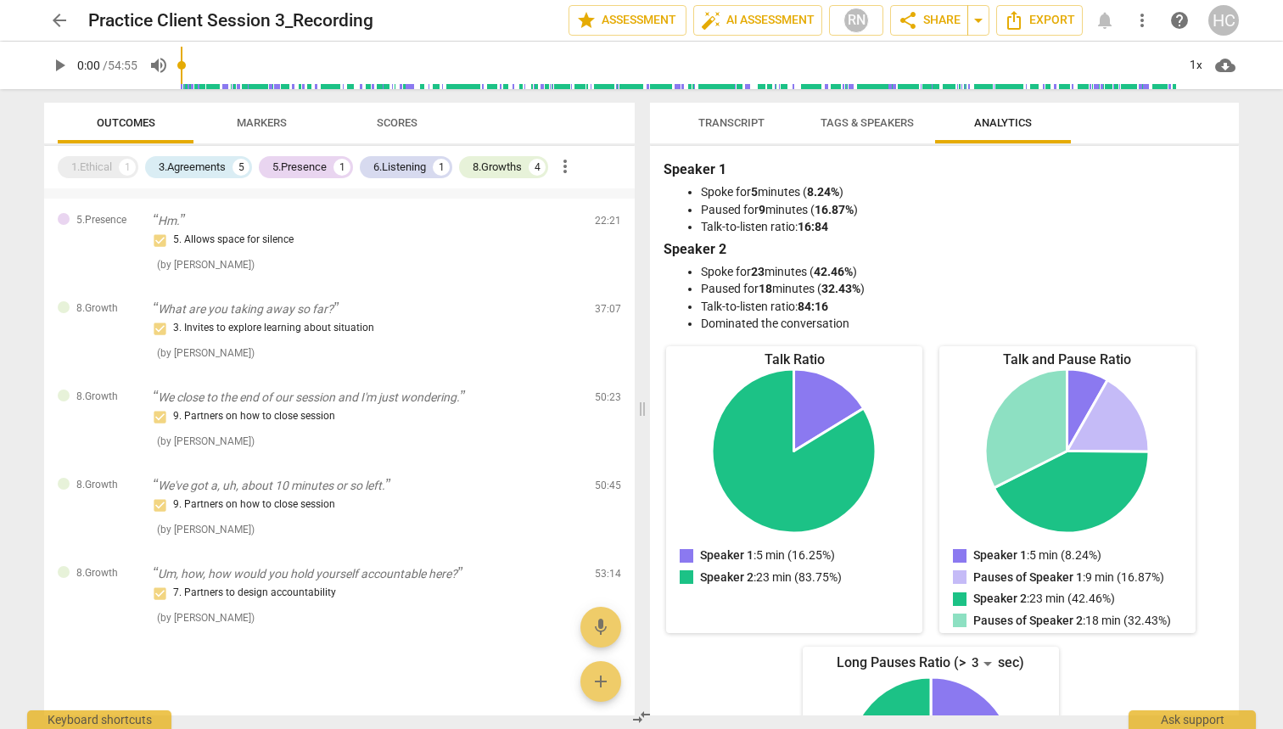
scroll to position [570, 0]
click at [83, 171] on div "1.Ethical" at bounding box center [91, 167] width 41 height 17
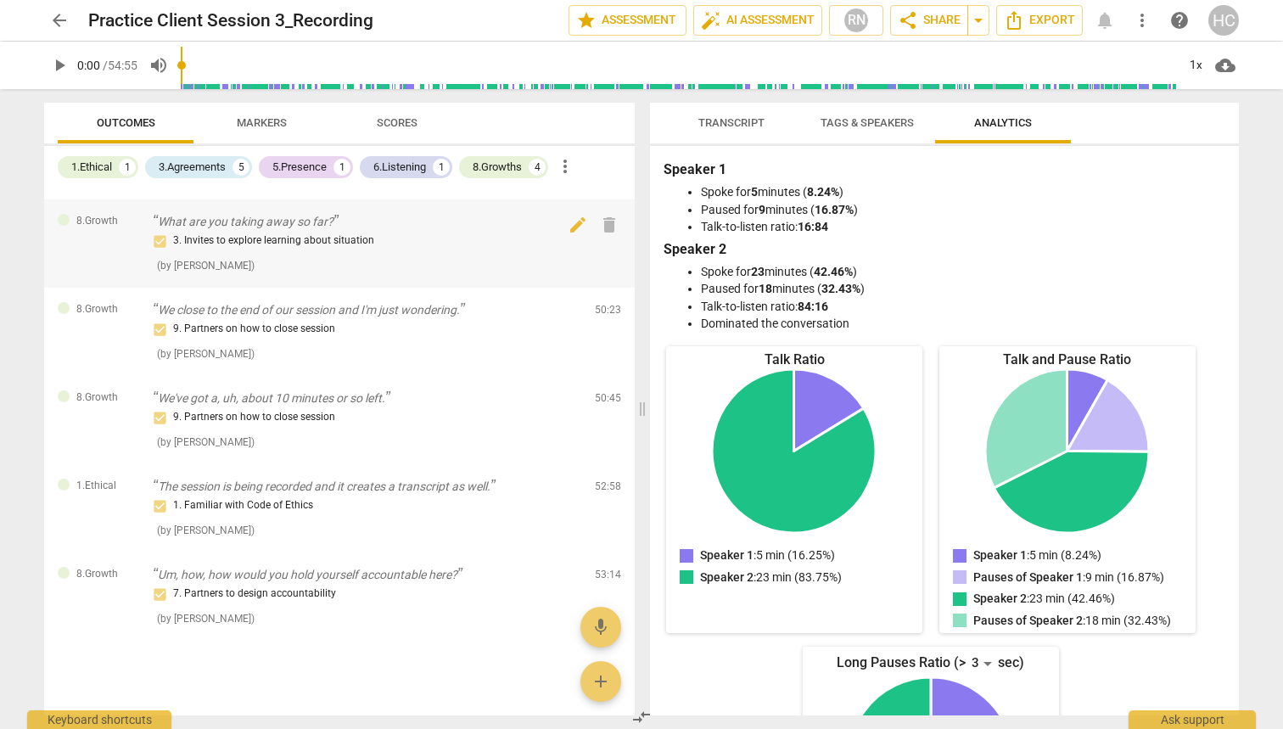
scroll to position [658, 0]
click at [401, 133] on span "Scores" at bounding box center [396, 123] width 81 height 23
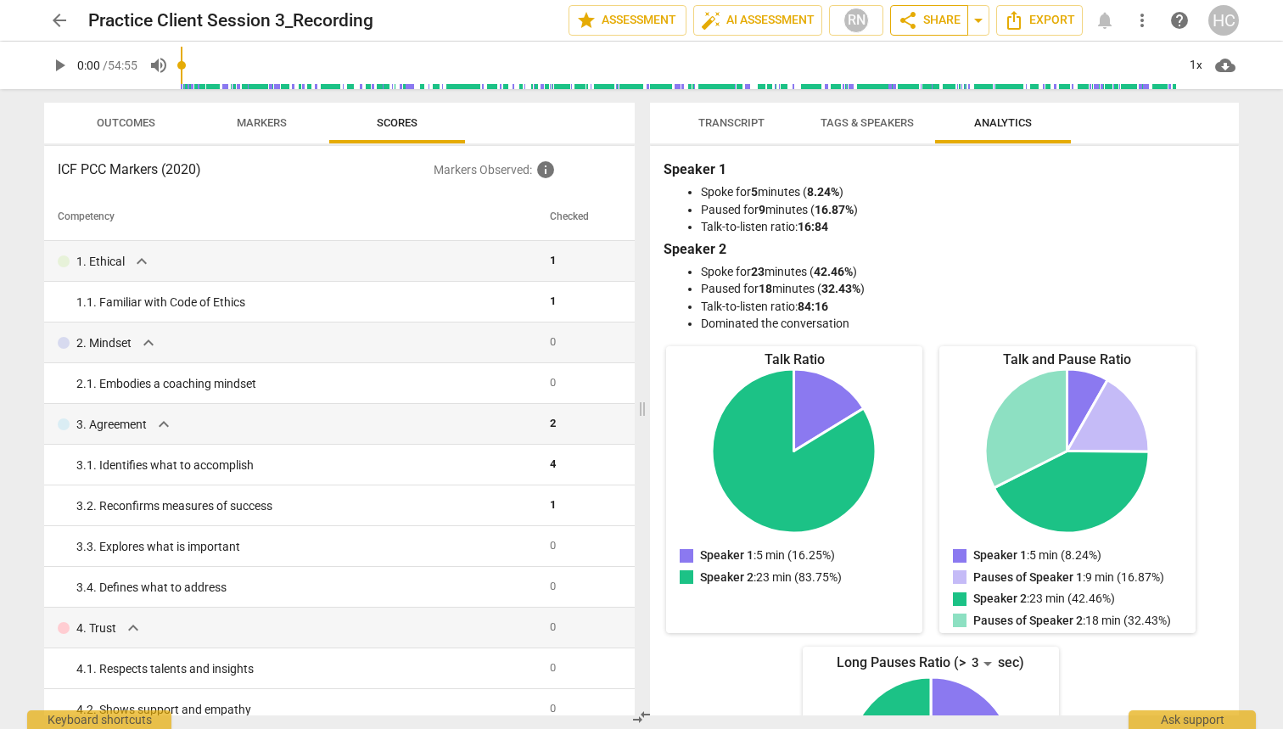
scroll to position [0, 0]
click at [772, 16] on span "auto_fix_high AI Assessment" at bounding box center [758, 20] width 114 height 20
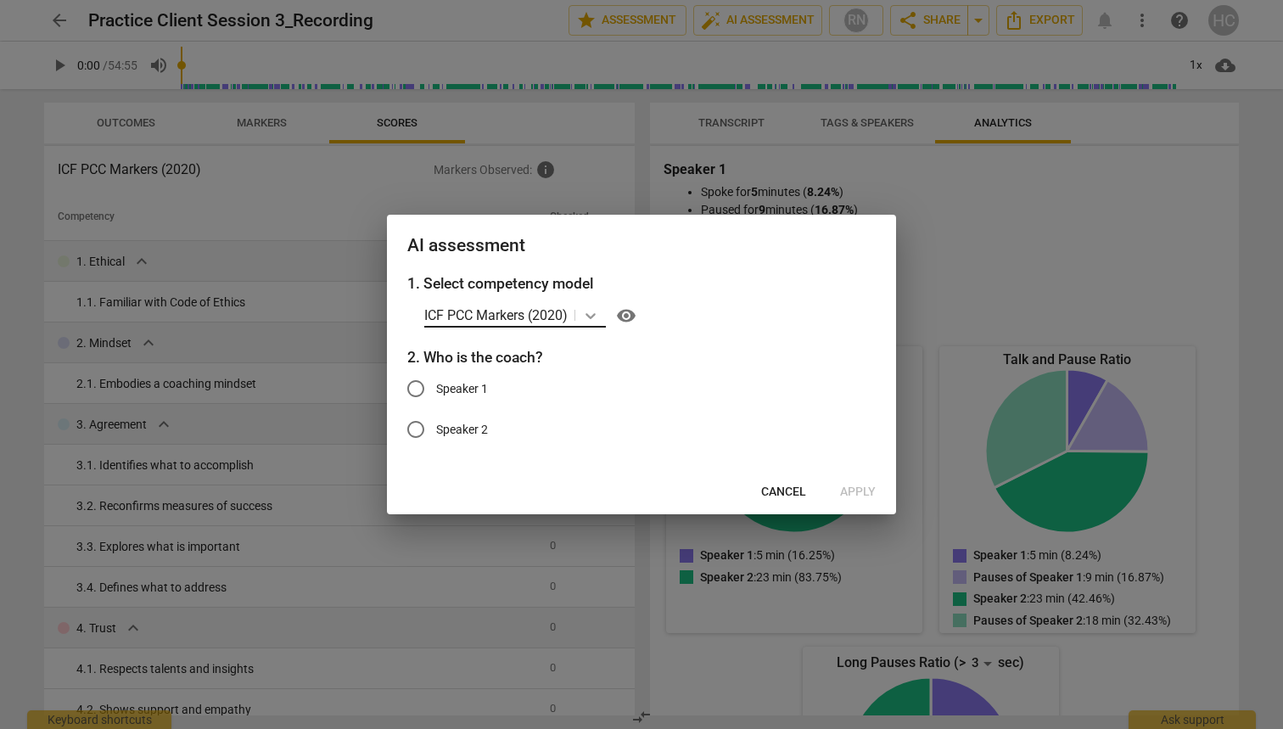
click at [587, 316] on icon at bounding box center [590, 315] width 17 height 17
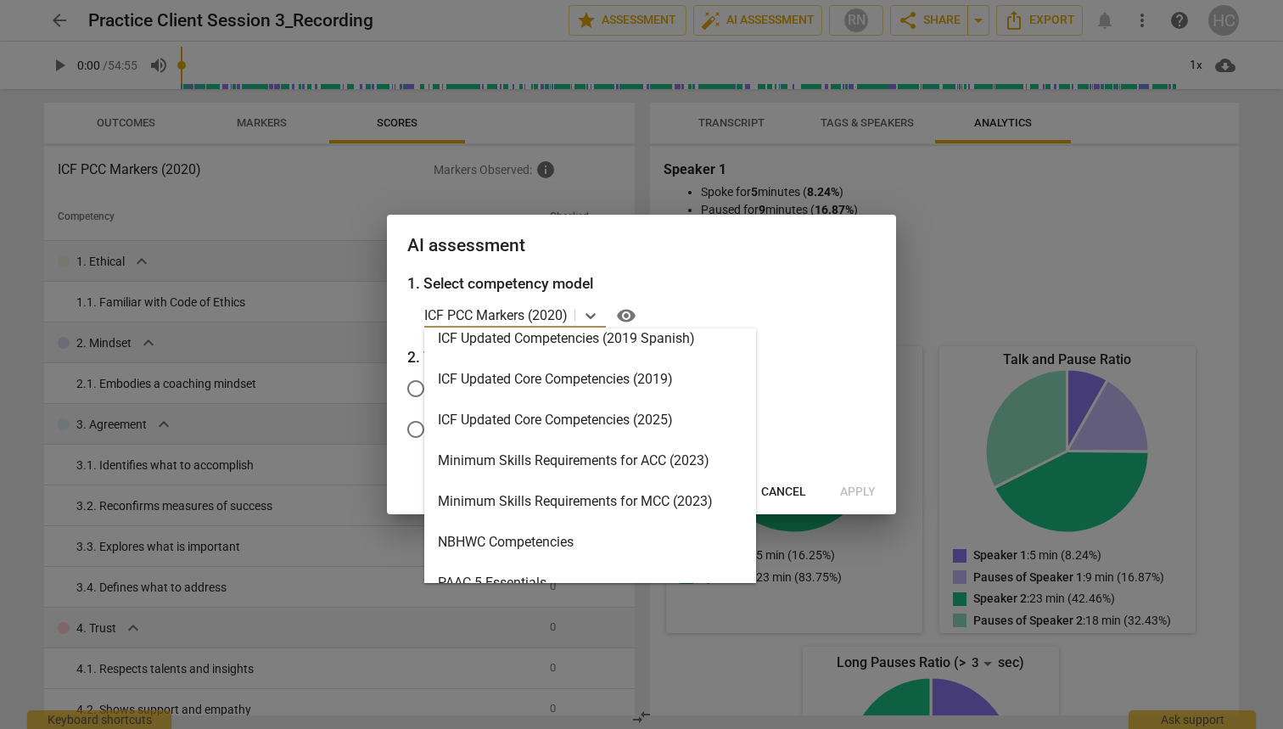
scroll to position [300, 0]
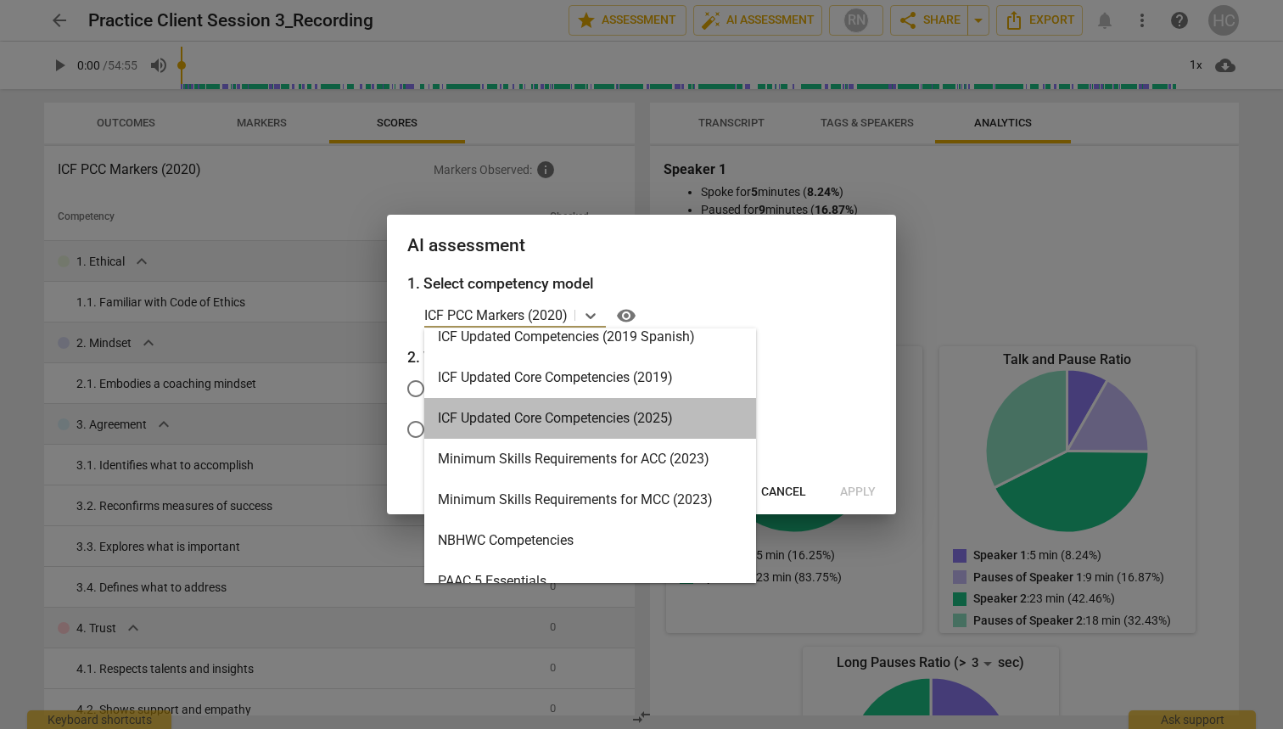
click at [589, 418] on div "ICF Updated Core Competencies (2025)" at bounding box center [590, 418] width 332 height 41
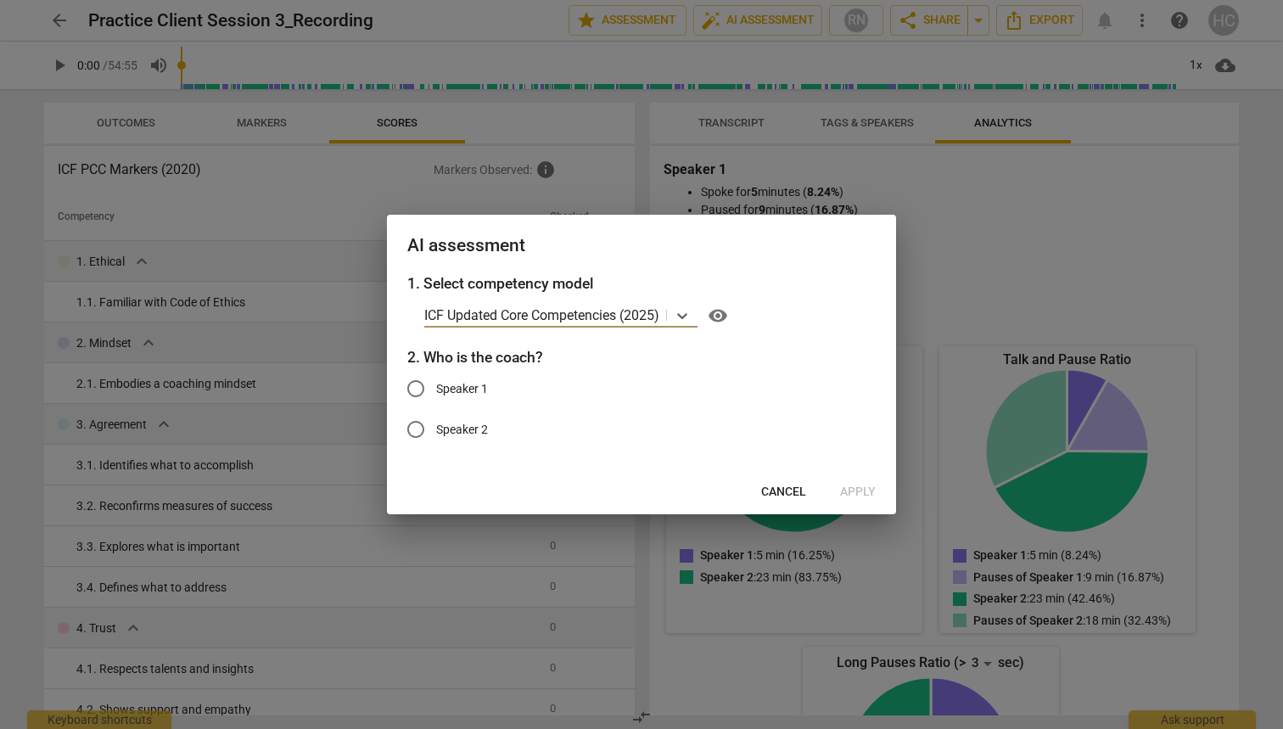
click at [418, 390] on input "Speaker 1" at bounding box center [415, 388] width 41 height 41
radio input "true"
click at [863, 494] on span "Apply" at bounding box center [858, 492] width 36 height 17
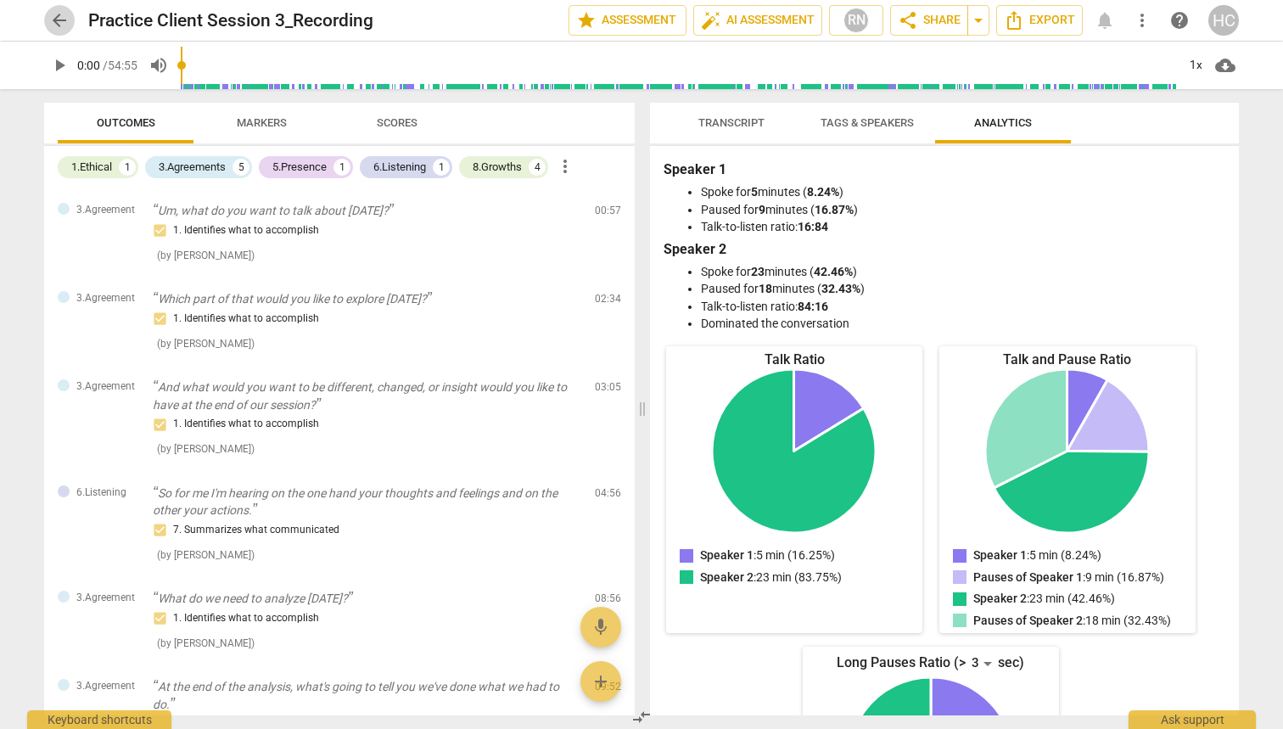
click at [65, 19] on span "arrow_back" at bounding box center [59, 20] width 20 height 20
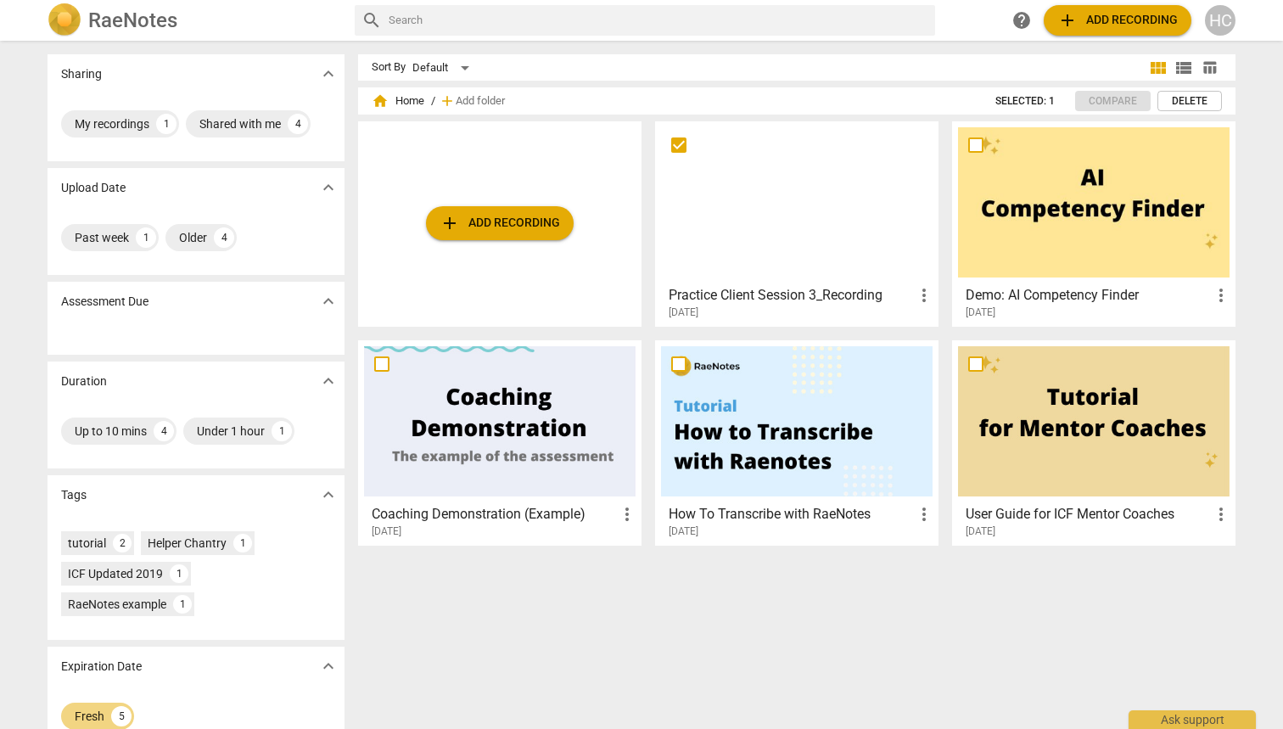
click at [861, 237] on div at bounding box center [797, 202] width 272 height 150
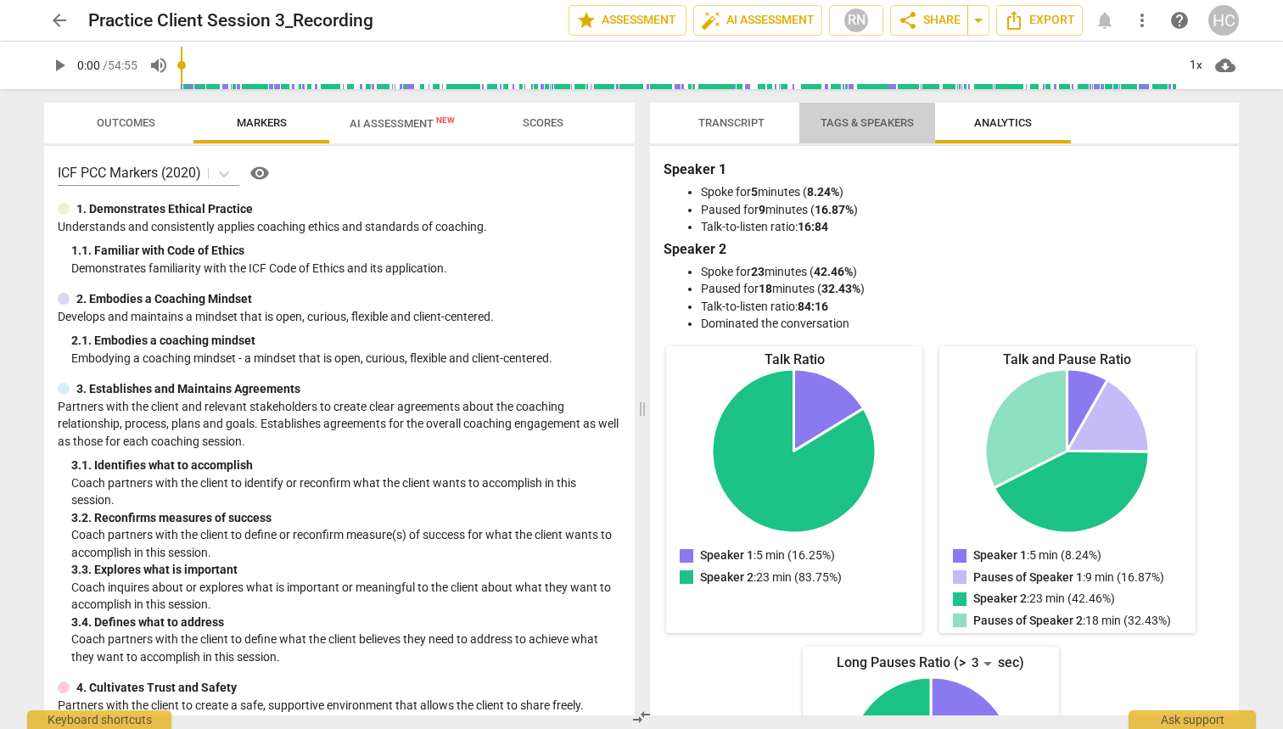
click at [881, 124] on span "Tags & Speakers" at bounding box center [867, 122] width 93 height 13
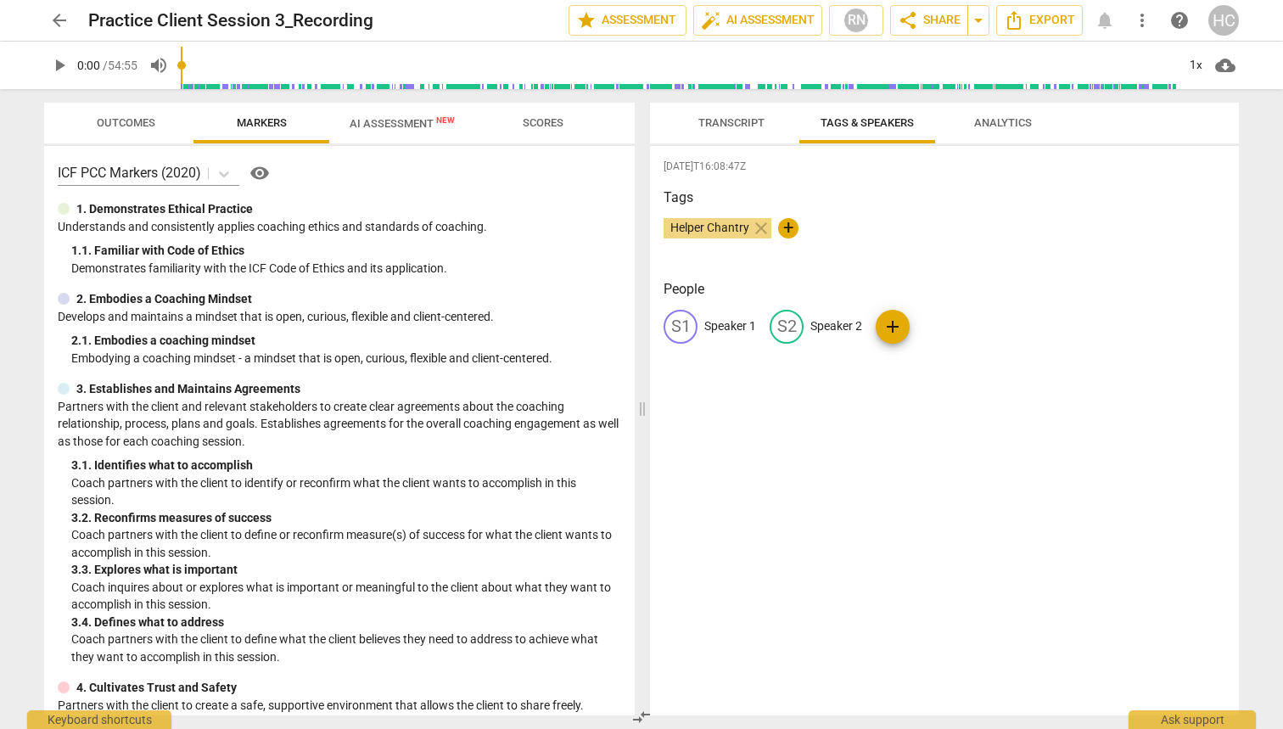
click at [747, 129] on span "Transcript" at bounding box center [731, 123] width 107 height 23
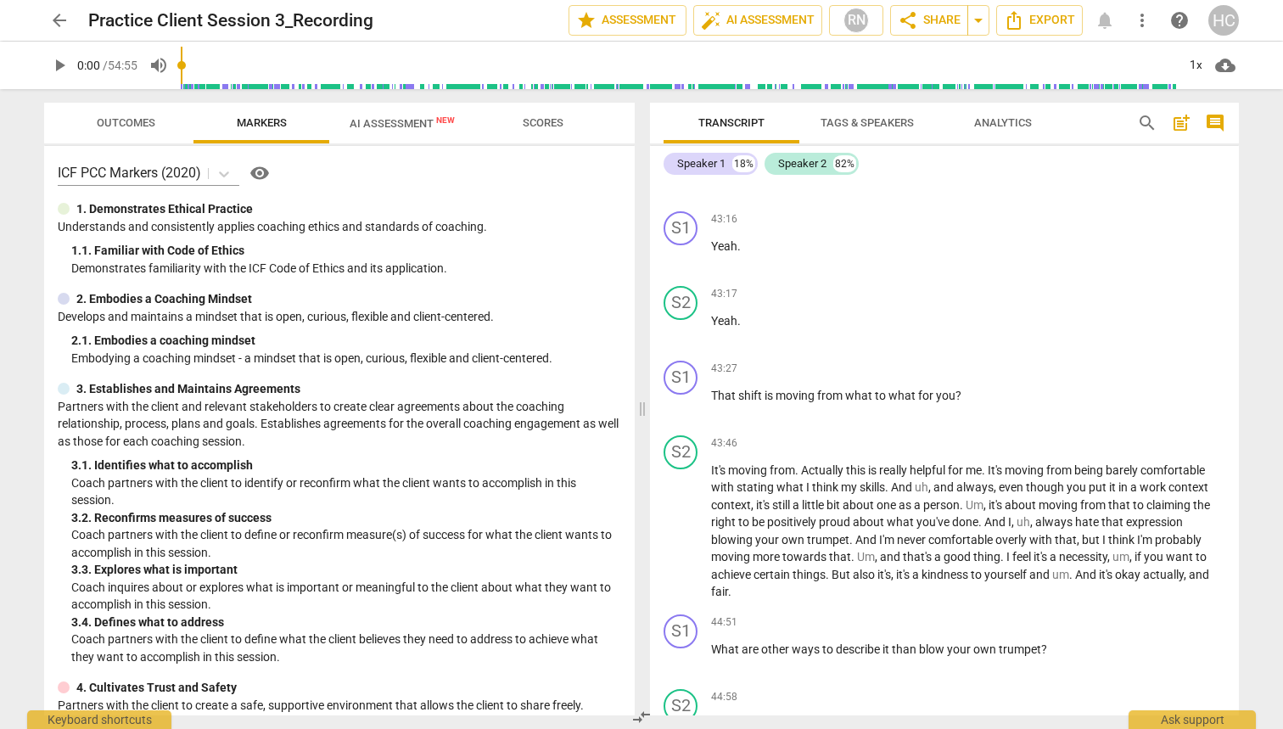
scroll to position [11279, 0]
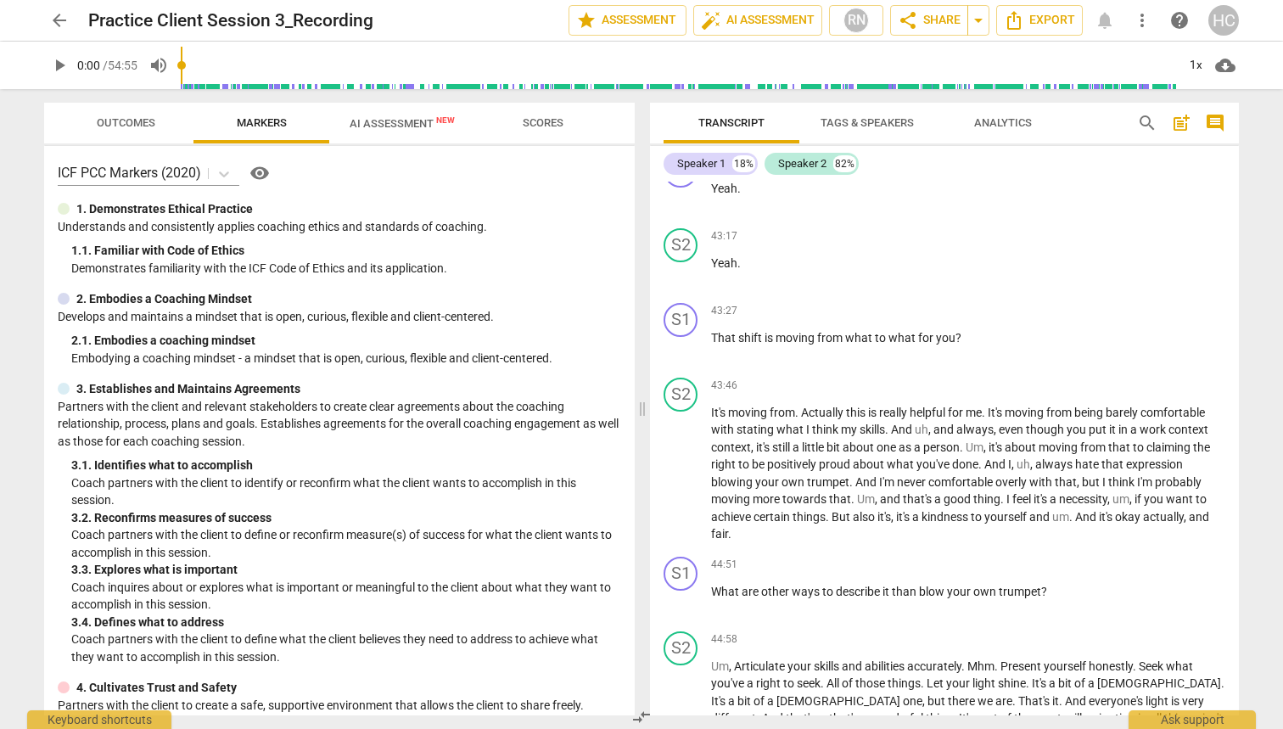
click at [62, 20] on span "arrow_back" at bounding box center [59, 20] width 20 height 20
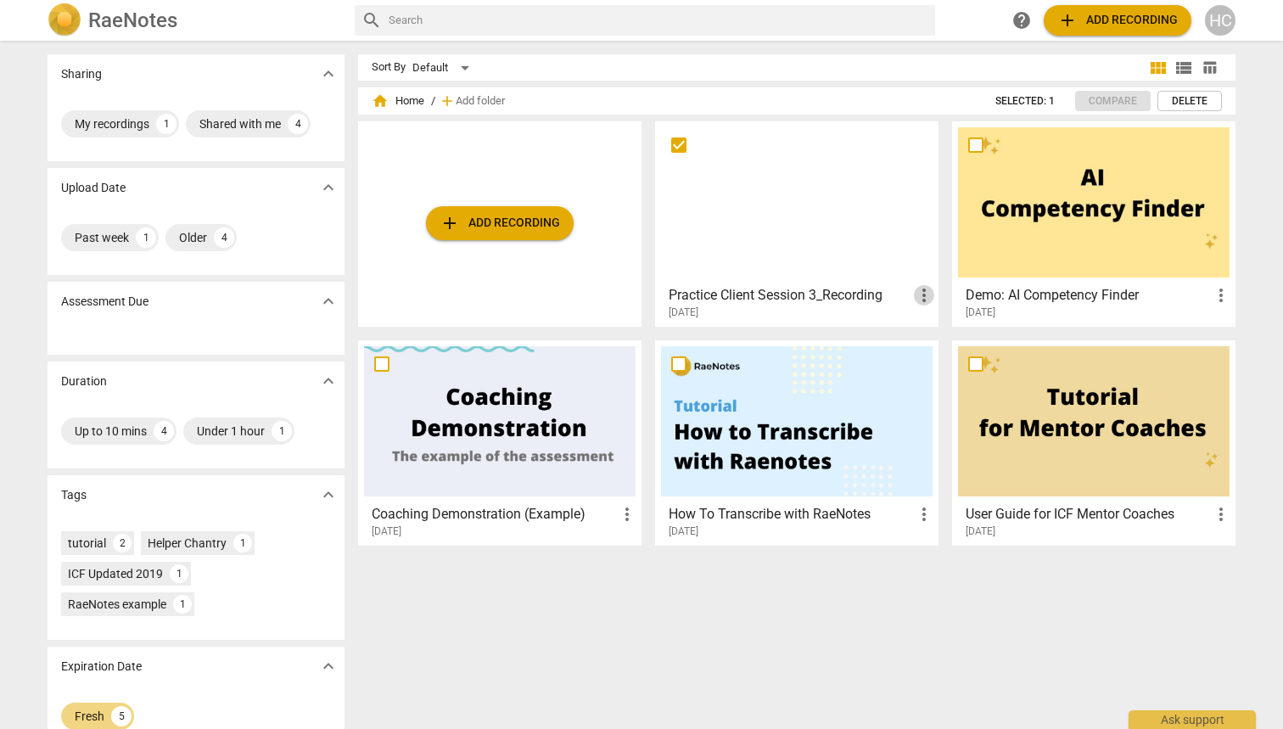
click at [928, 298] on span "more_vert" at bounding box center [924, 295] width 20 height 20
click at [929, 340] on li "Delete" at bounding box center [943, 336] width 65 height 41
checkbox input "false"
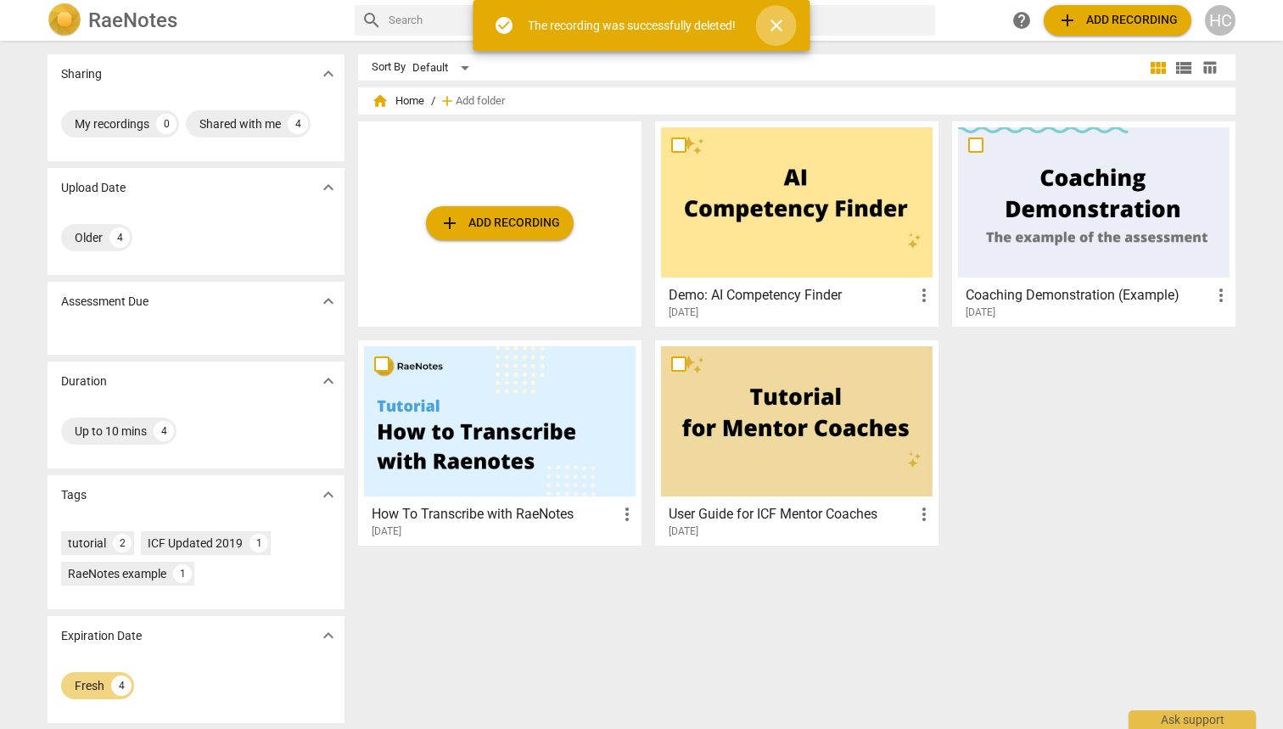
click at [778, 25] on span "close" at bounding box center [776, 25] width 20 height 20
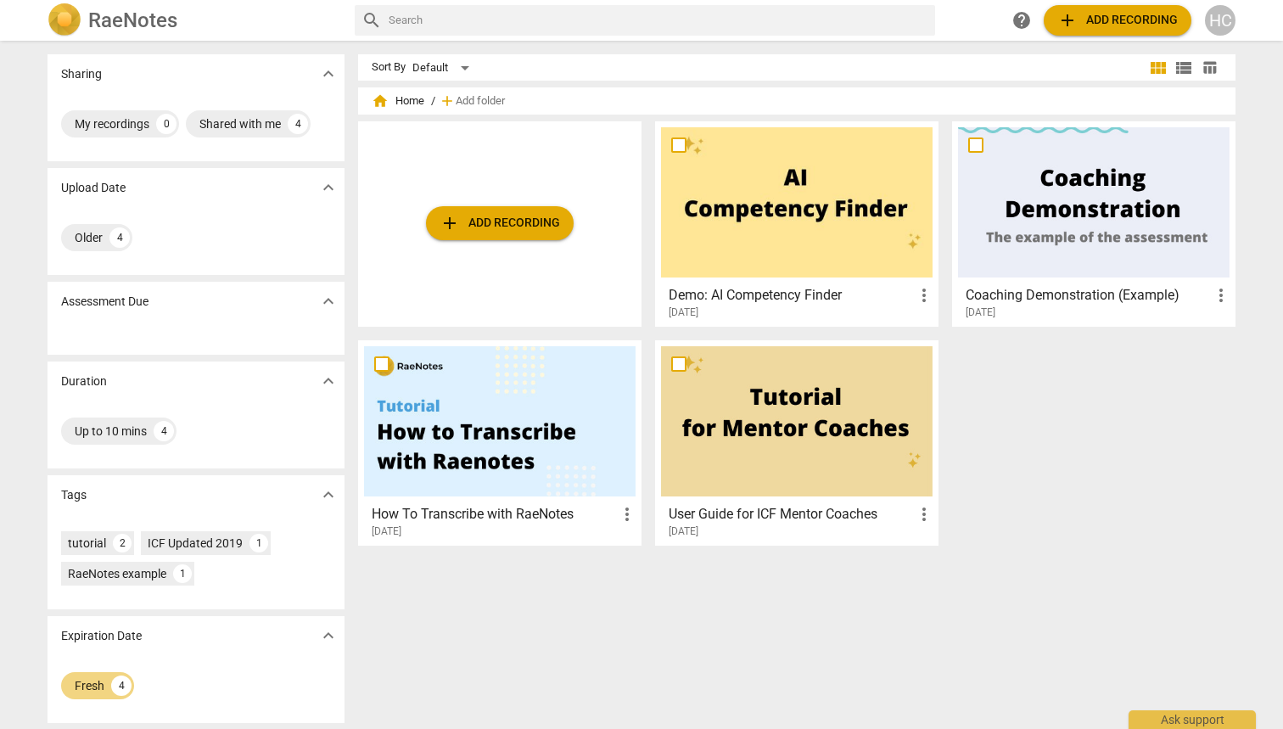
click at [813, 303] on h3 "Demo: AI Competency Finder" at bounding box center [791, 295] width 245 height 20
